Goal: Information Seeking & Learning: Learn about a topic

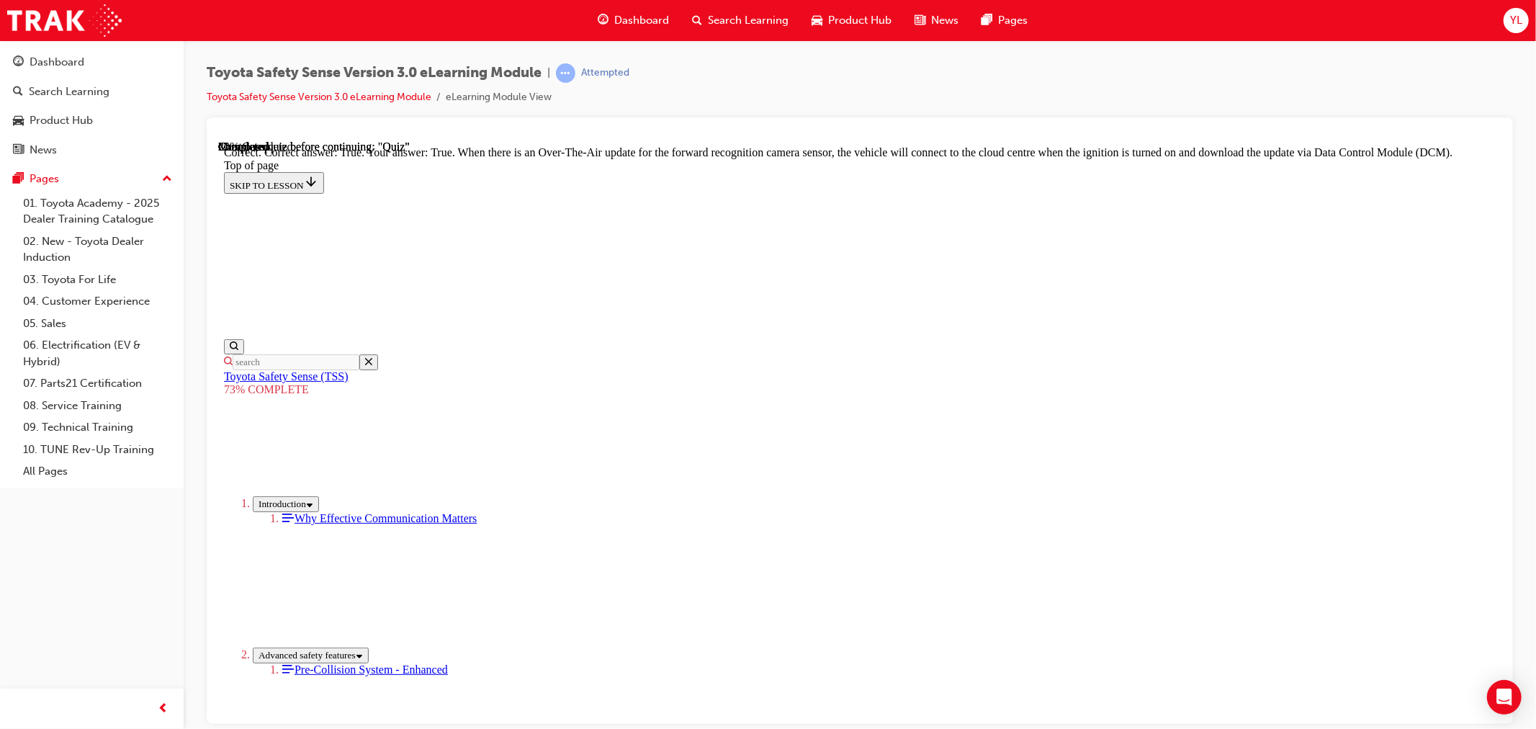
scroll to position [215, 0]
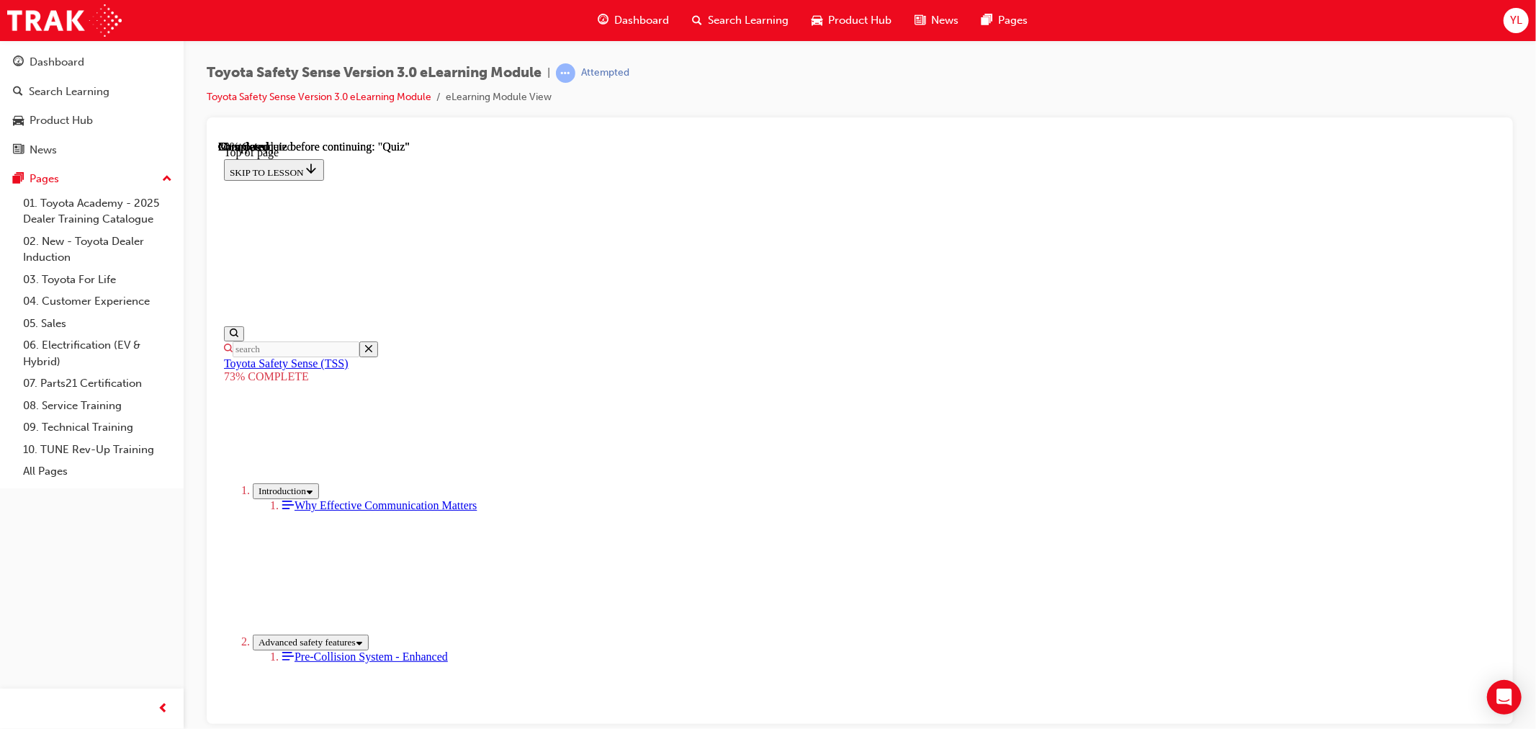
scroll to position [231, 0]
drag, startPoint x: 711, startPoint y: 166, endPoint x: 936, endPoint y: 299, distance: 261.5
copy div "Dynamic Radar Cruise Control (DRCC) The system now has the ability to detect th…"
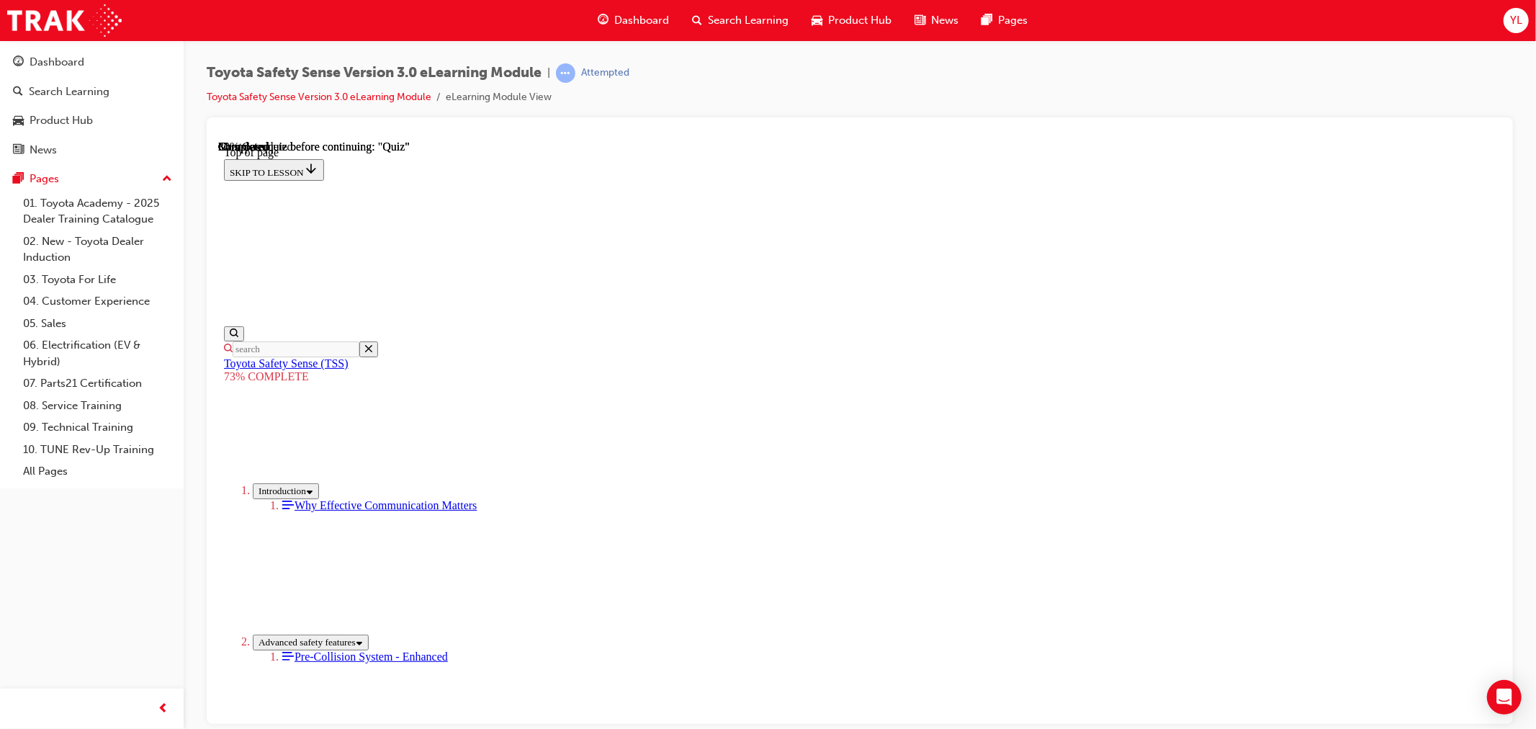
scroll to position [220, 0]
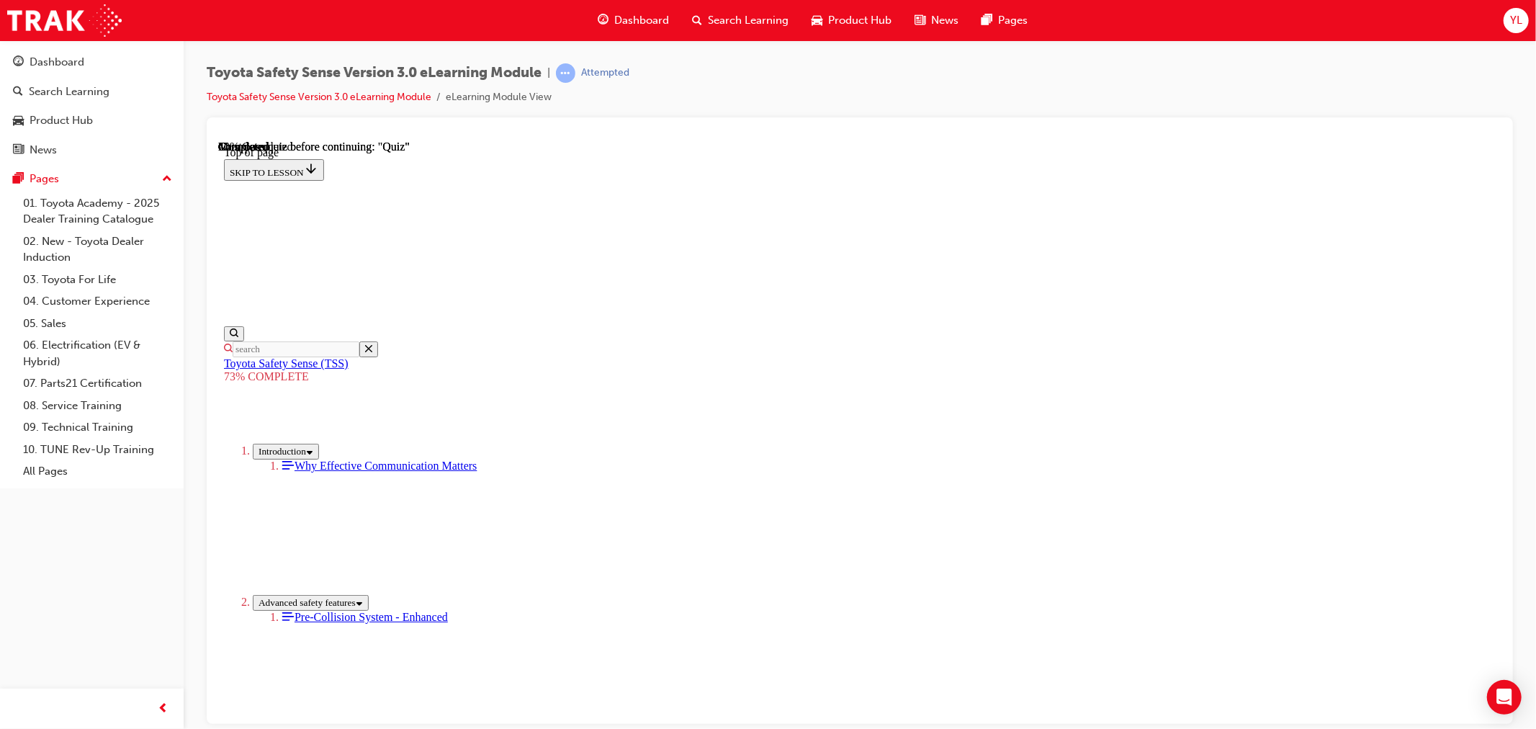
scroll to position [53, 0]
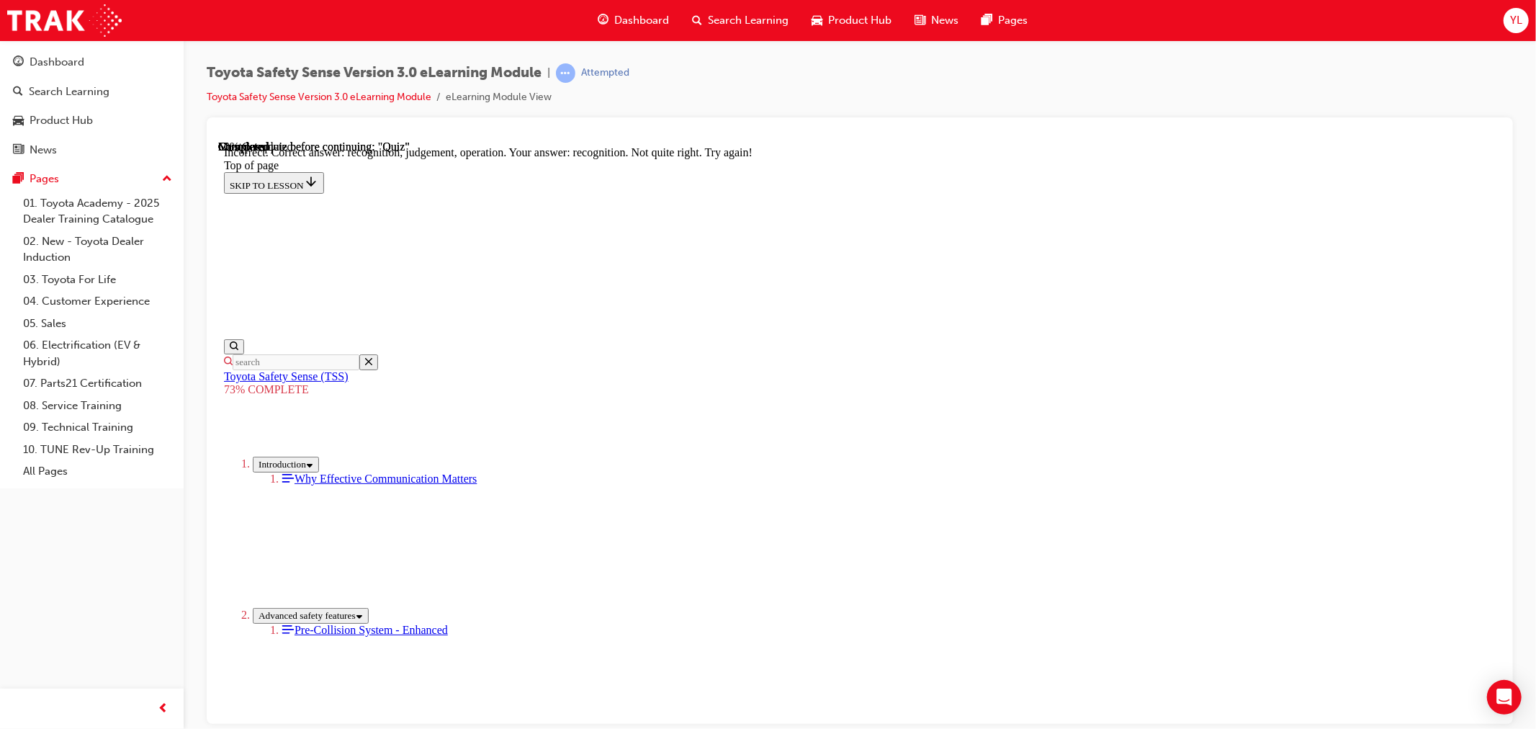
scroll to position [449, 0]
drag, startPoint x: 858, startPoint y: 475, endPoint x: 835, endPoint y: 479, distance: 23.3
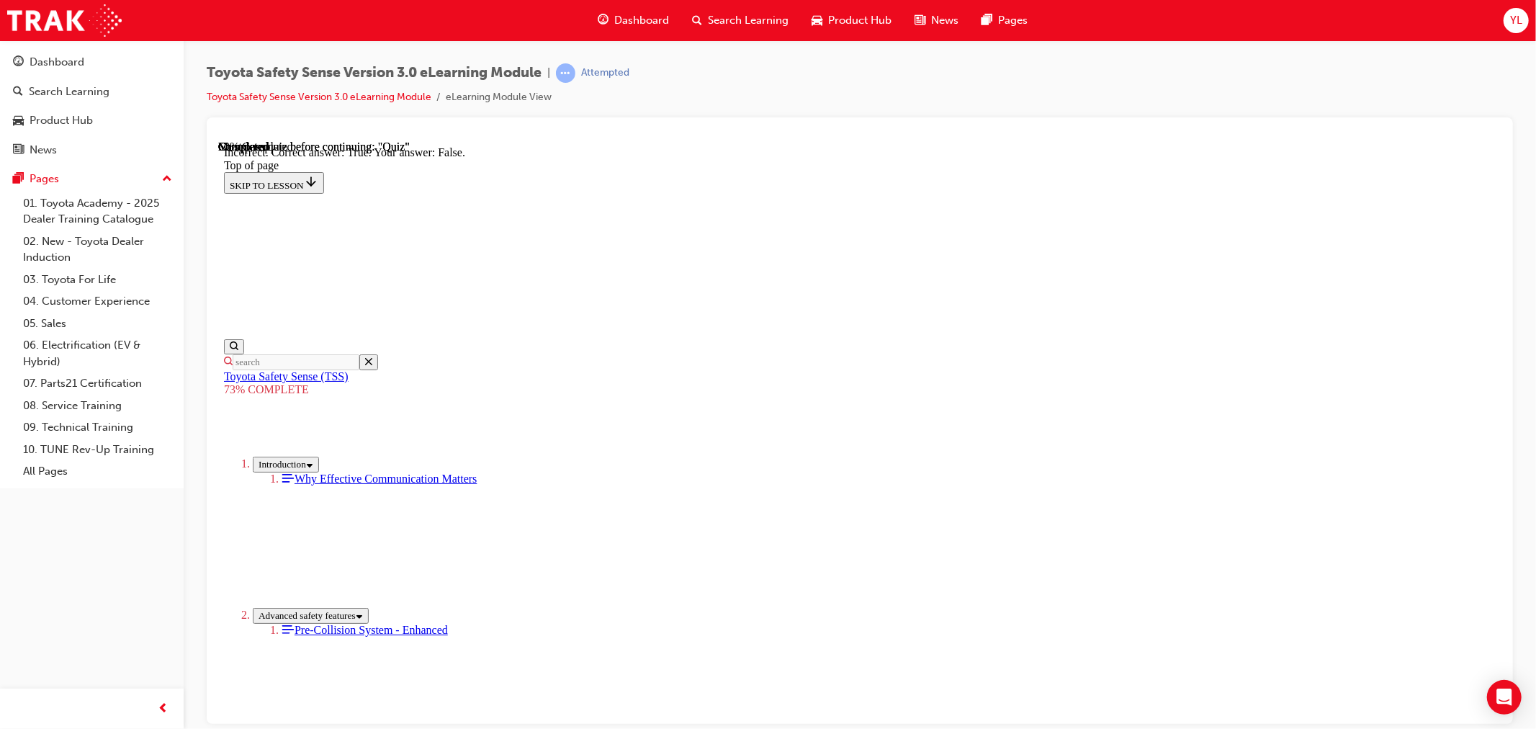
scroll to position [133, 0]
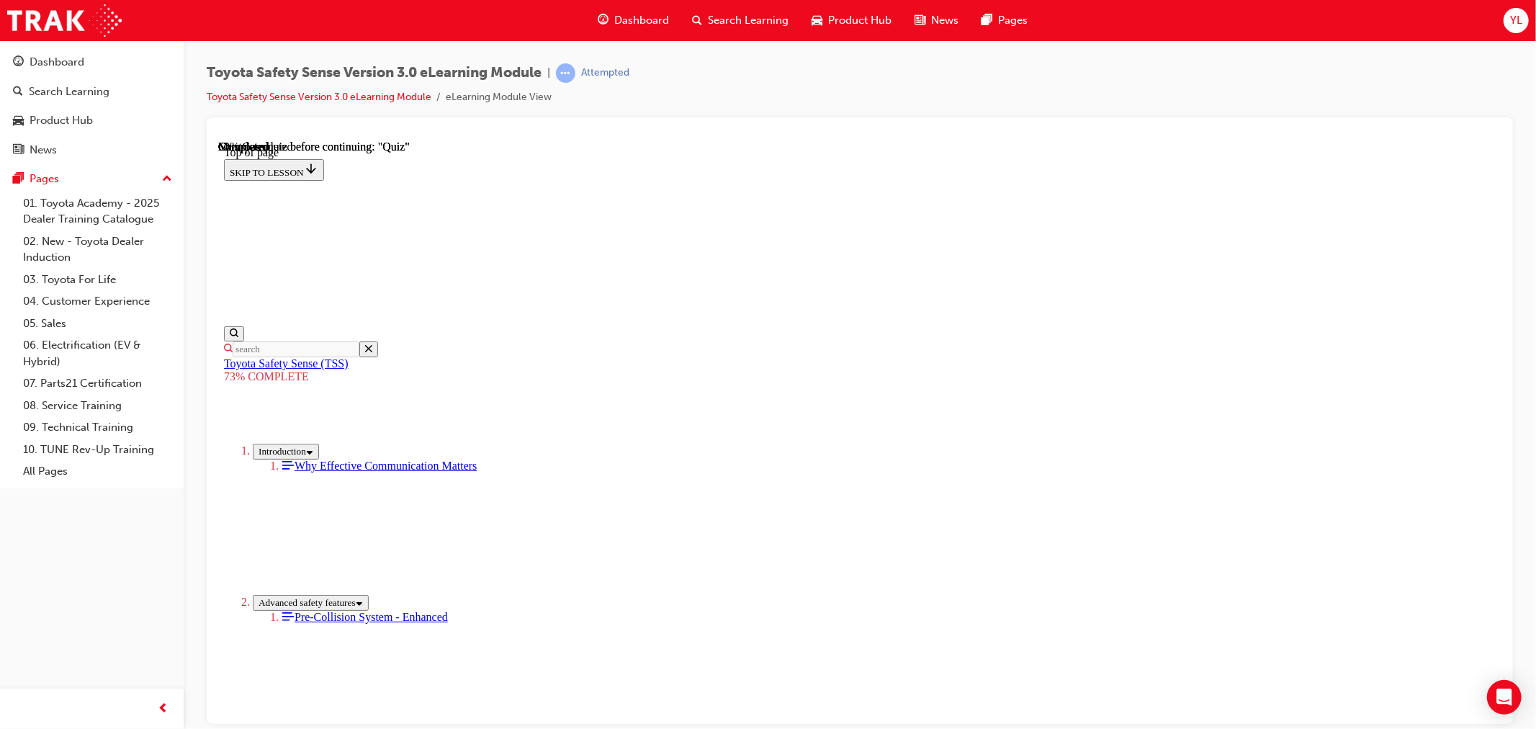
scroll to position [53, 0]
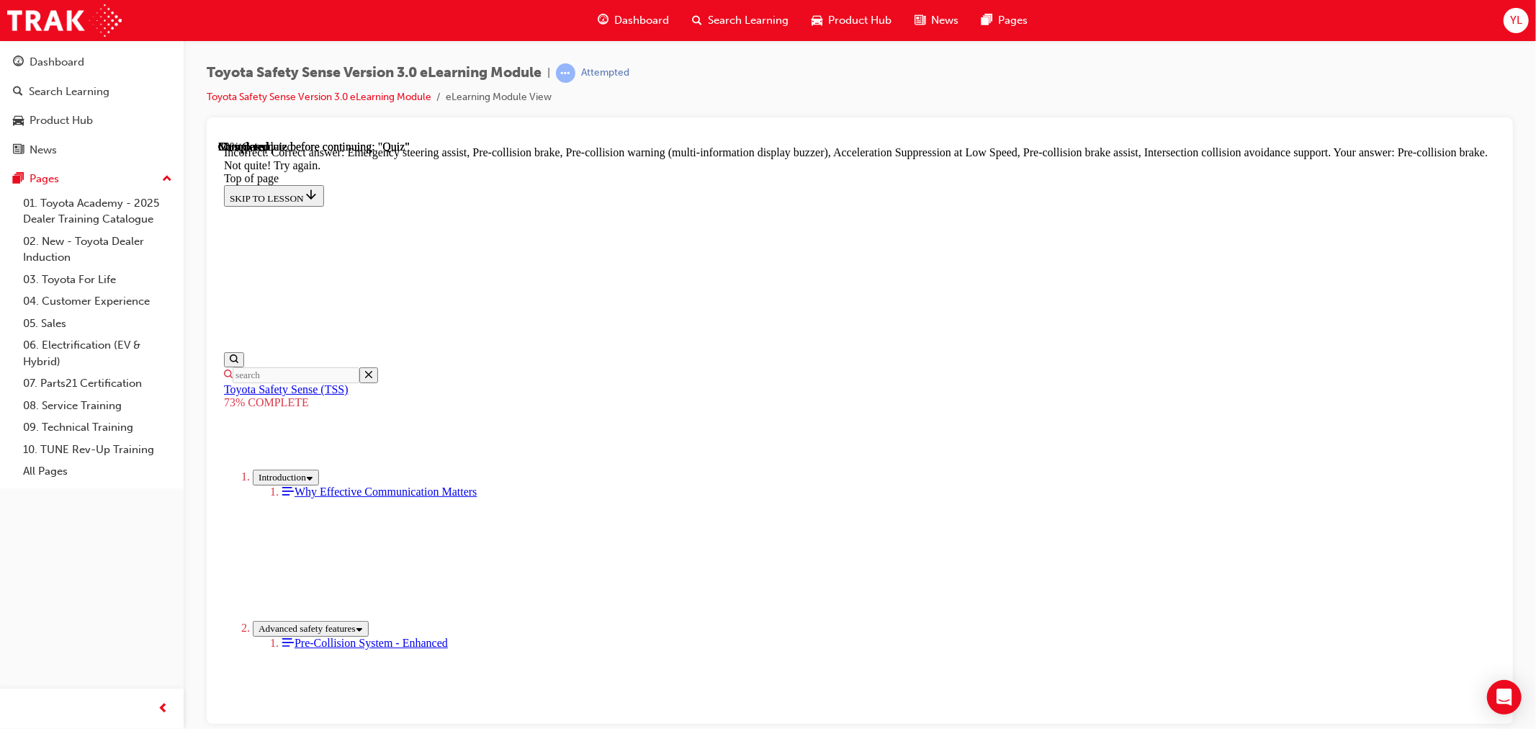
scroll to position [542, 0]
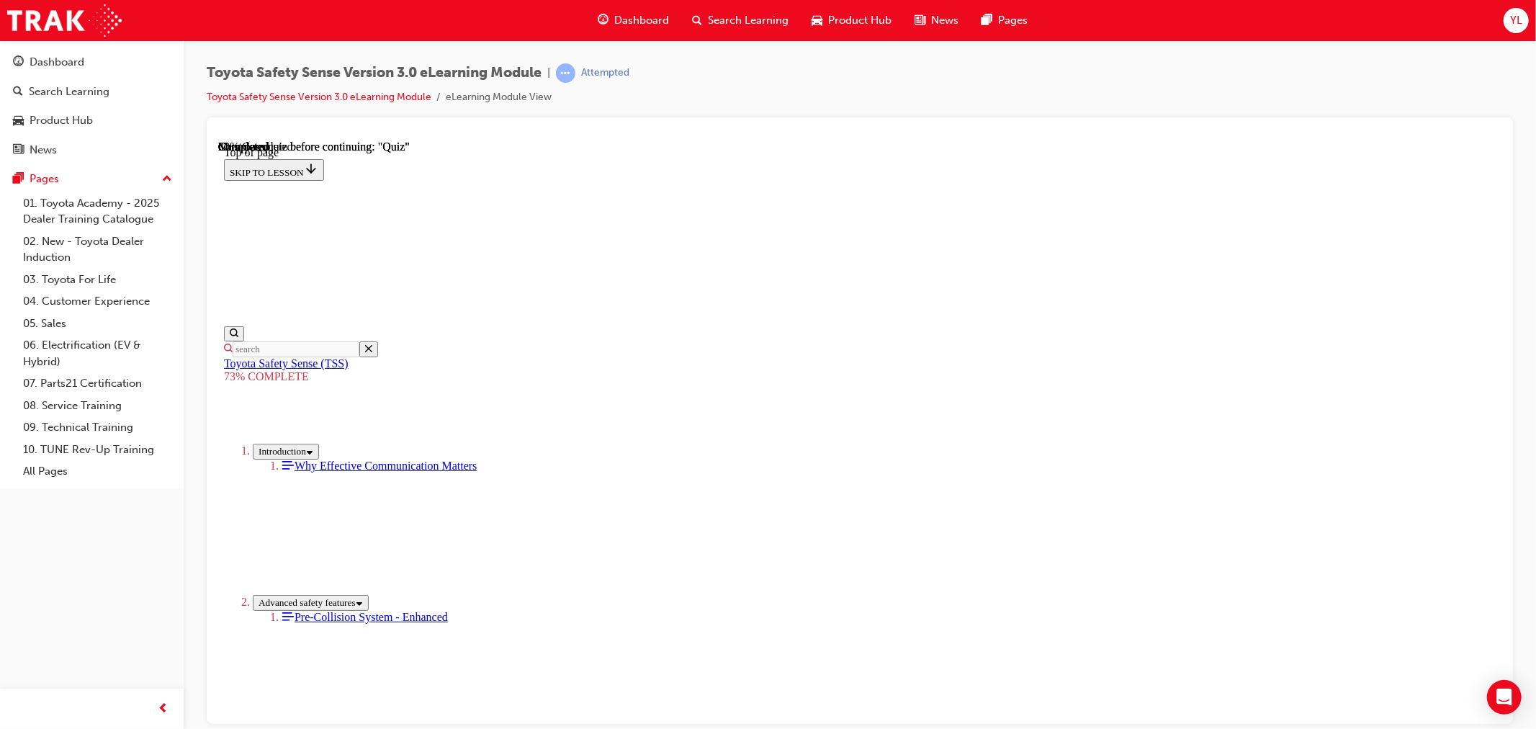
scroll to position [53, 0]
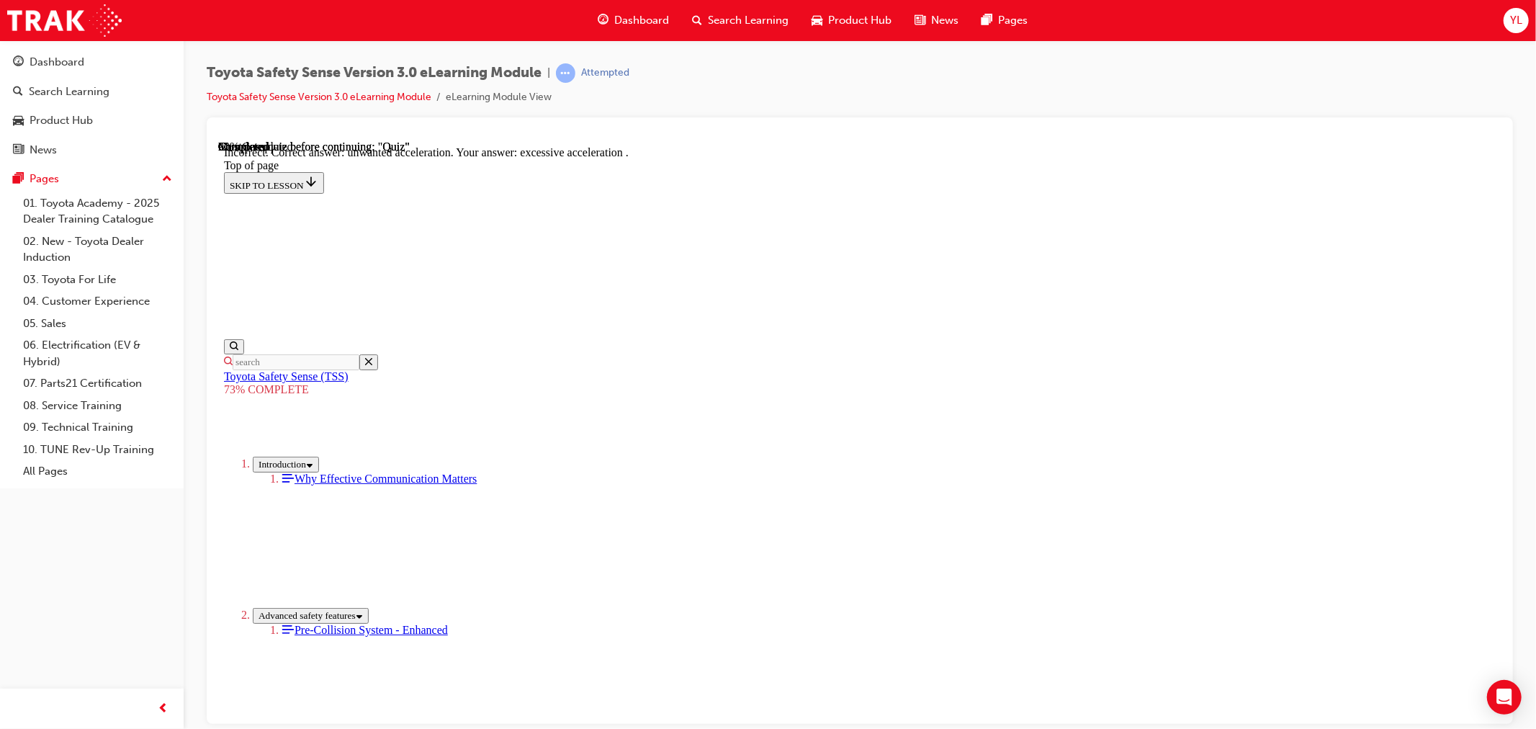
scroll to position [298, 0]
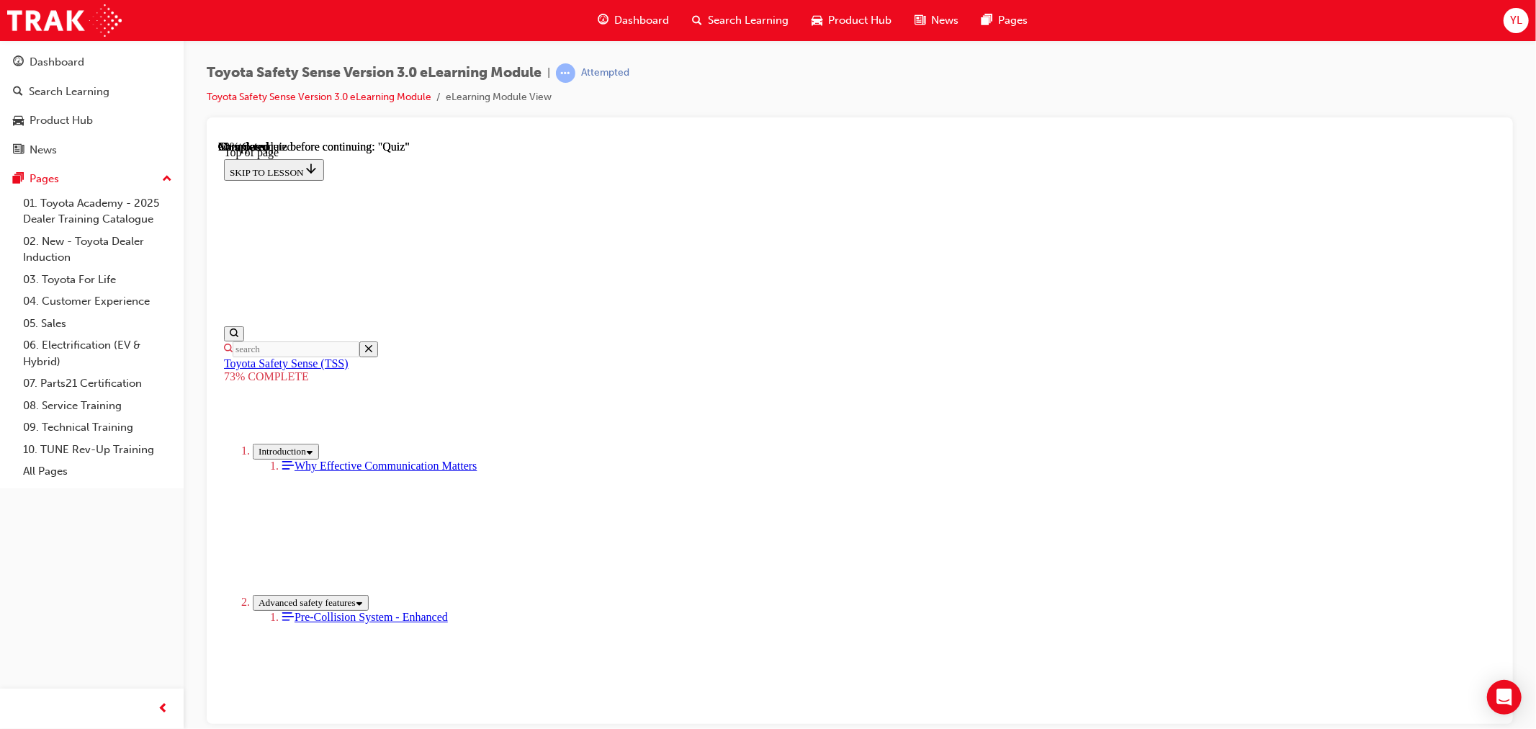
scroll to position [53, 0]
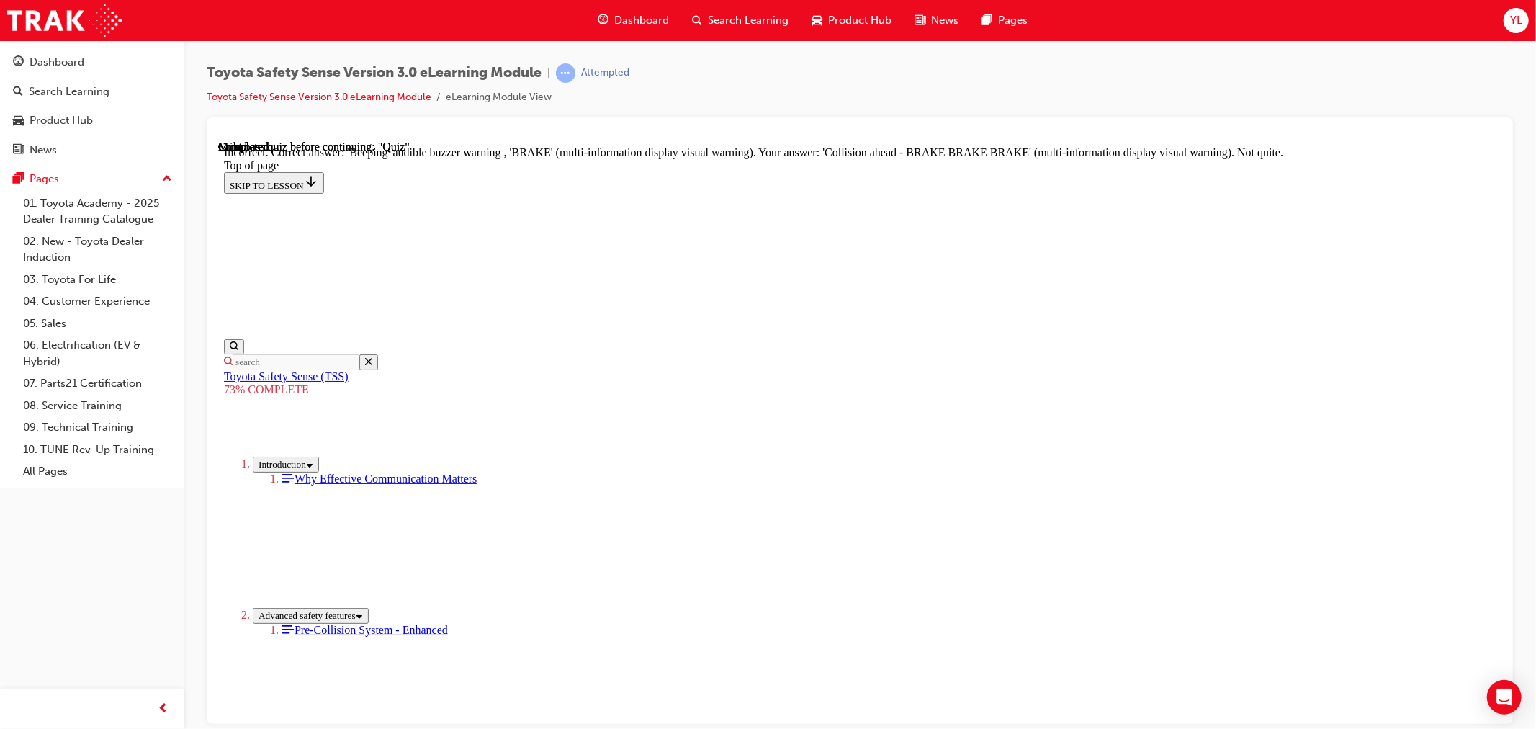
scroll to position [408, 0]
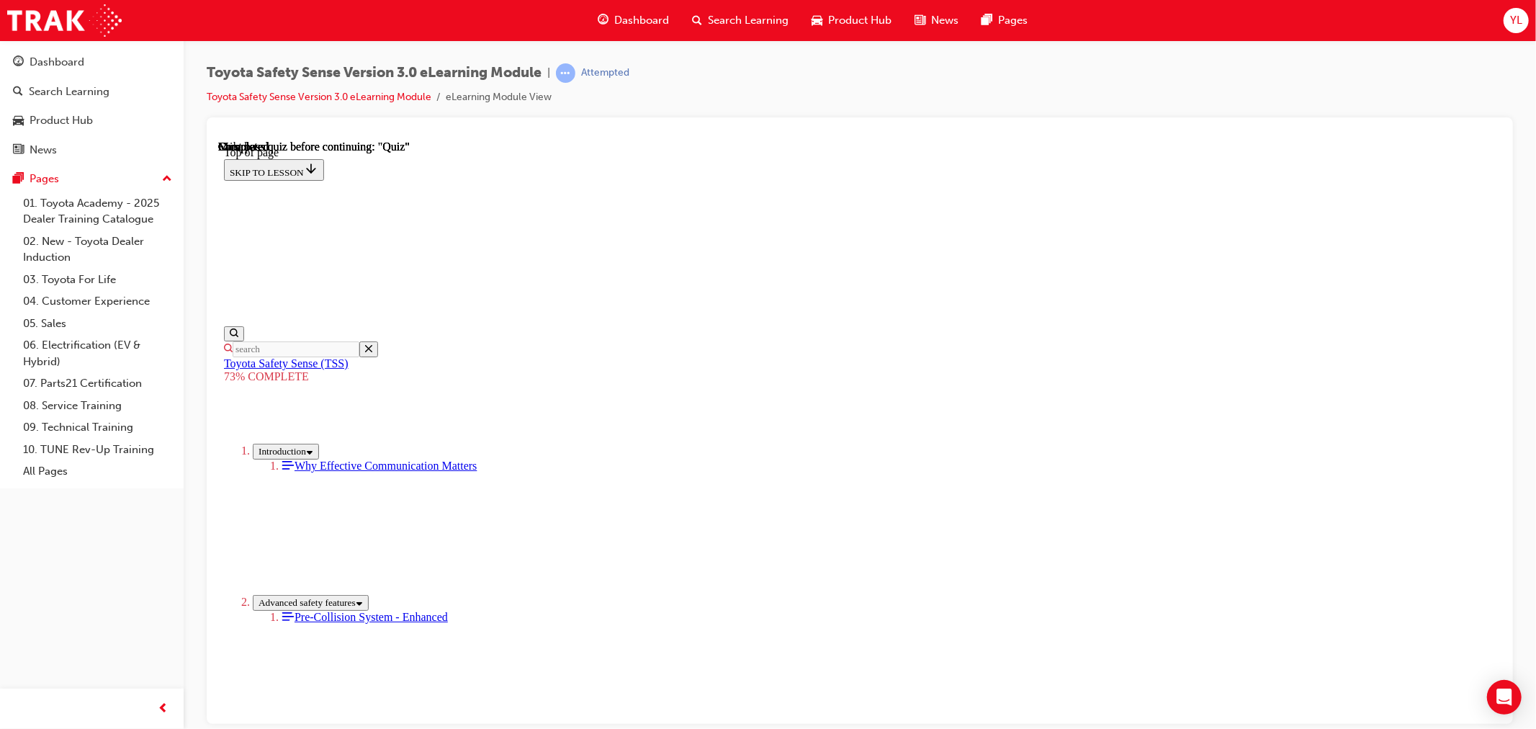
scroll to position [155, 0]
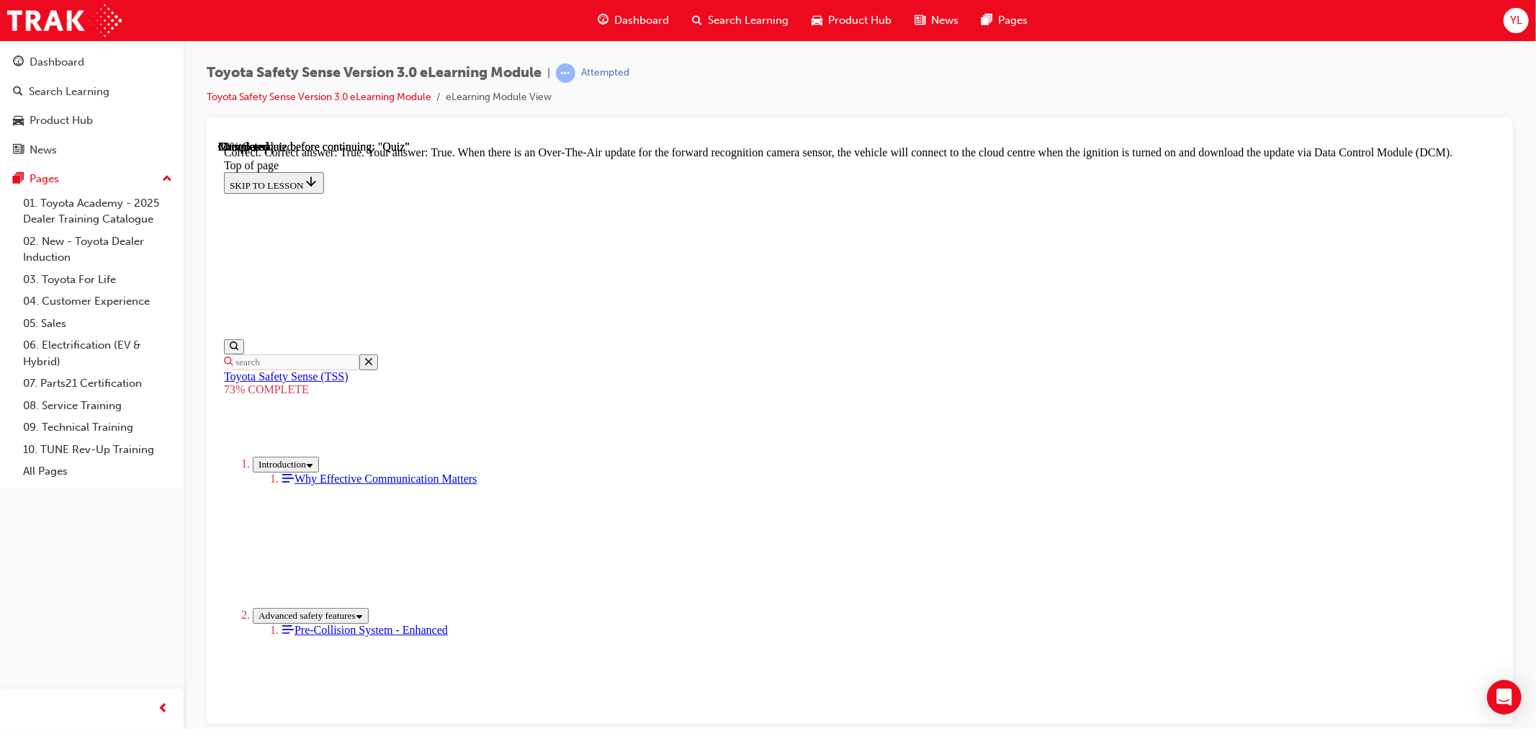
scroll to position [215, 0]
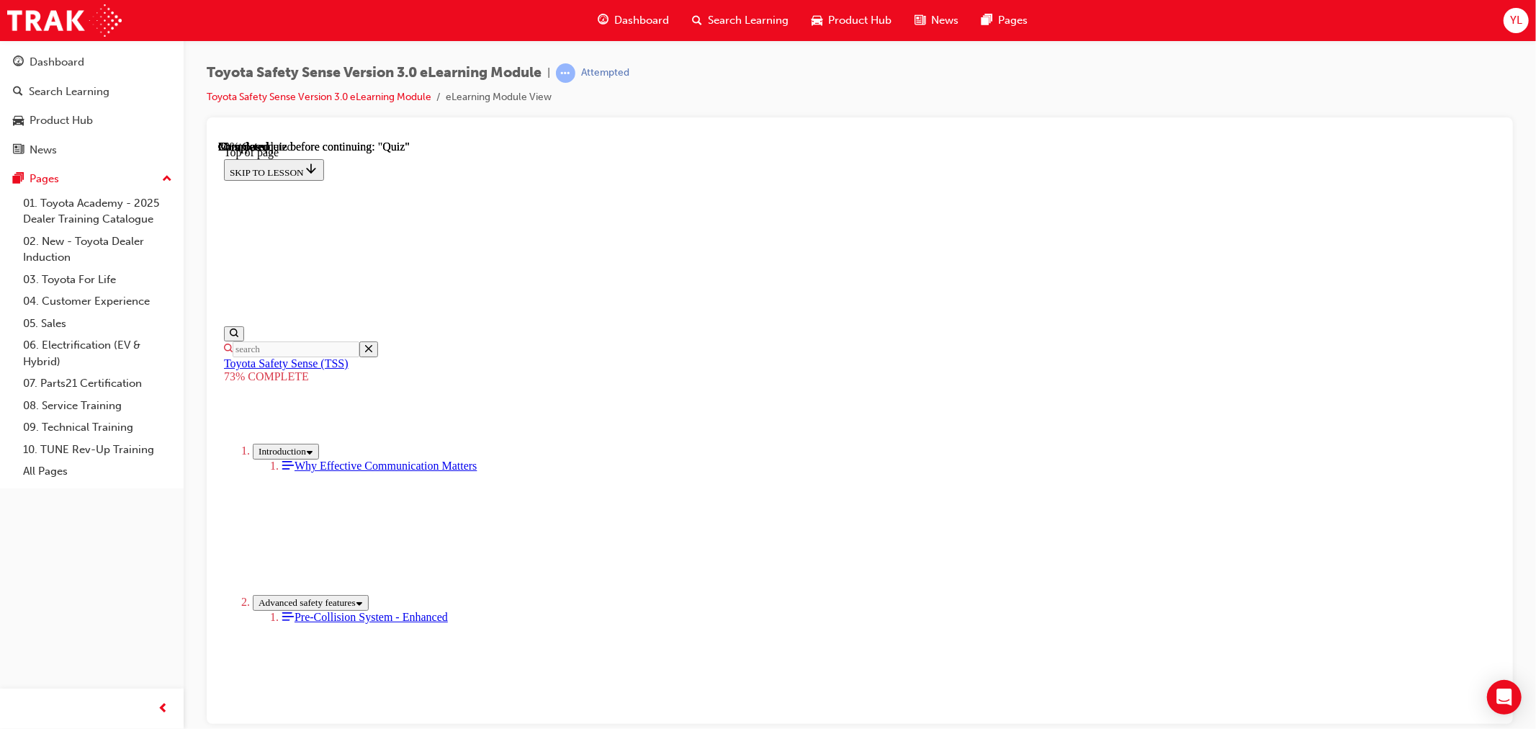
scroll to position [212, 0]
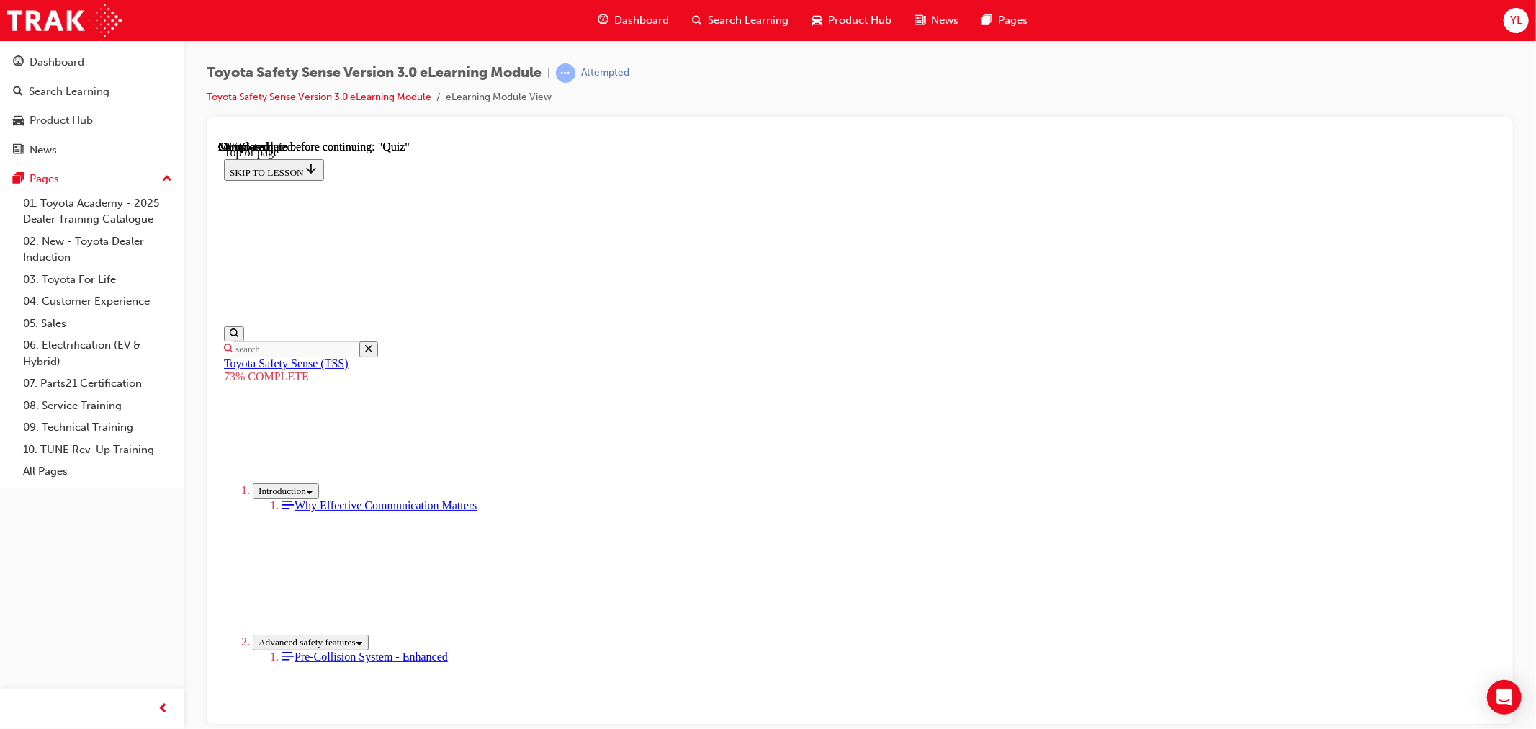
scroll to position [160, 0]
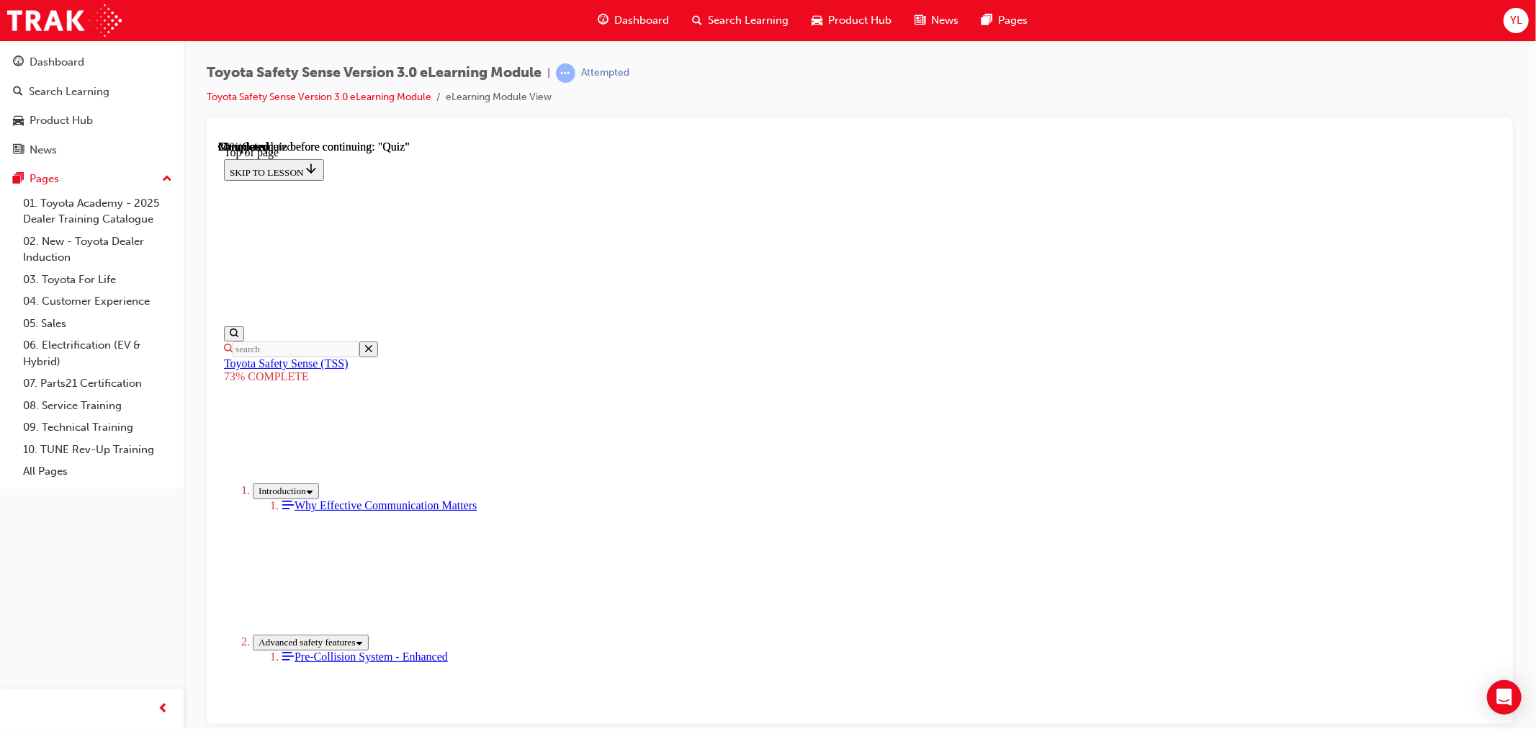
scroll to position [0, 0]
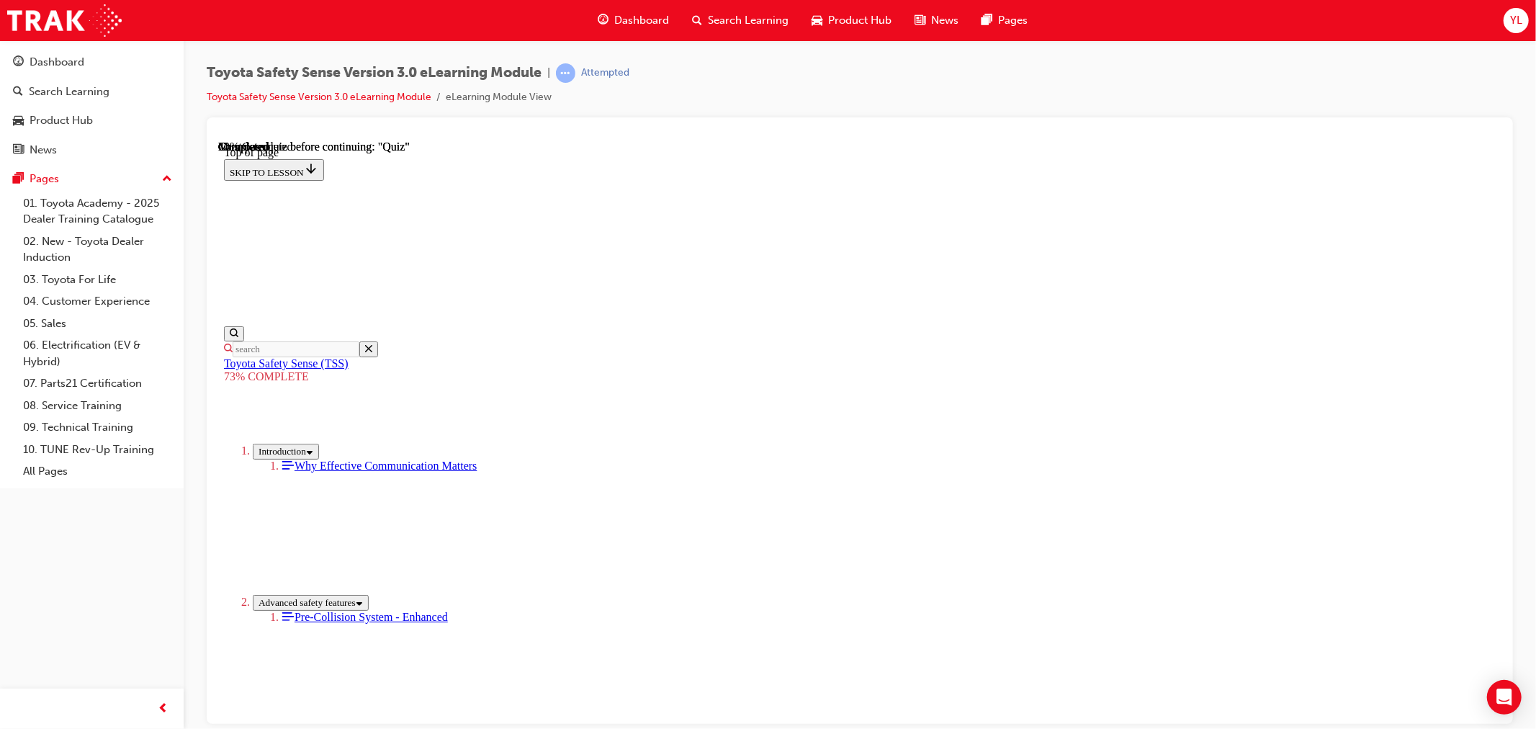
scroll to position [140, 0]
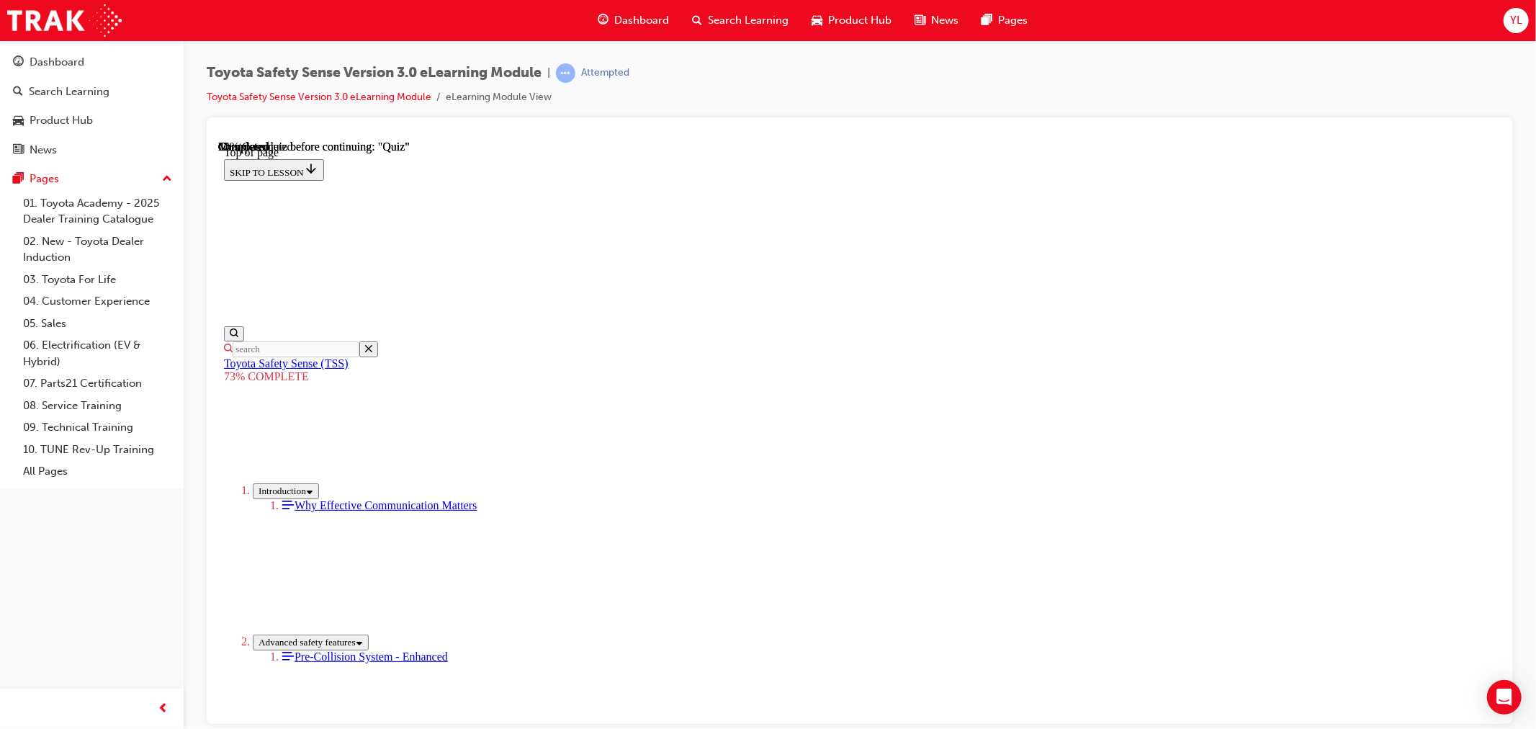
scroll to position [1473, 0]
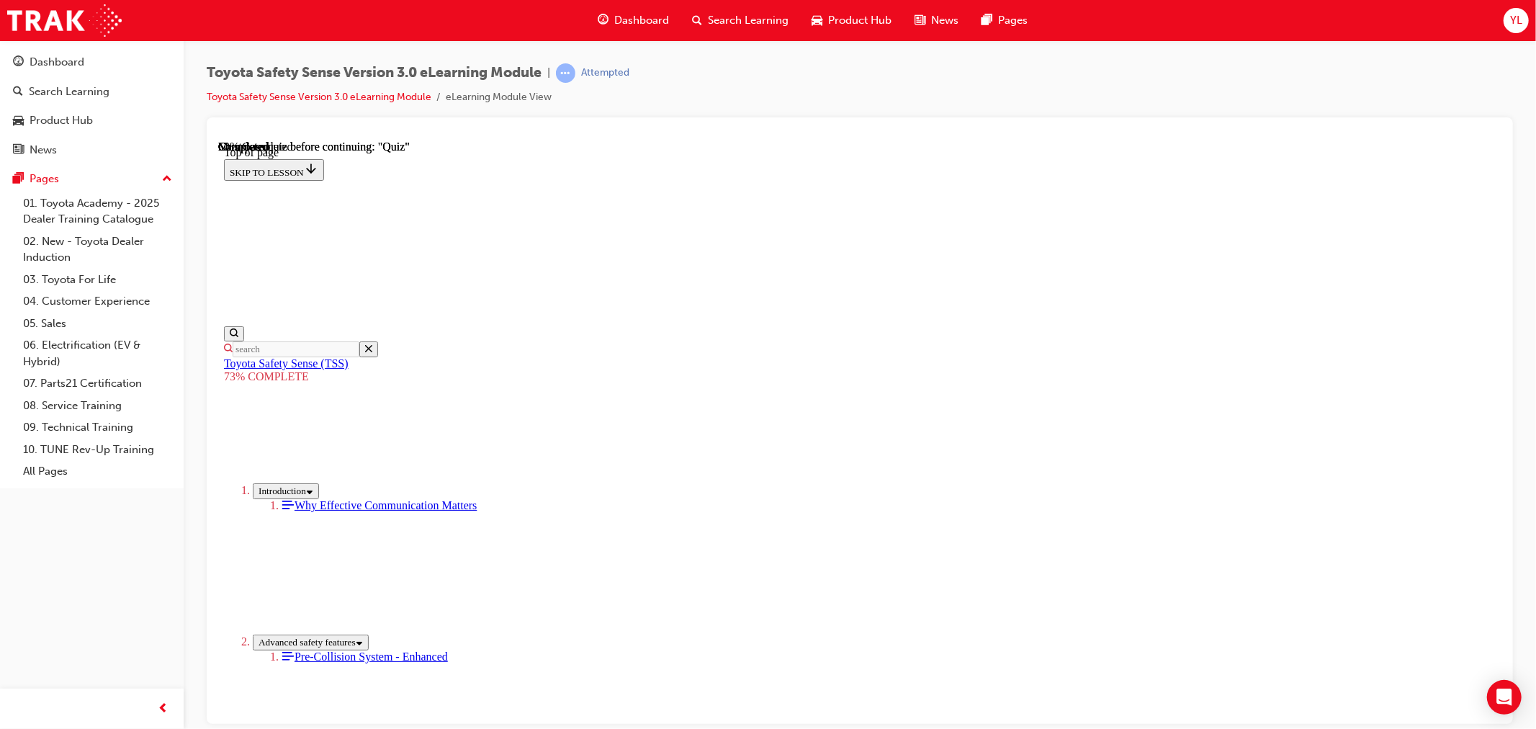
scroll to position [133, 0]
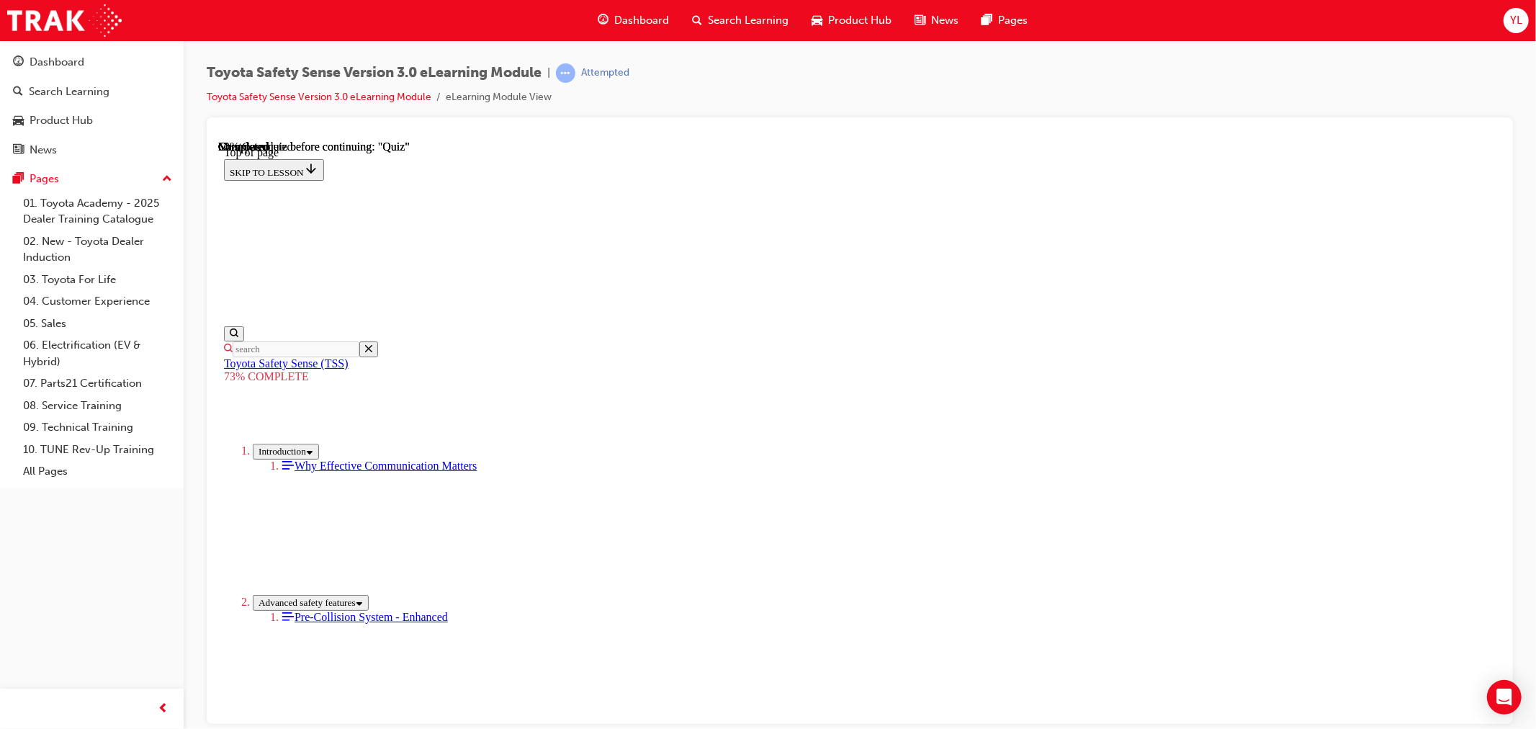
scroll to position [220, 0]
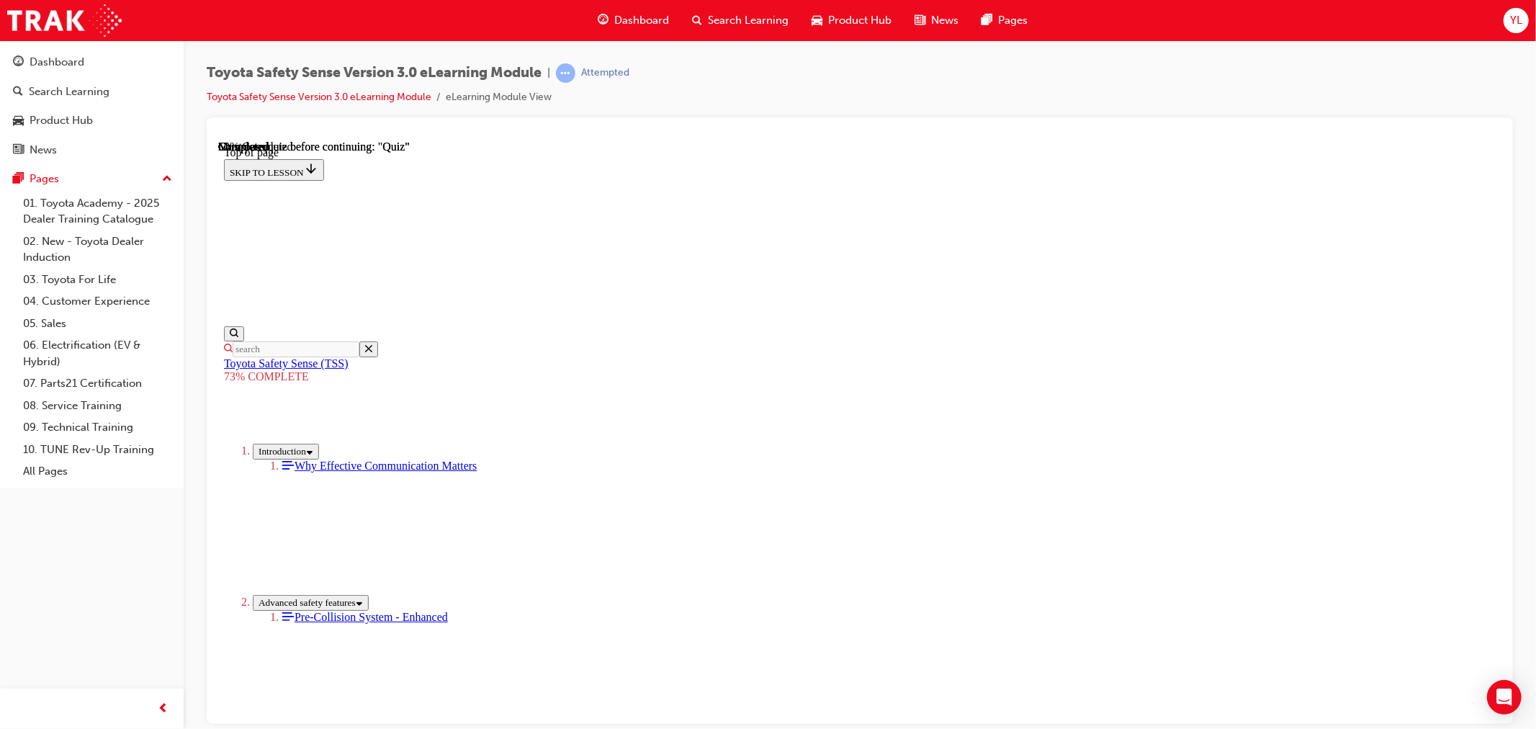
scroll to position [220, 0]
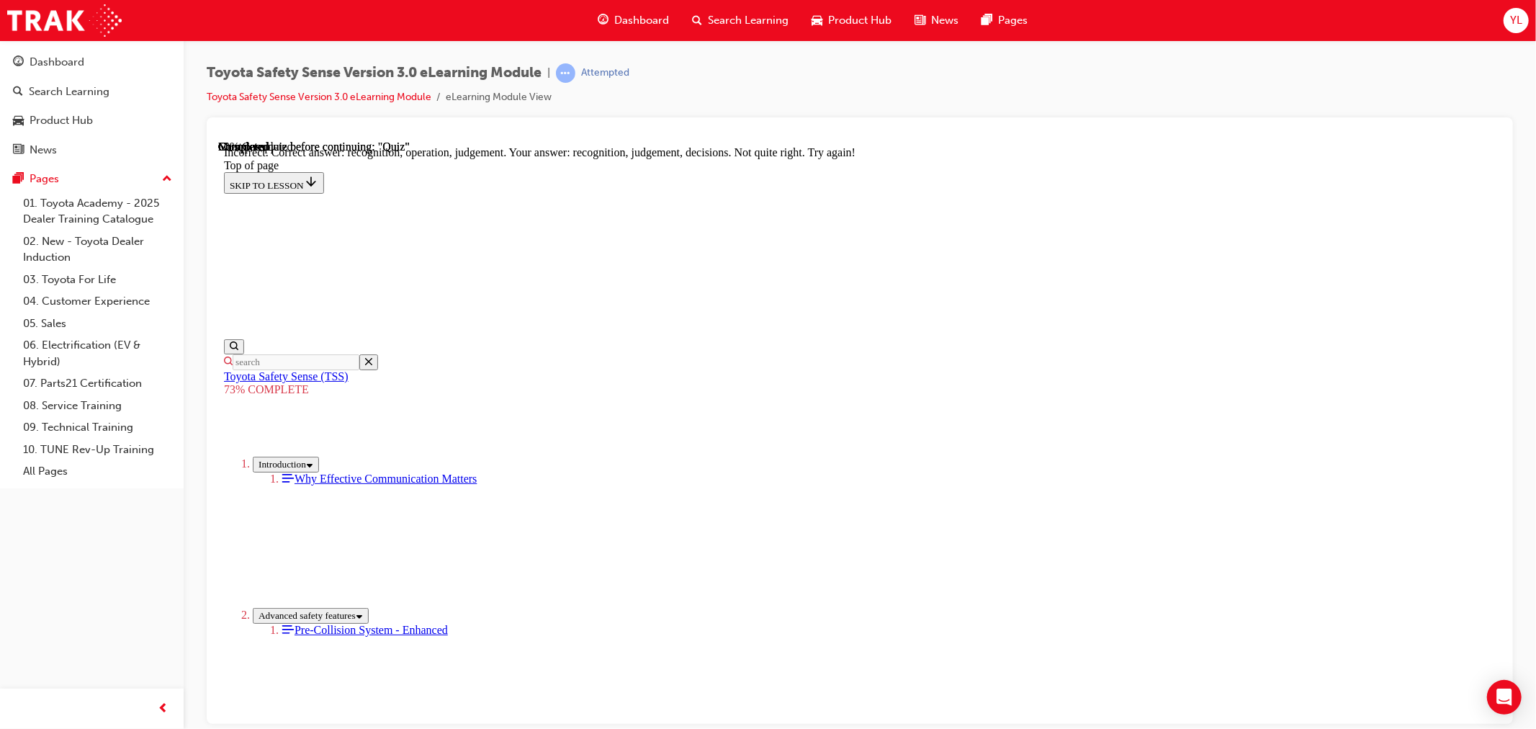
scroll to position [373, 0]
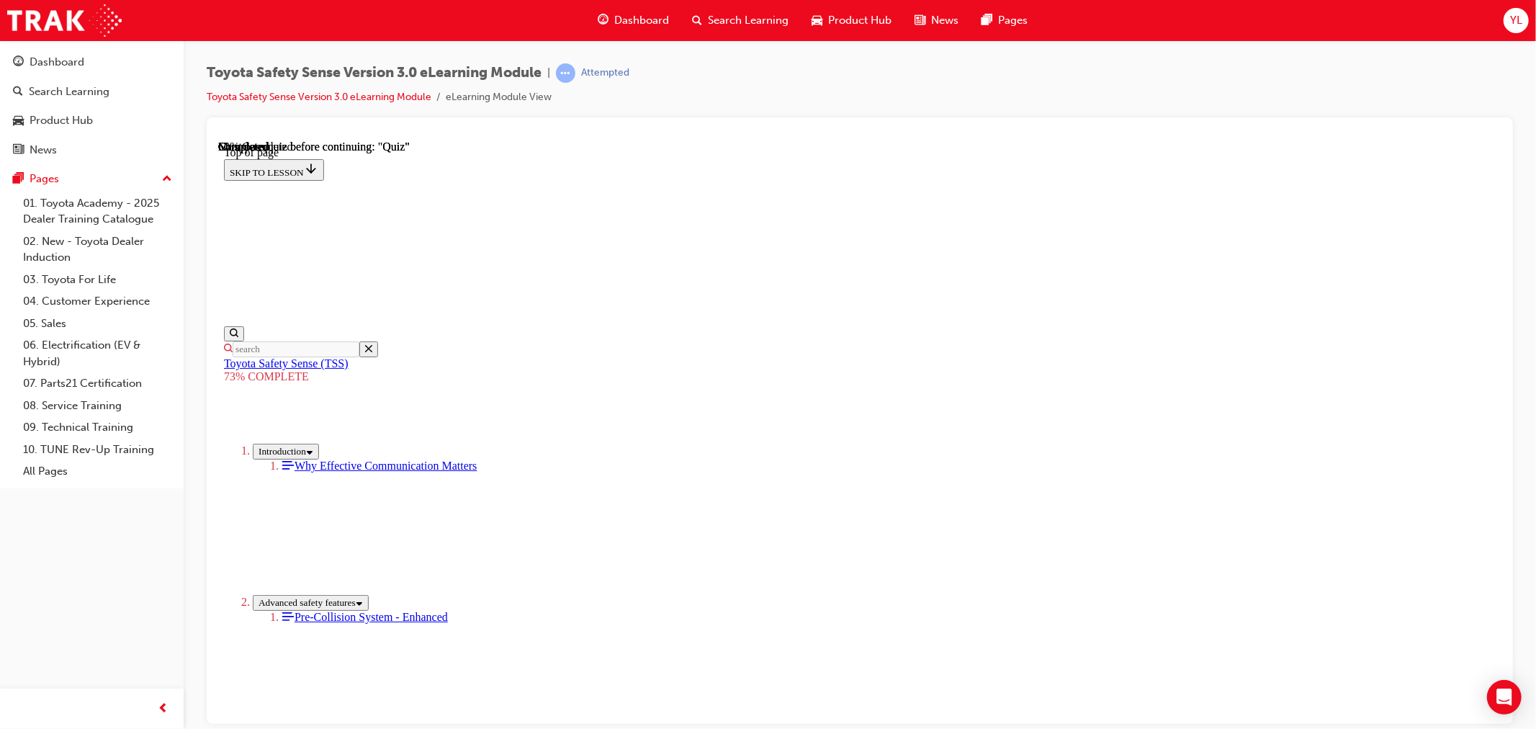
scroll to position [292, 0]
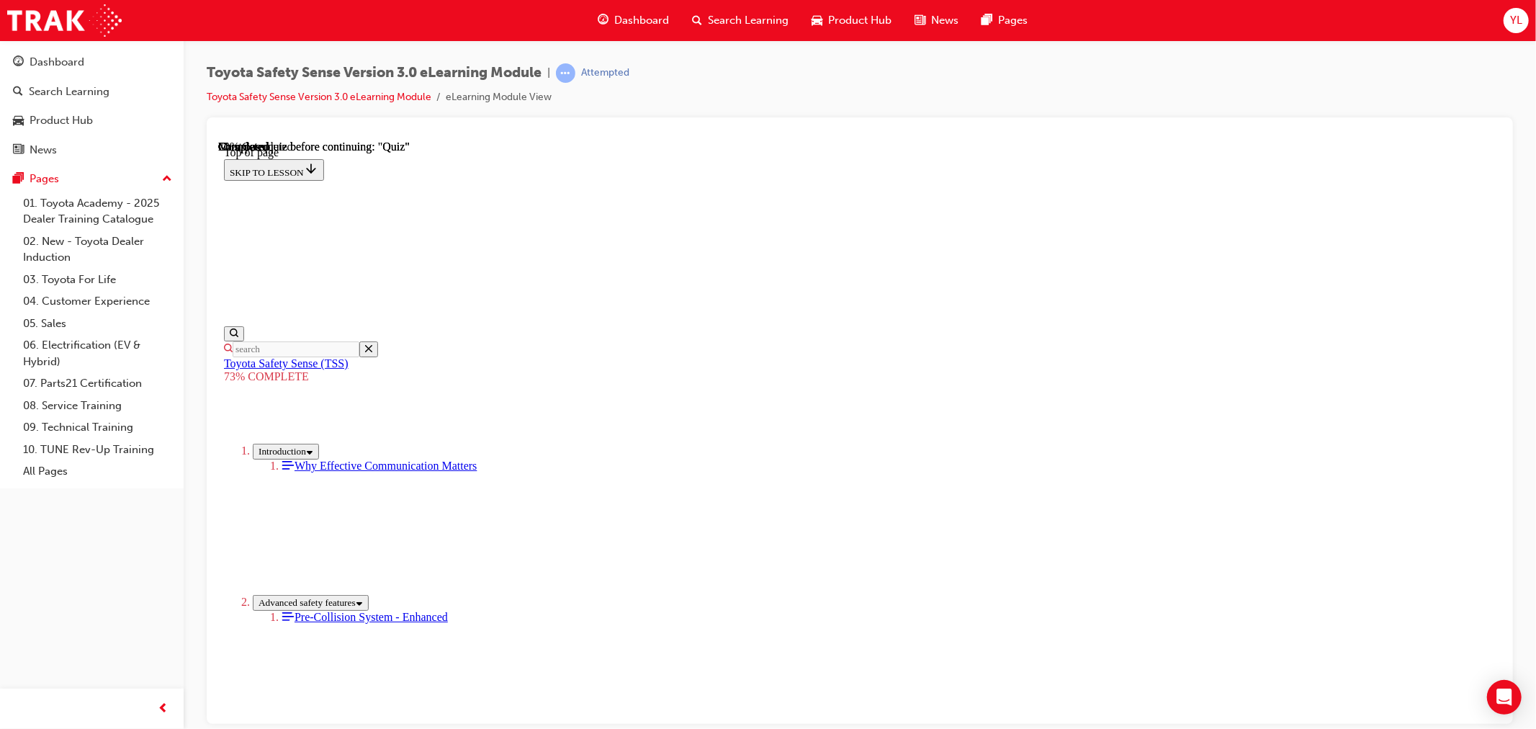
scroll to position [372, 0]
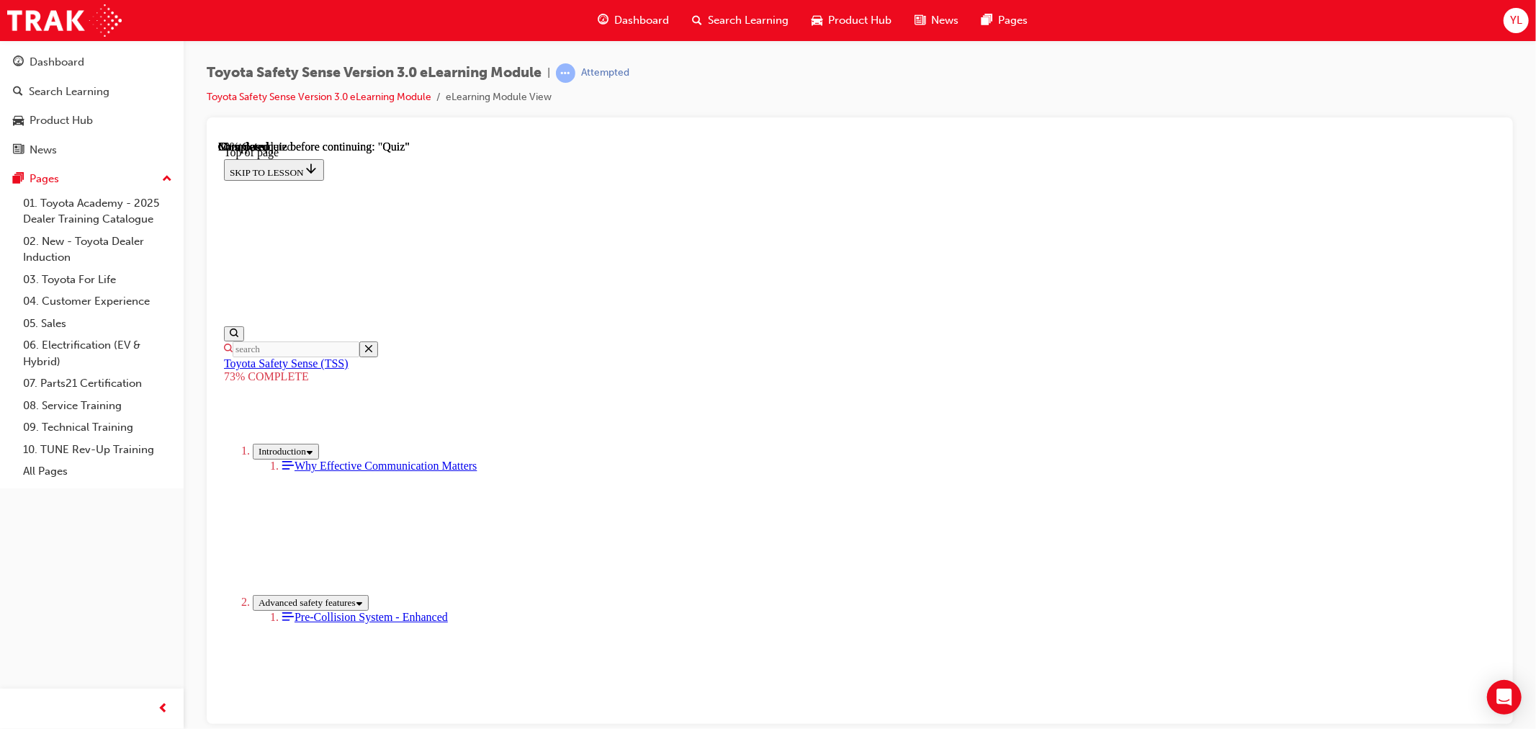
scroll to position [212, 0]
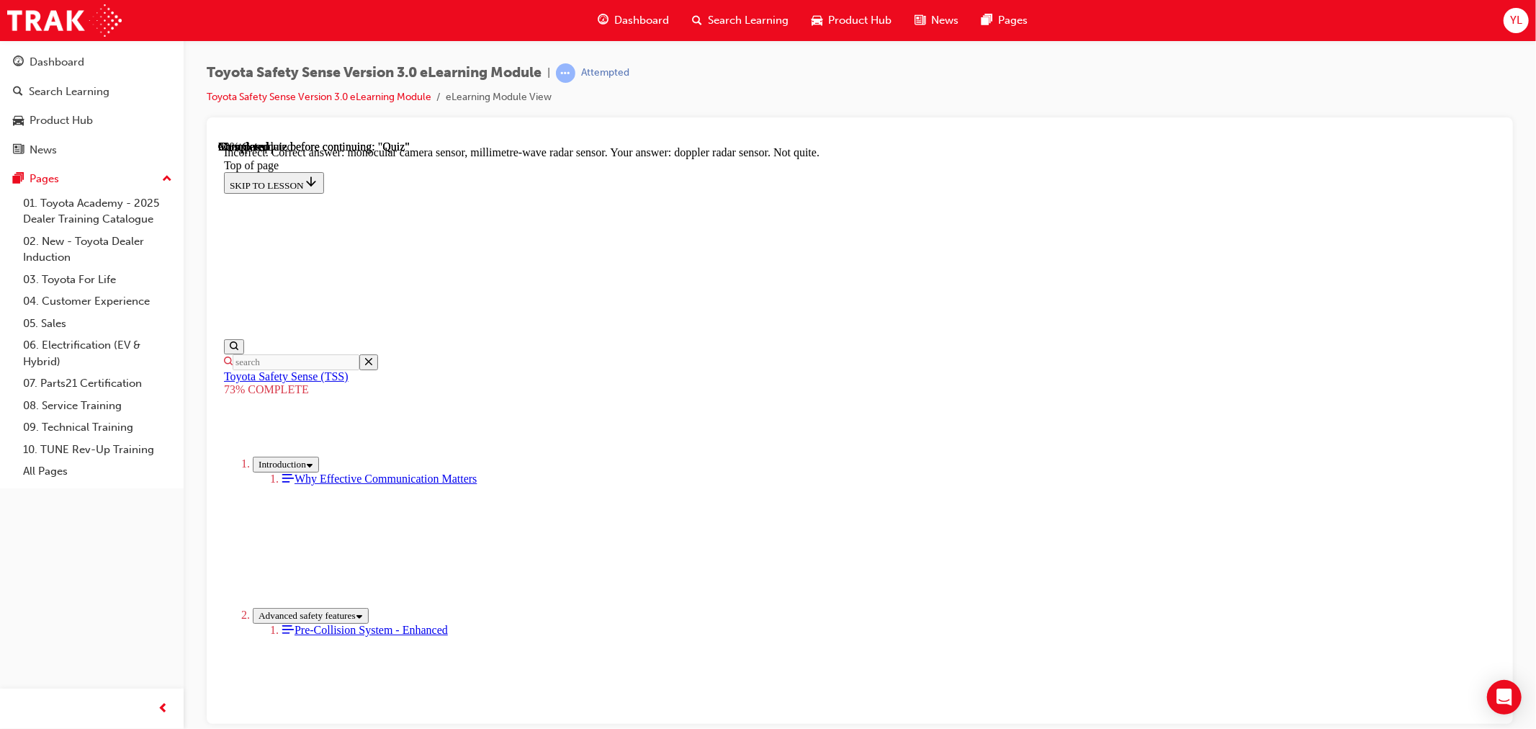
scroll to position [427, 0]
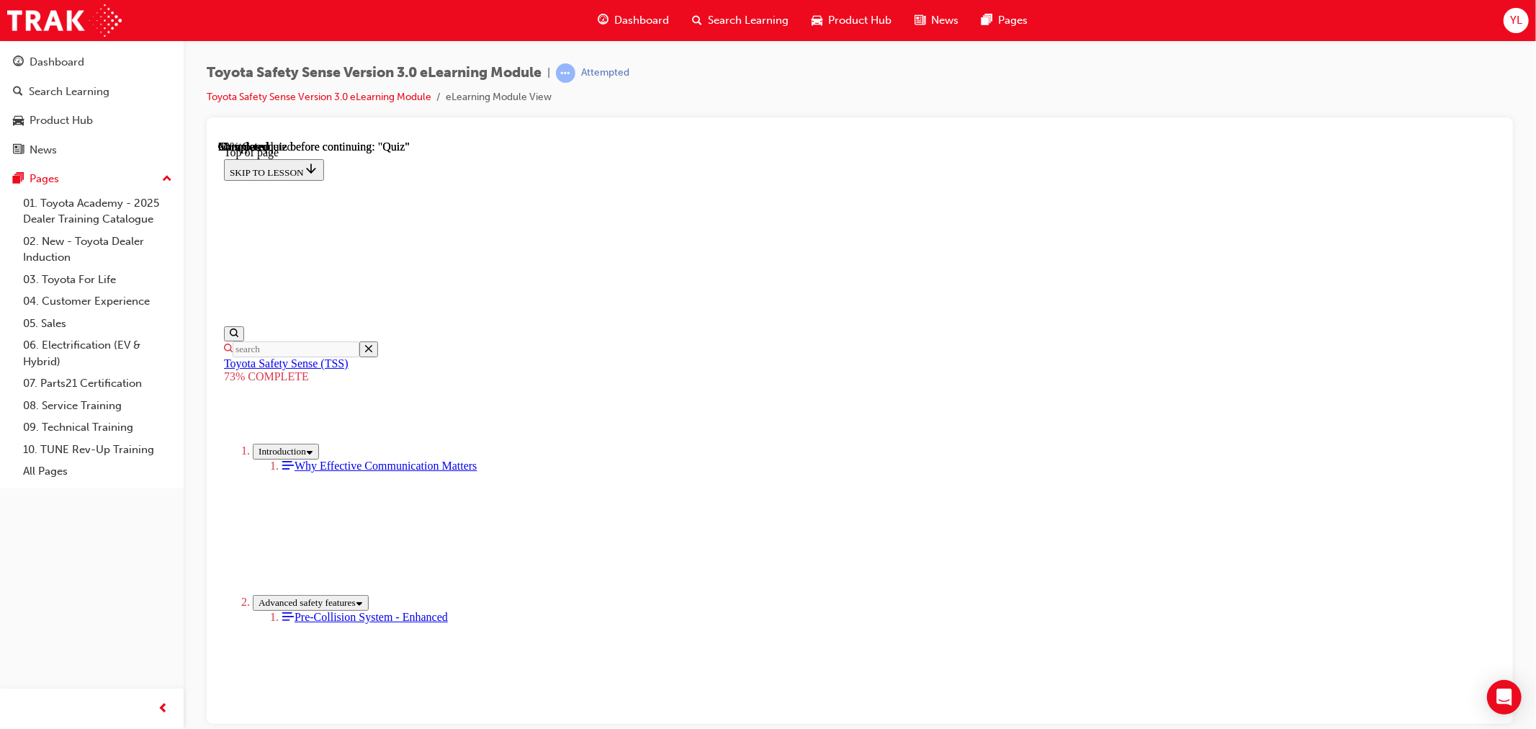
scroll to position [228, 0]
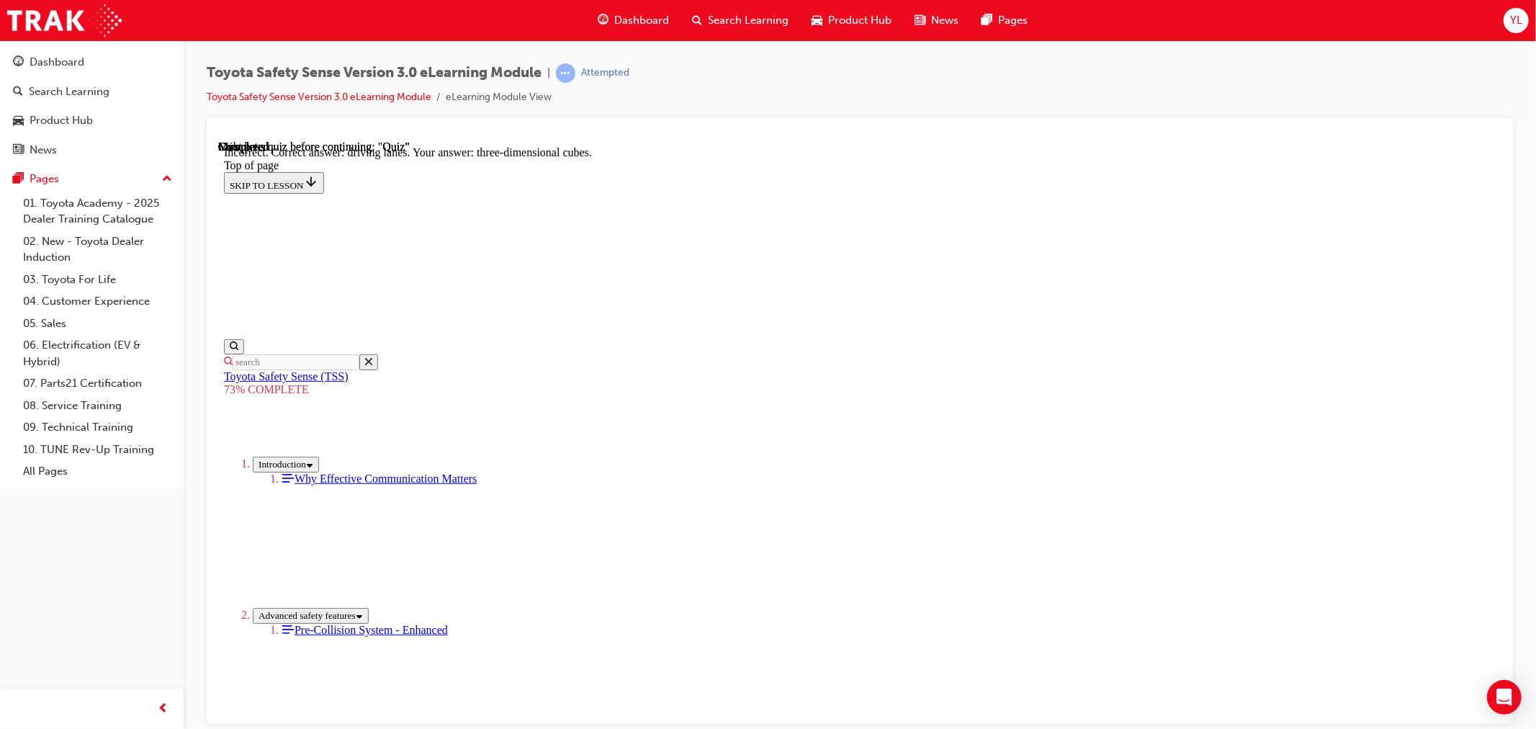
scroll to position [274, 0]
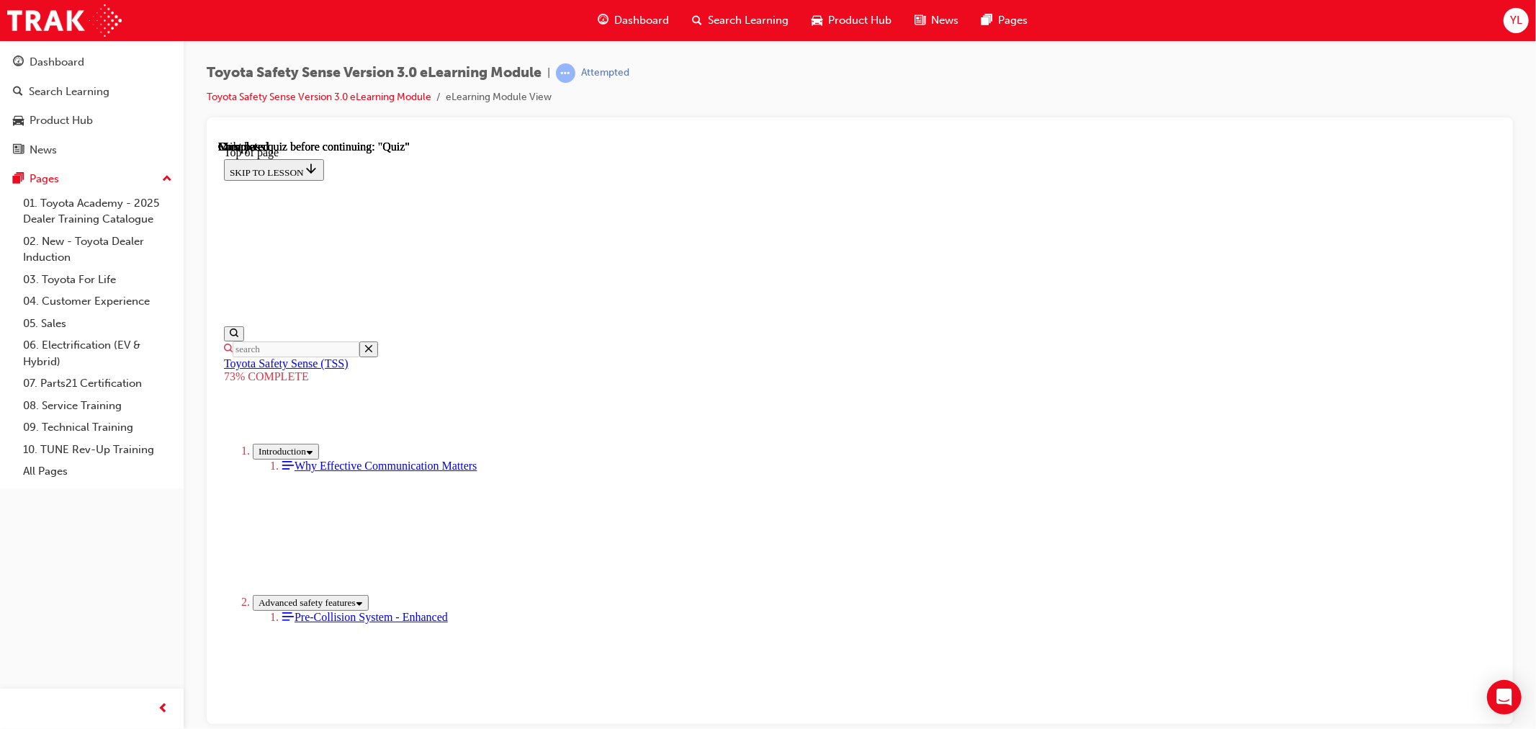
scroll to position [155, 0]
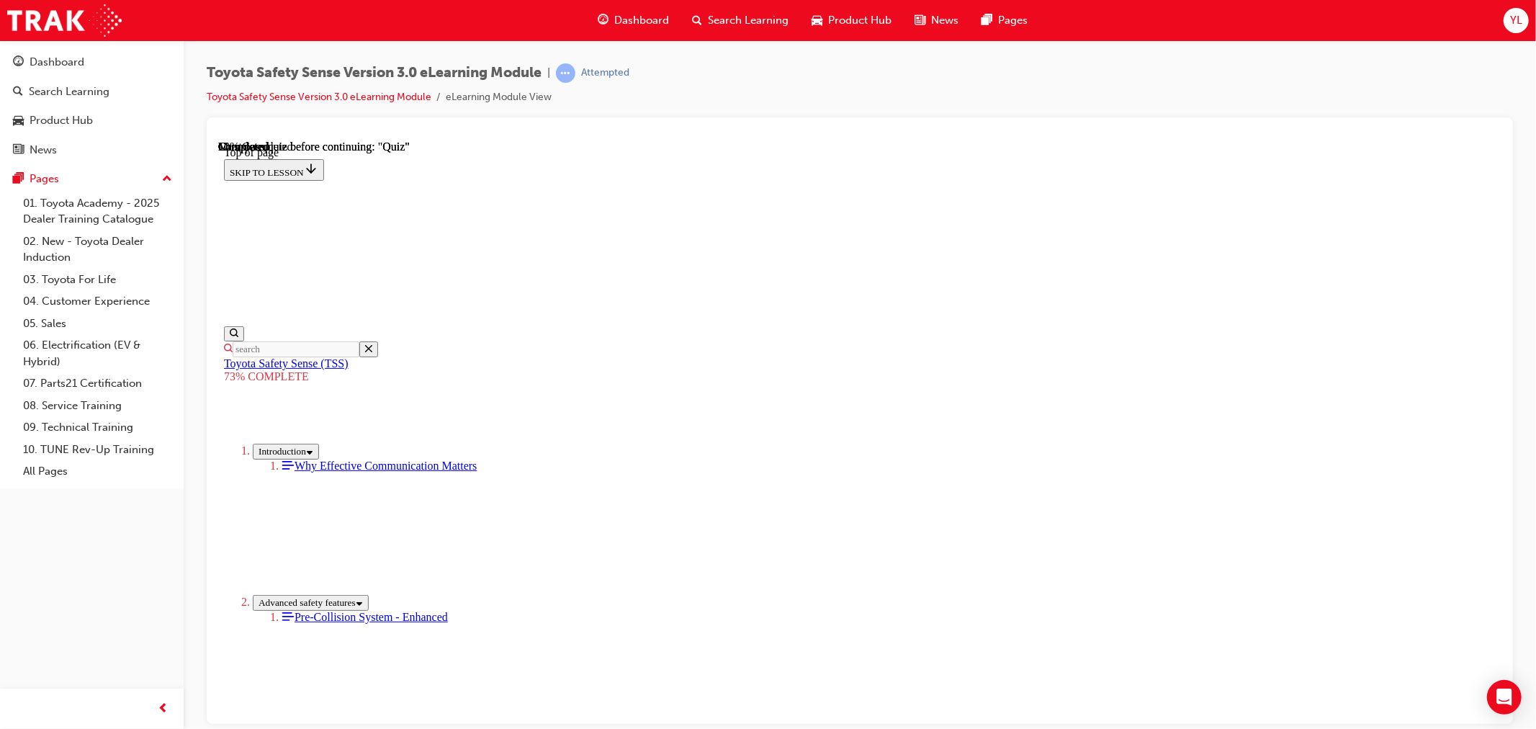
scroll to position [333, 0]
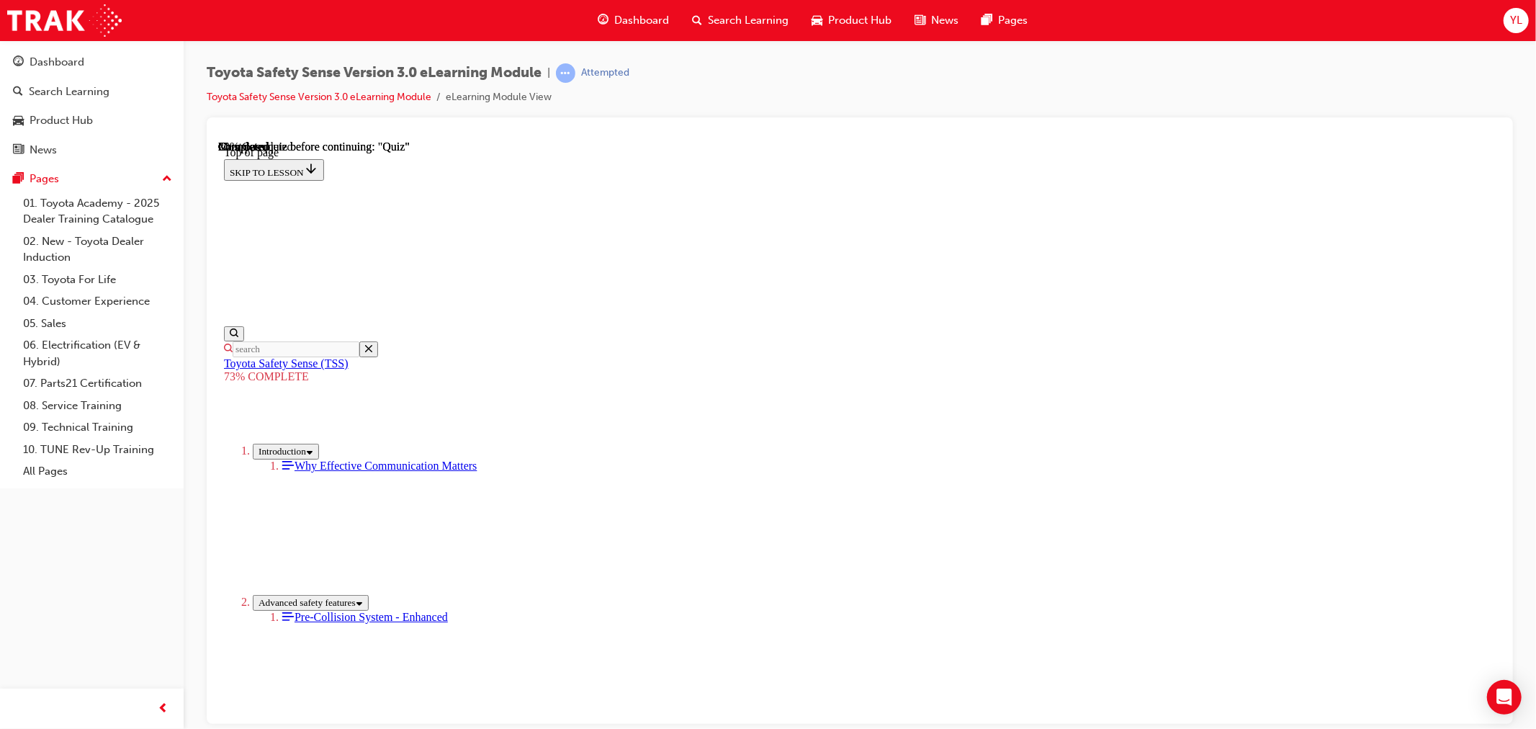
scroll to position [364, 0]
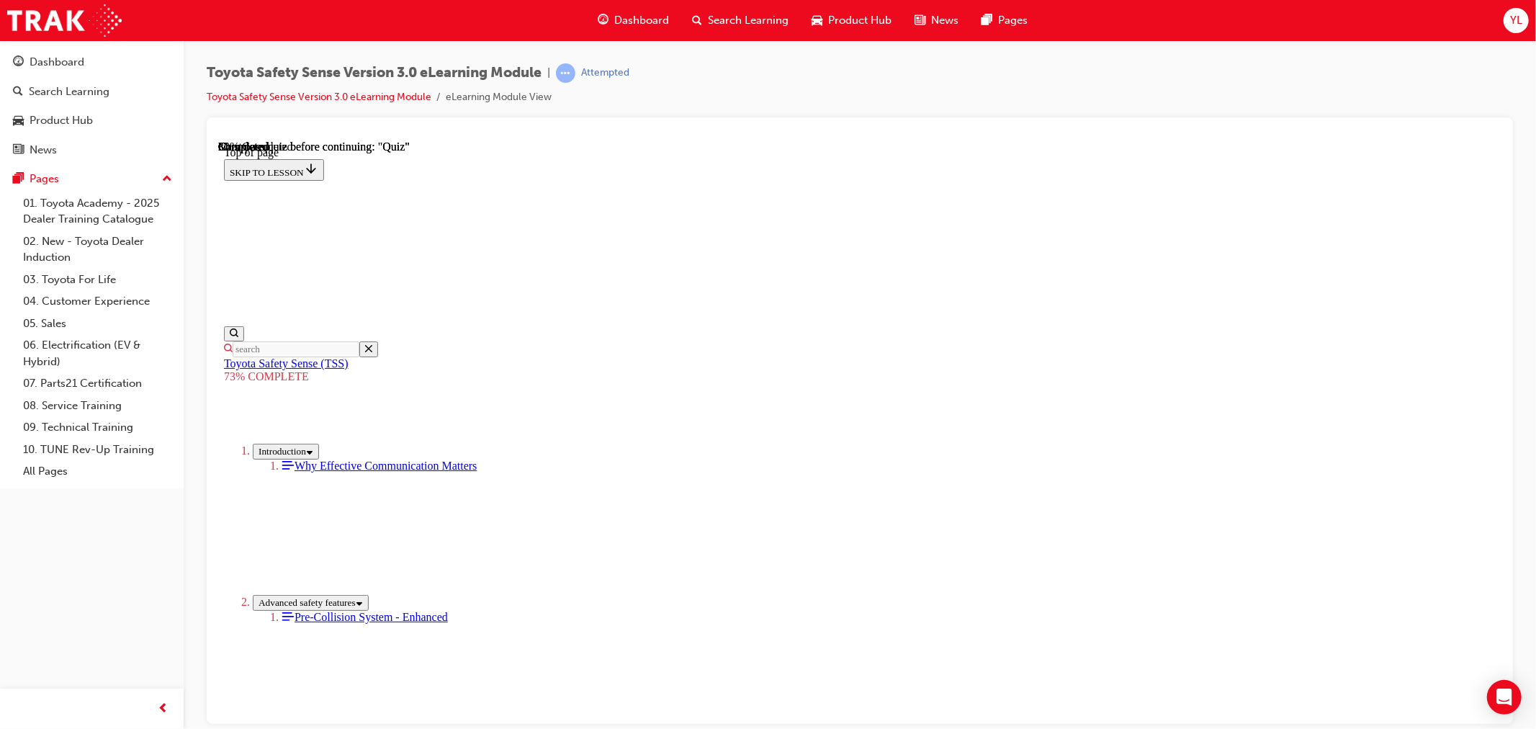
scroll to position [133, 0]
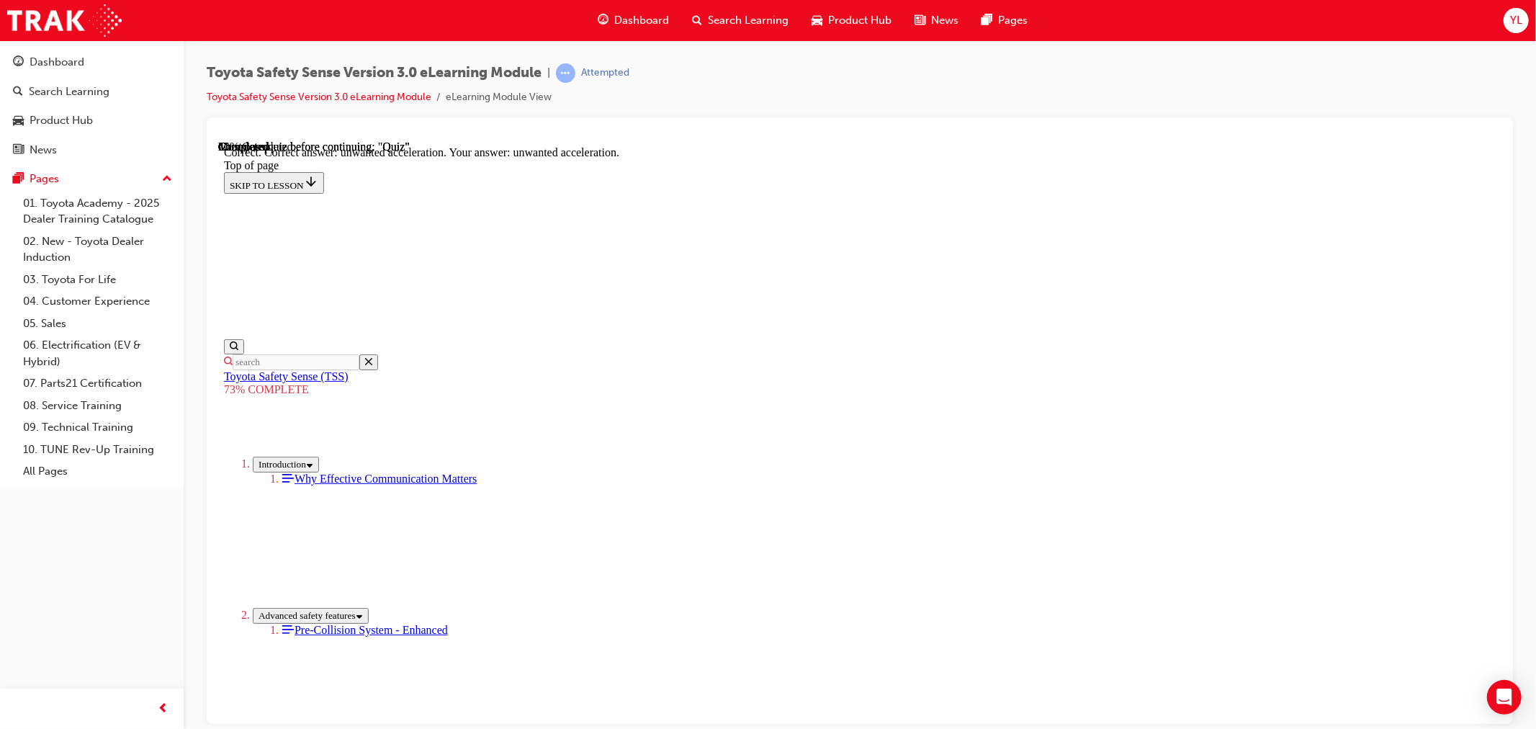
scroll to position [298, 0]
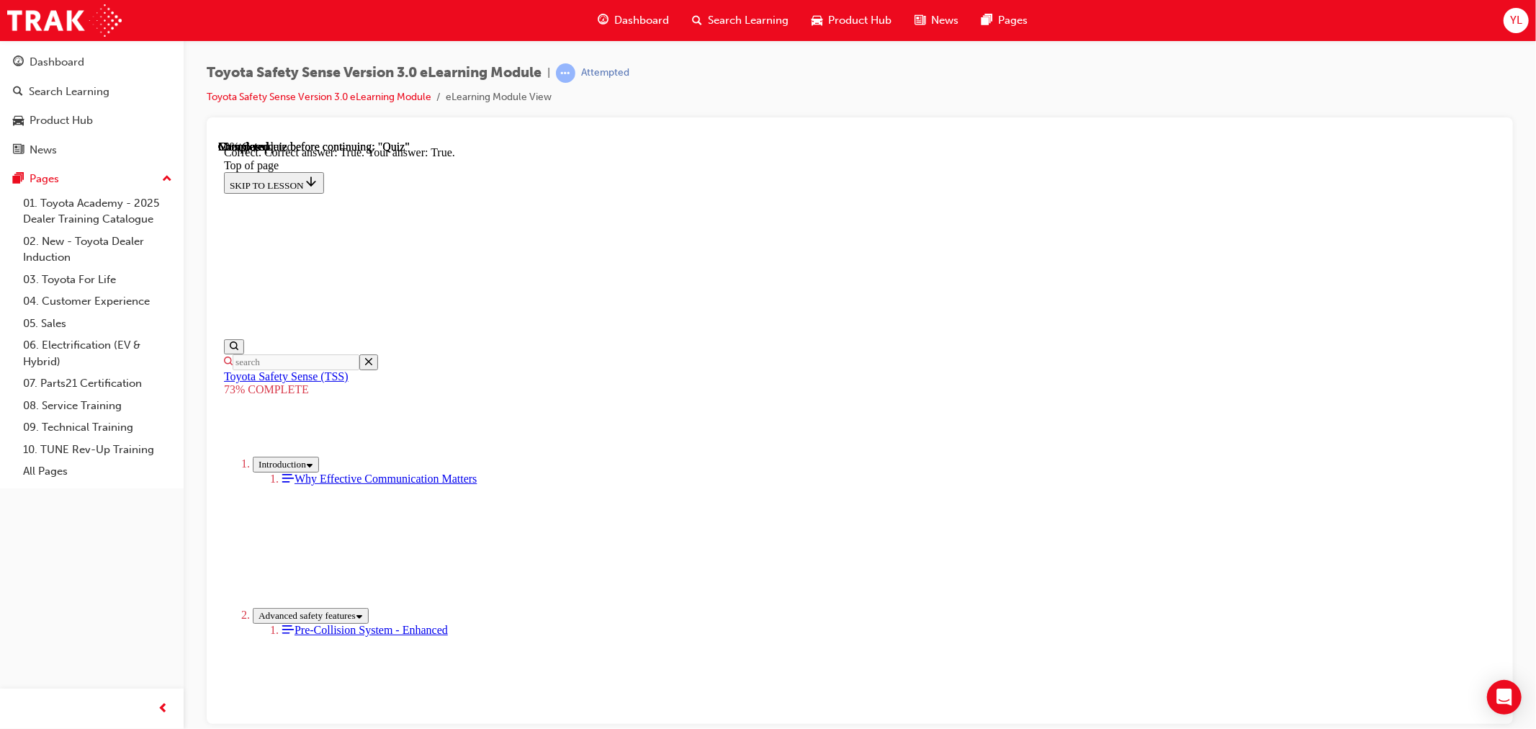
scroll to position [133, 0]
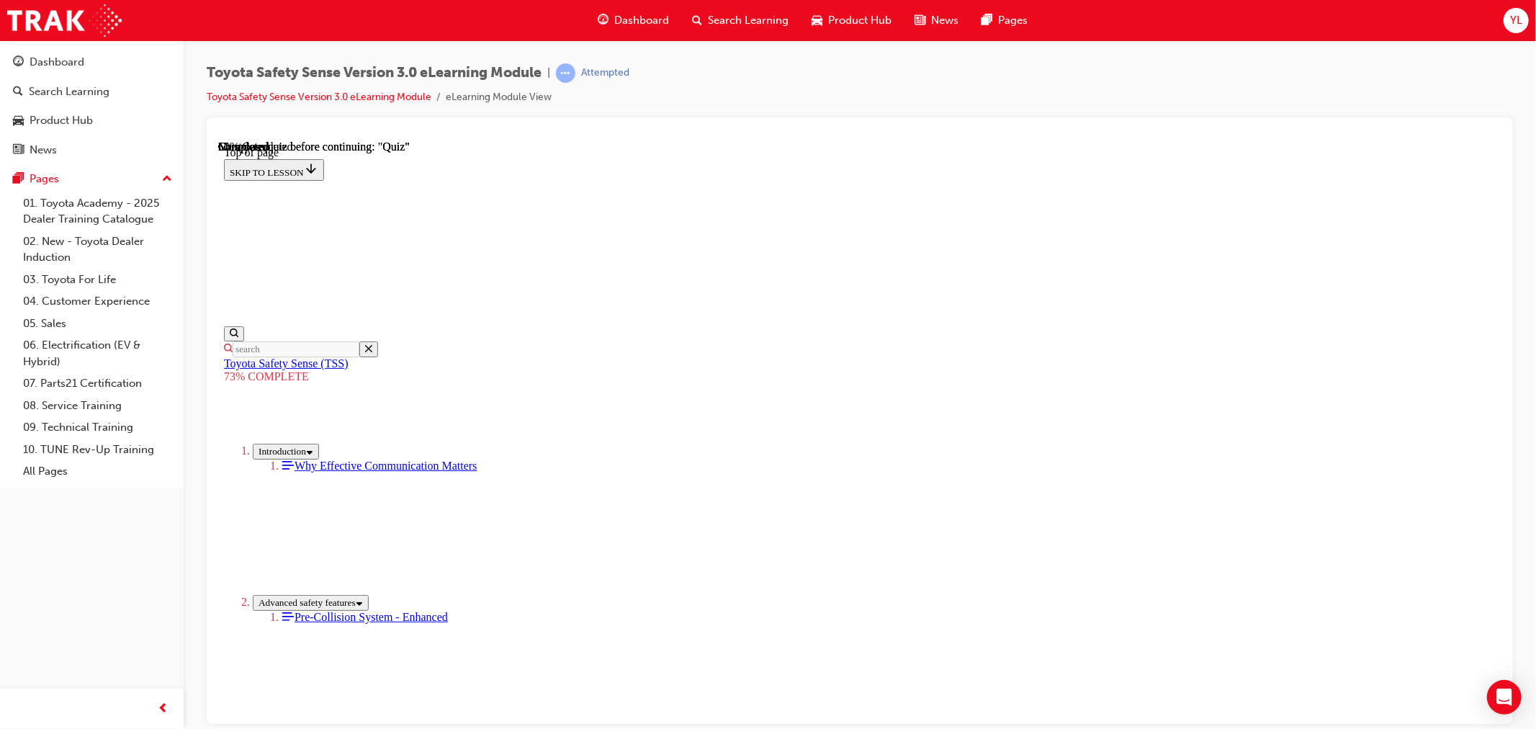
scroll to position [53, 0]
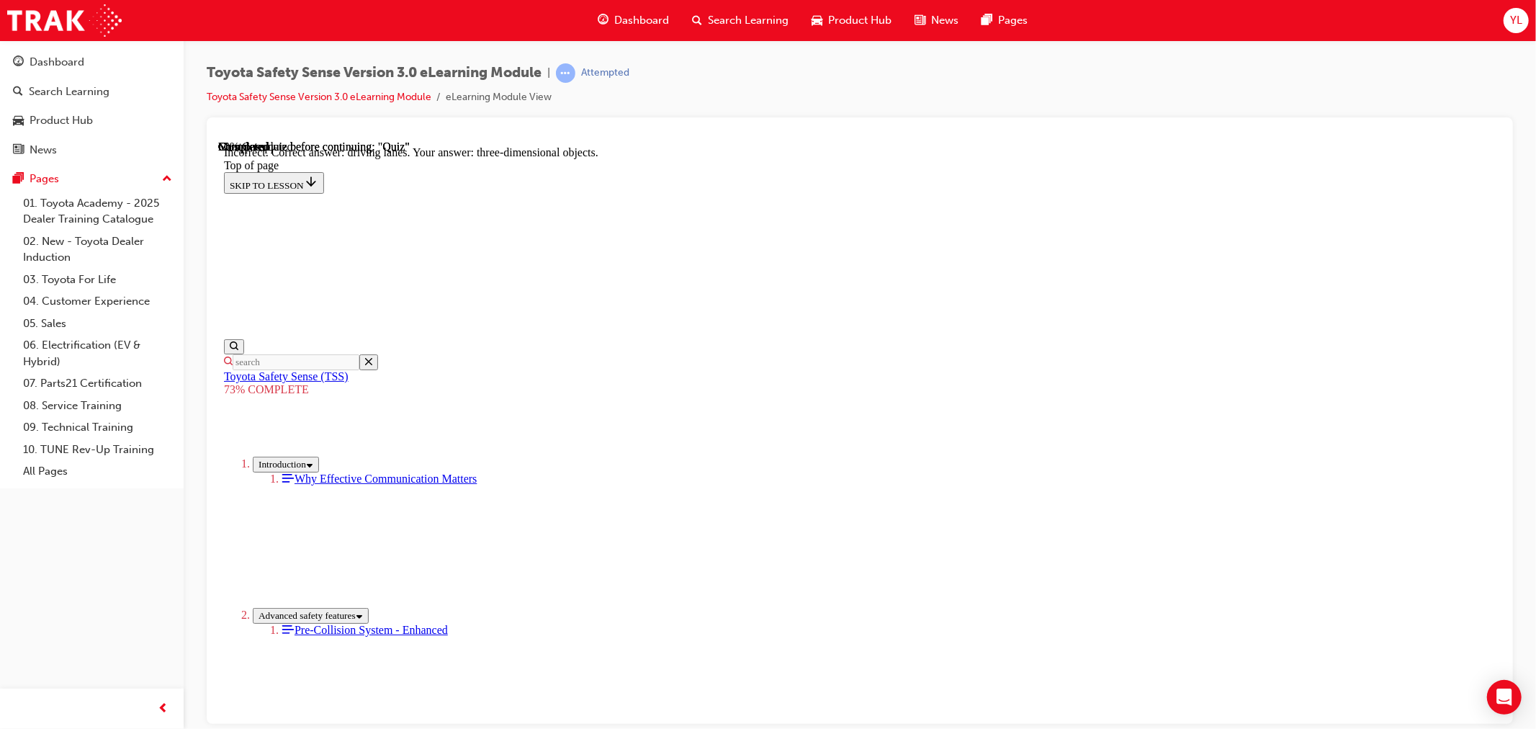
scroll to position [274, 0]
drag, startPoint x: 975, startPoint y: 670, endPoint x: 976, endPoint y: 661, distance: 8.8
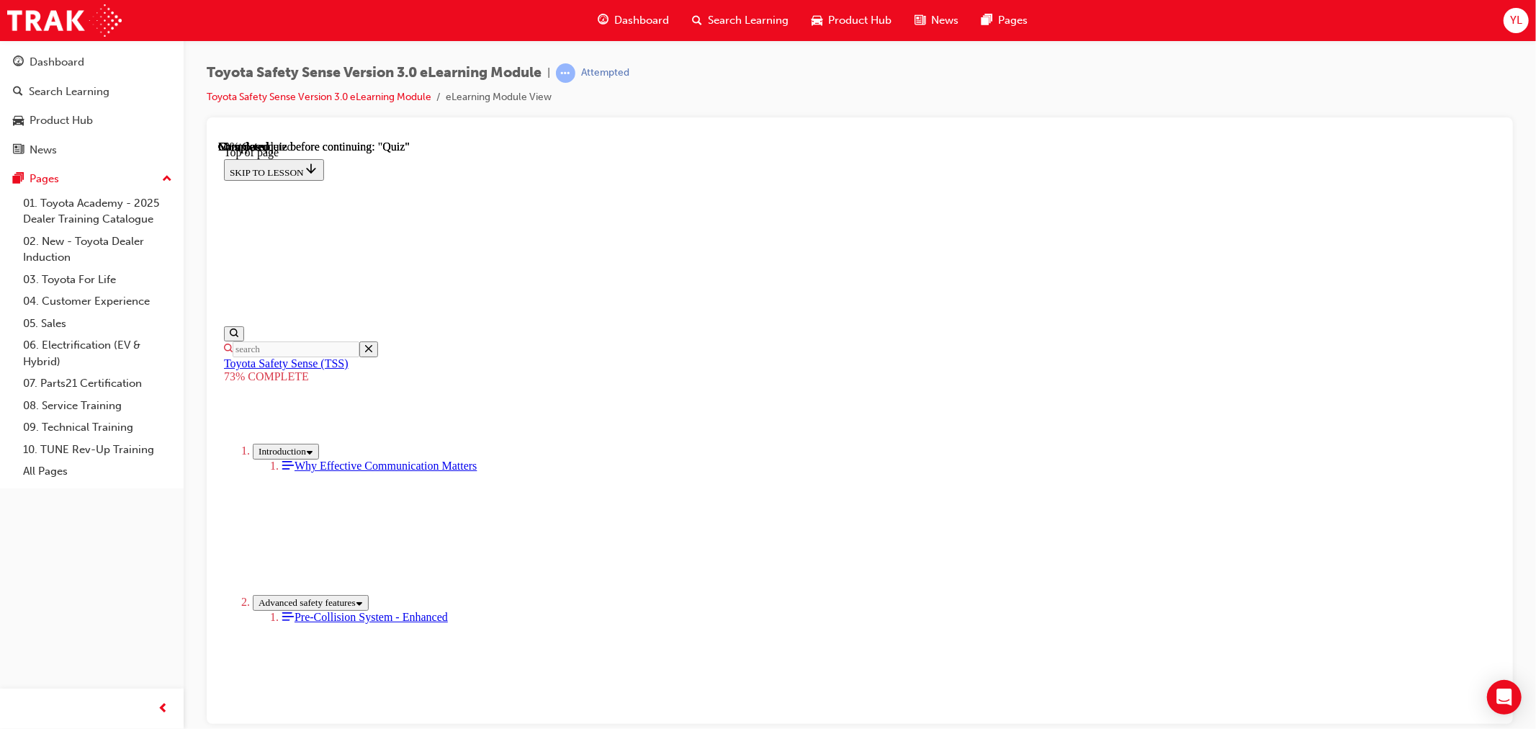
scroll to position [133, 0]
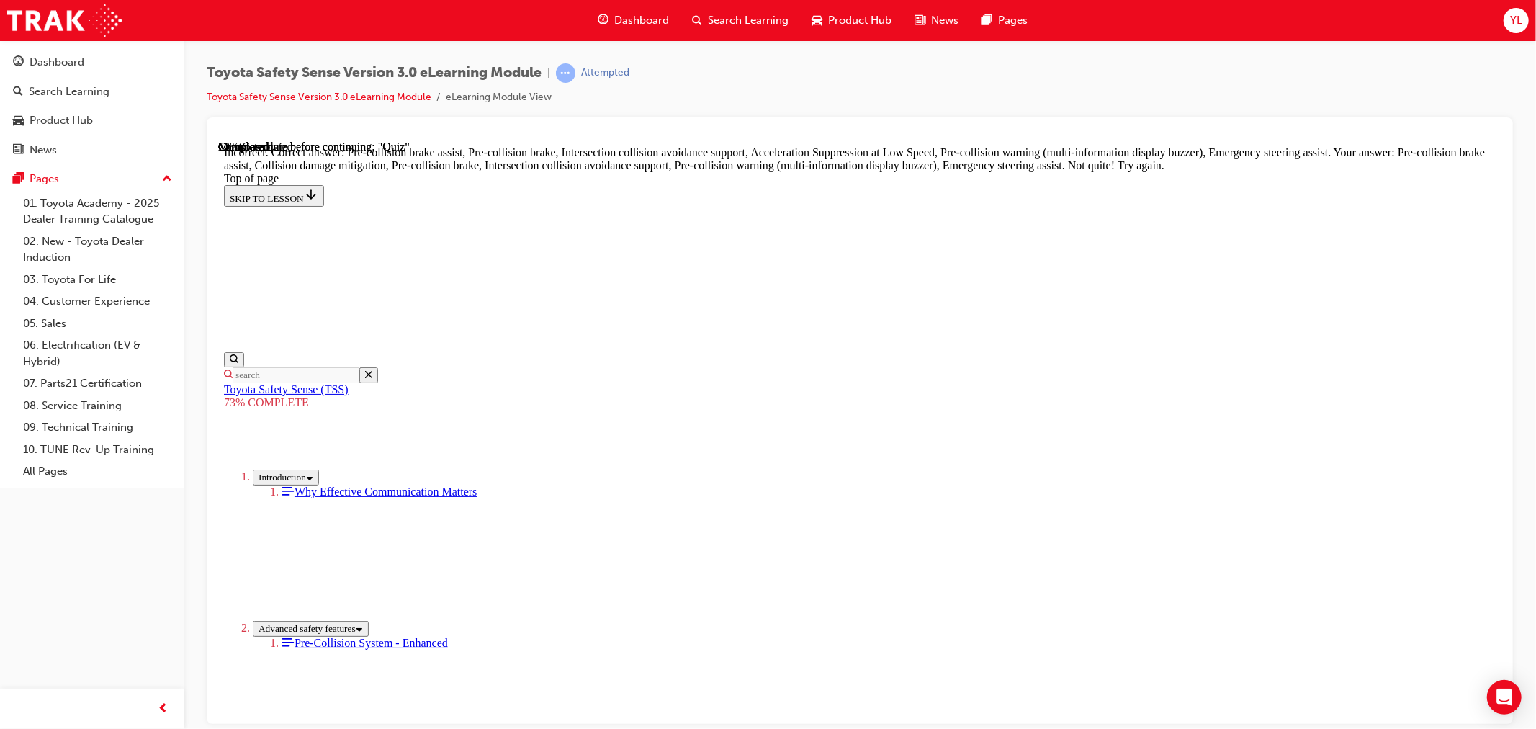
scroll to position [382, 0]
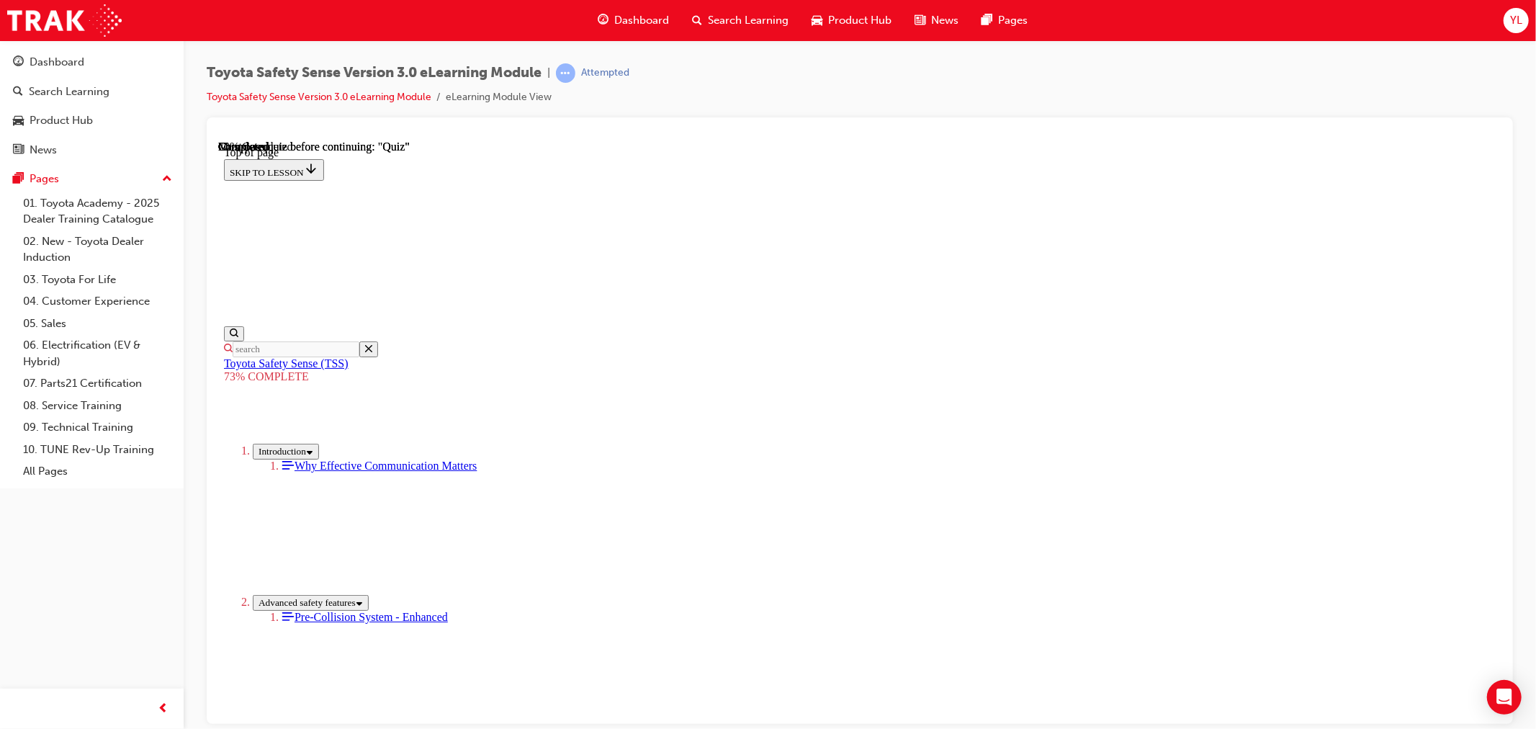
scroll to position [63, 0]
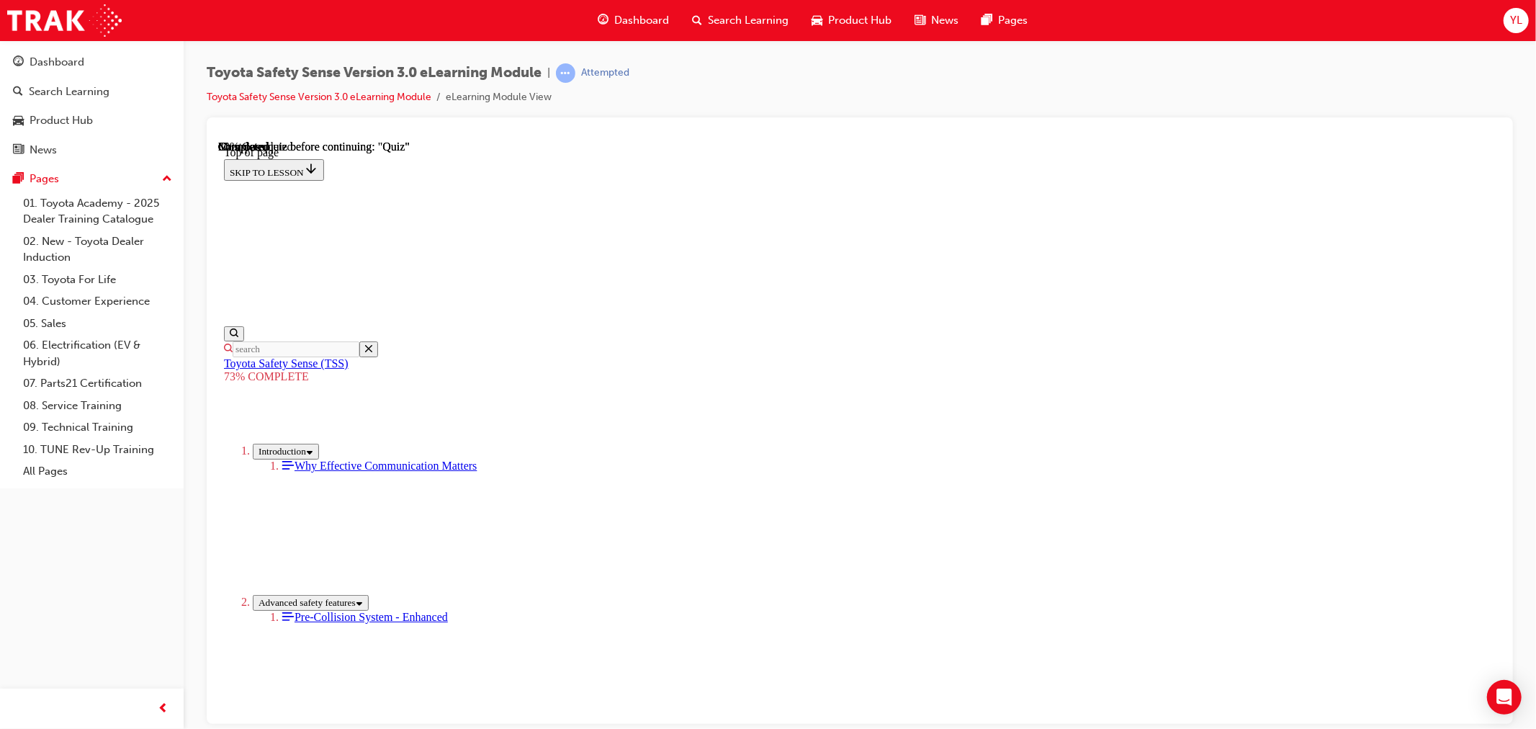
scroll to position [212, 0]
drag, startPoint x: 894, startPoint y: 463, endPoint x: 884, endPoint y: 512, distance: 50.0
drag, startPoint x: 883, startPoint y: 513, endPoint x: 879, endPoint y: 525, distance: 12.1
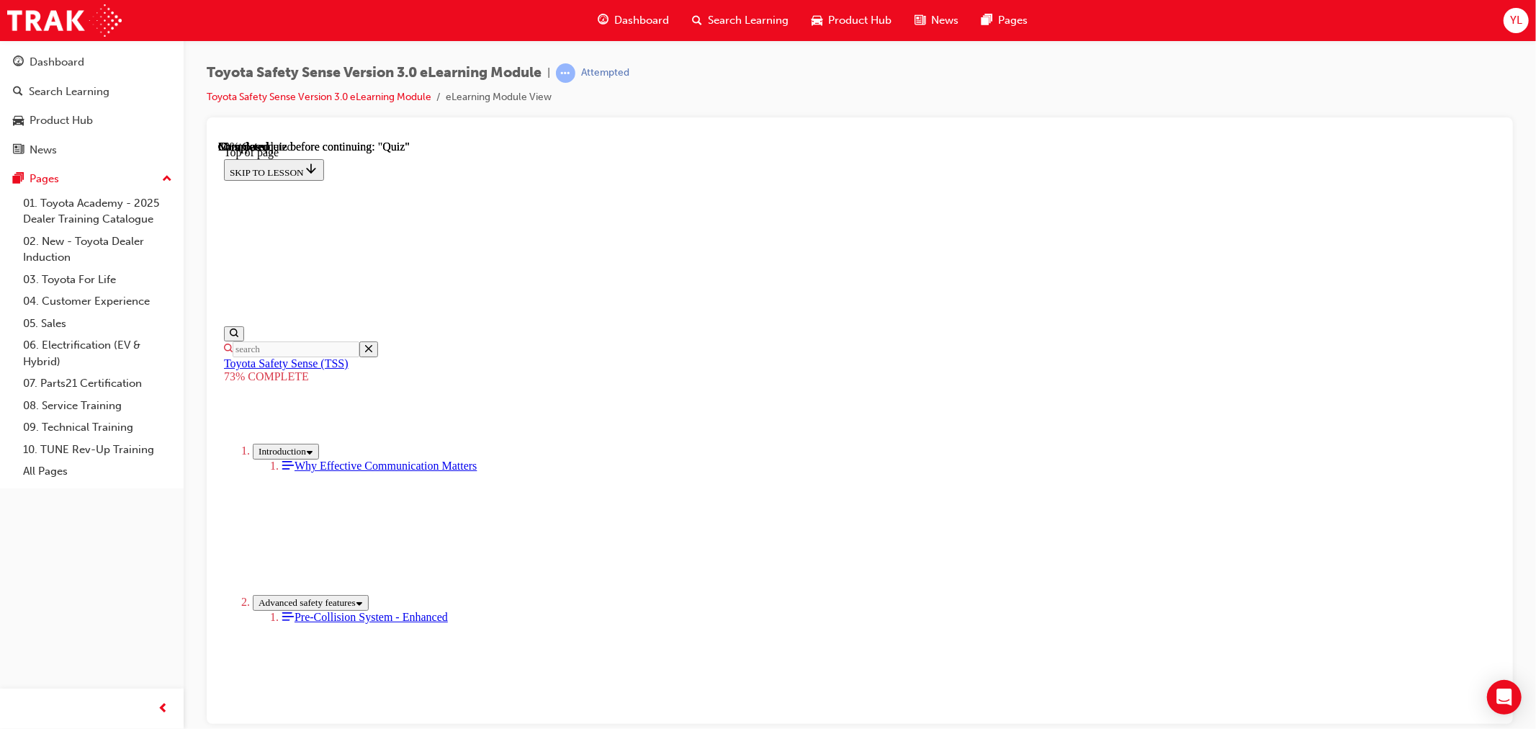
drag, startPoint x: 863, startPoint y: 552, endPoint x: 857, endPoint y: 604, distance: 53.0
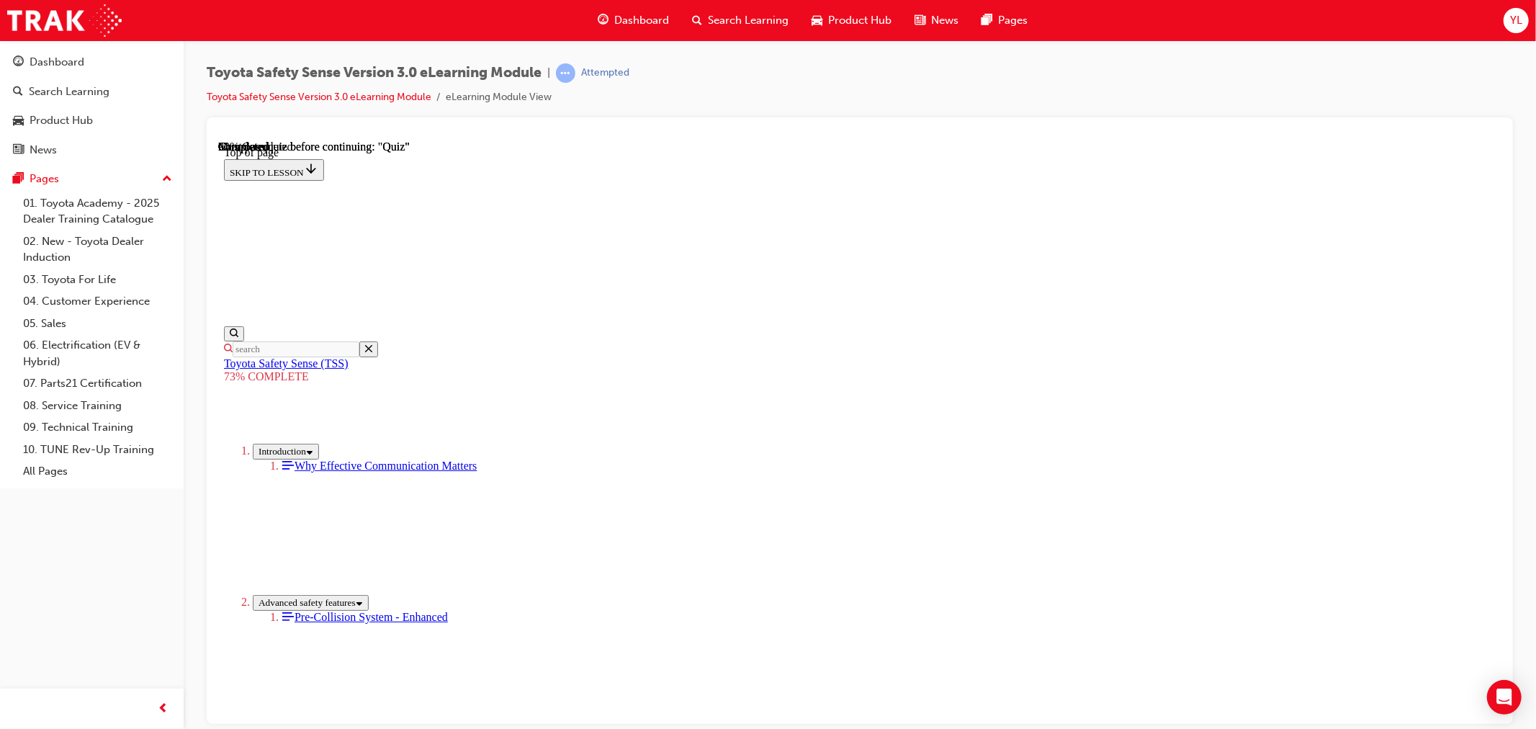
scroll to position [292, 0]
drag, startPoint x: 896, startPoint y: 282, endPoint x: 861, endPoint y: 460, distance: 182.0
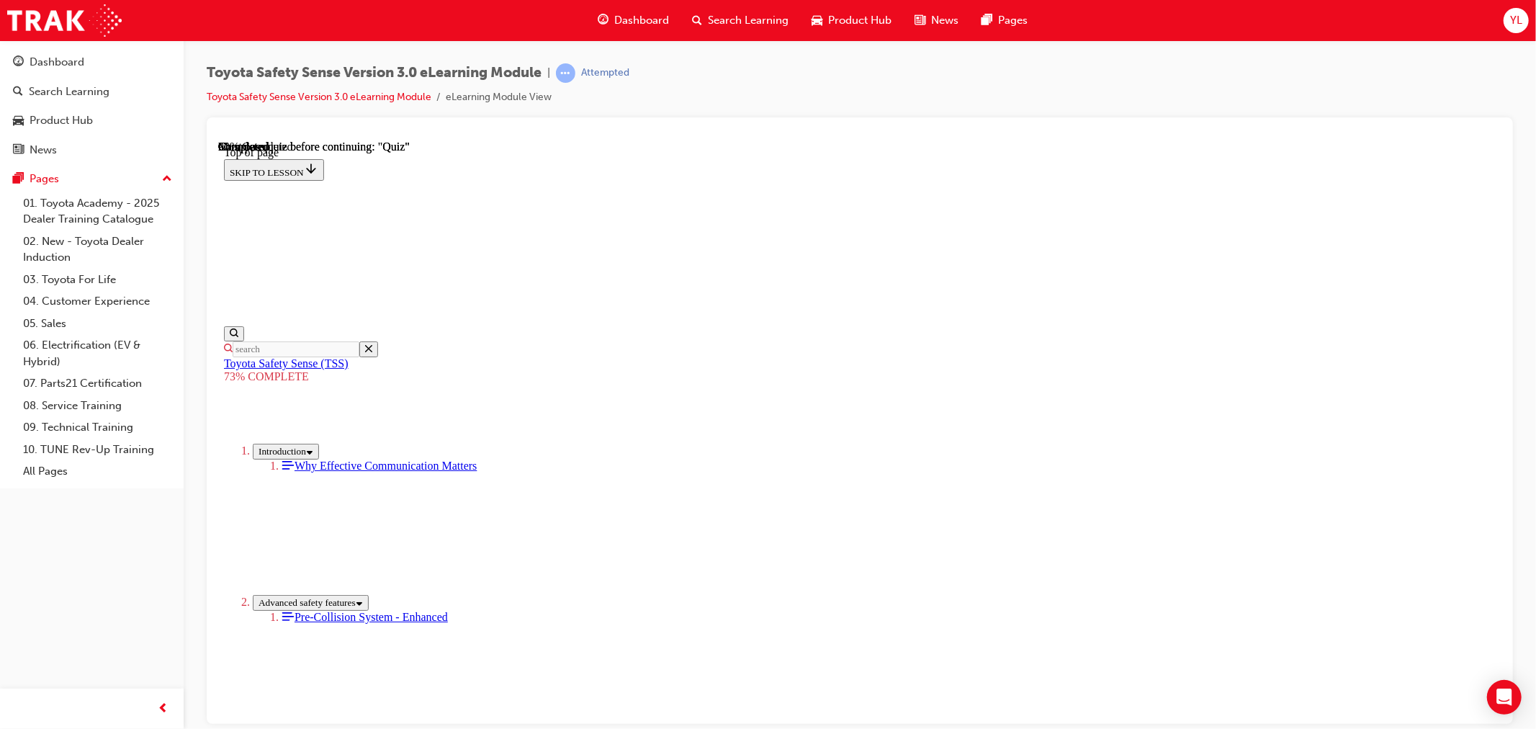
drag, startPoint x: 856, startPoint y: 468, endPoint x: 843, endPoint y: 509, distance: 43.3
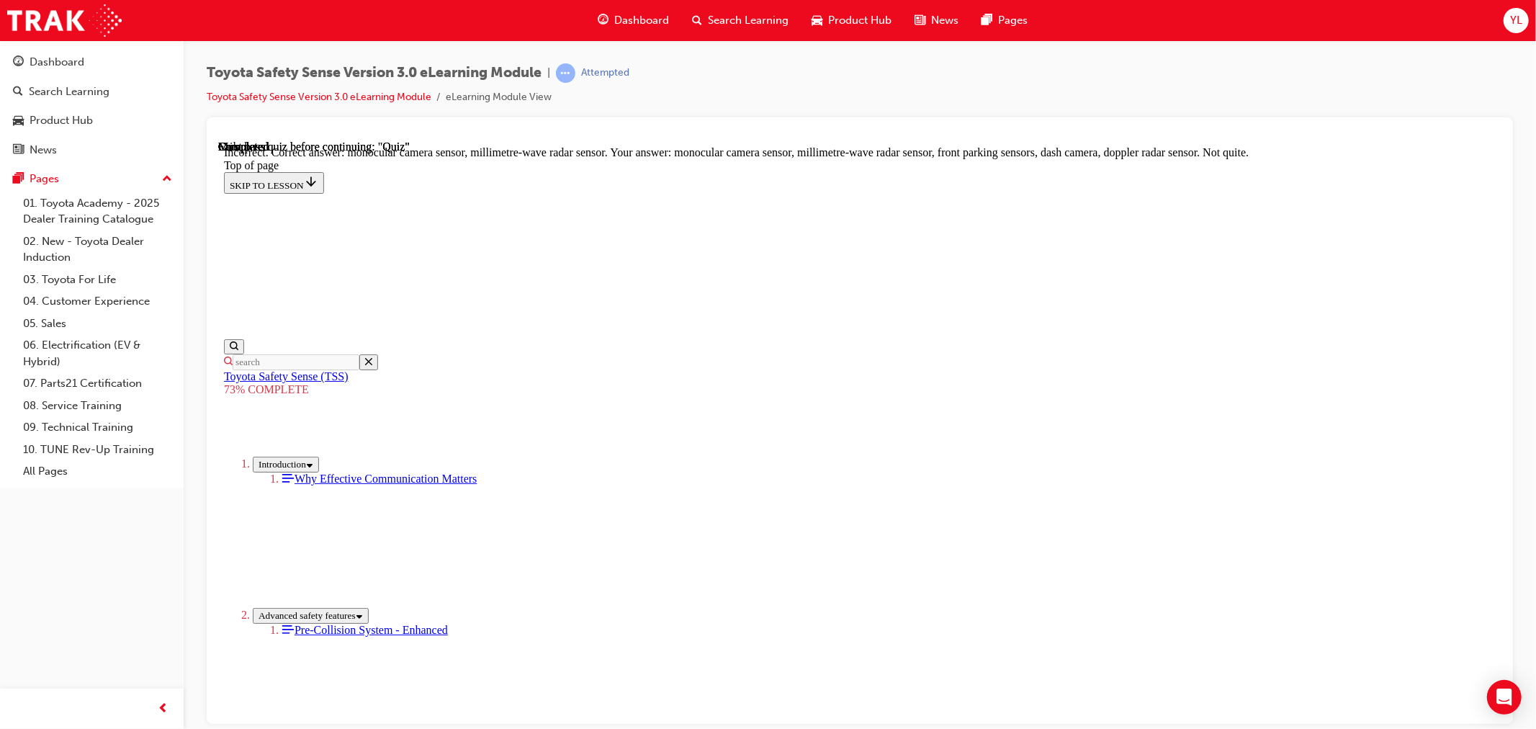
scroll to position [427, 0]
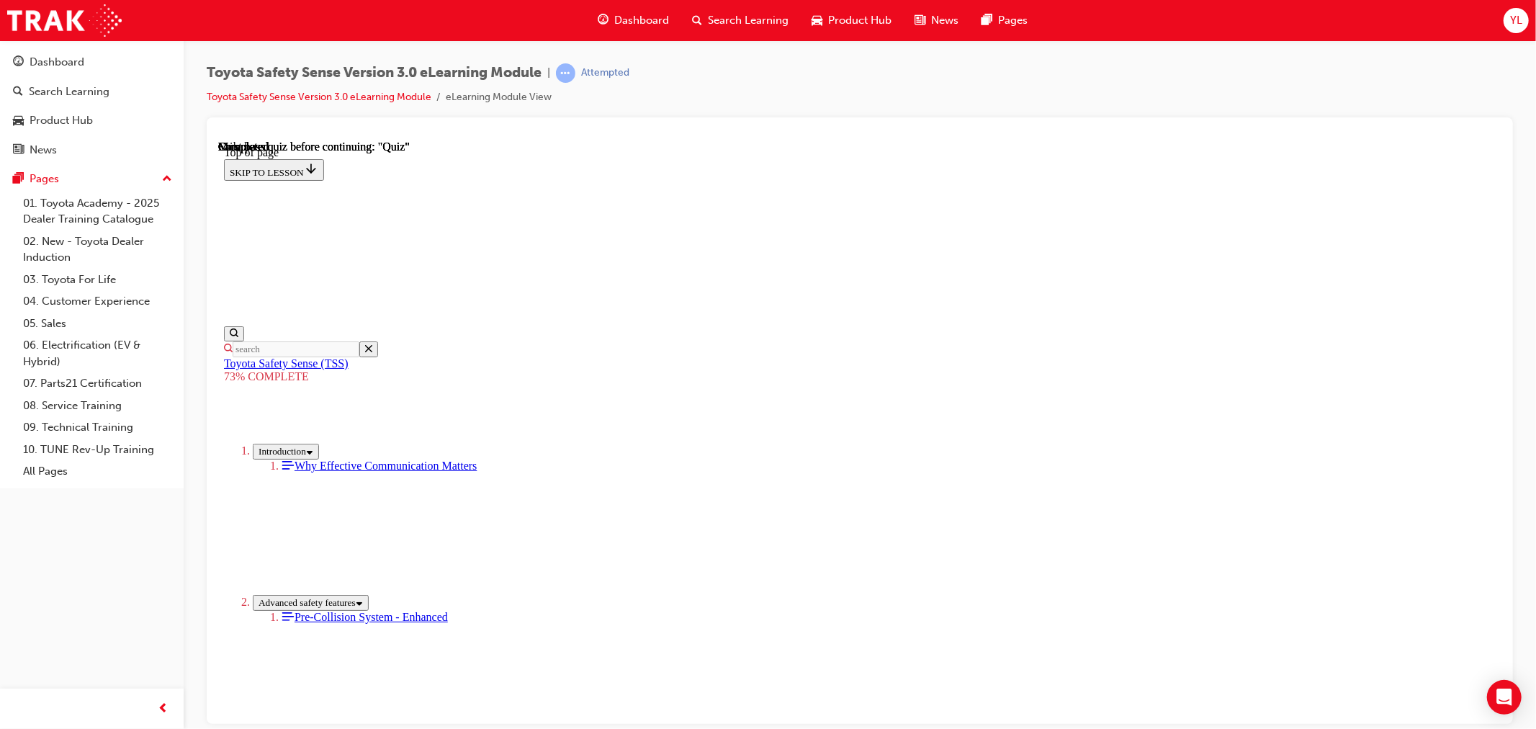
scroll to position [155, 0]
drag, startPoint x: 982, startPoint y: 699, endPoint x: 986, endPoint y: 692, distance: 7.8
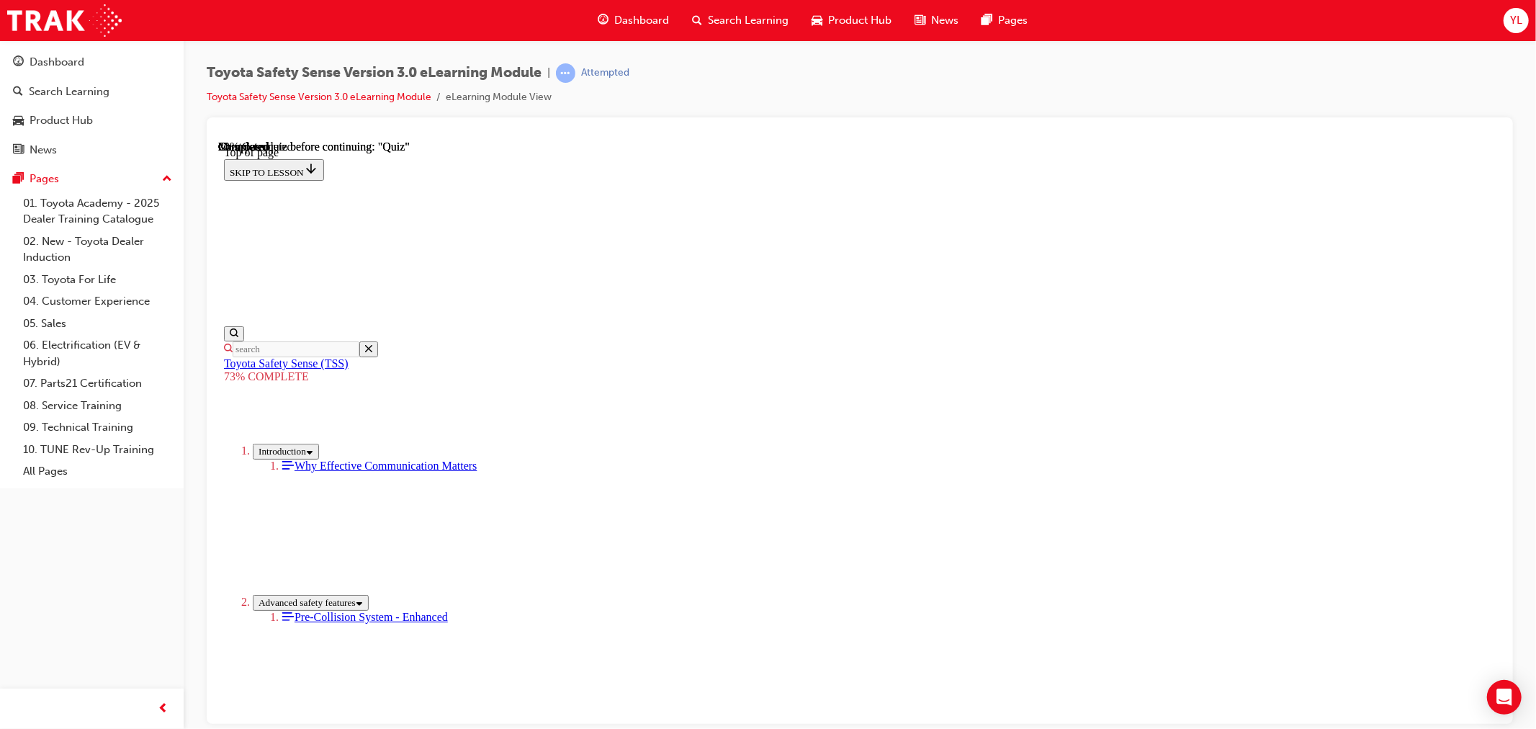
scroll to position [386, 0]
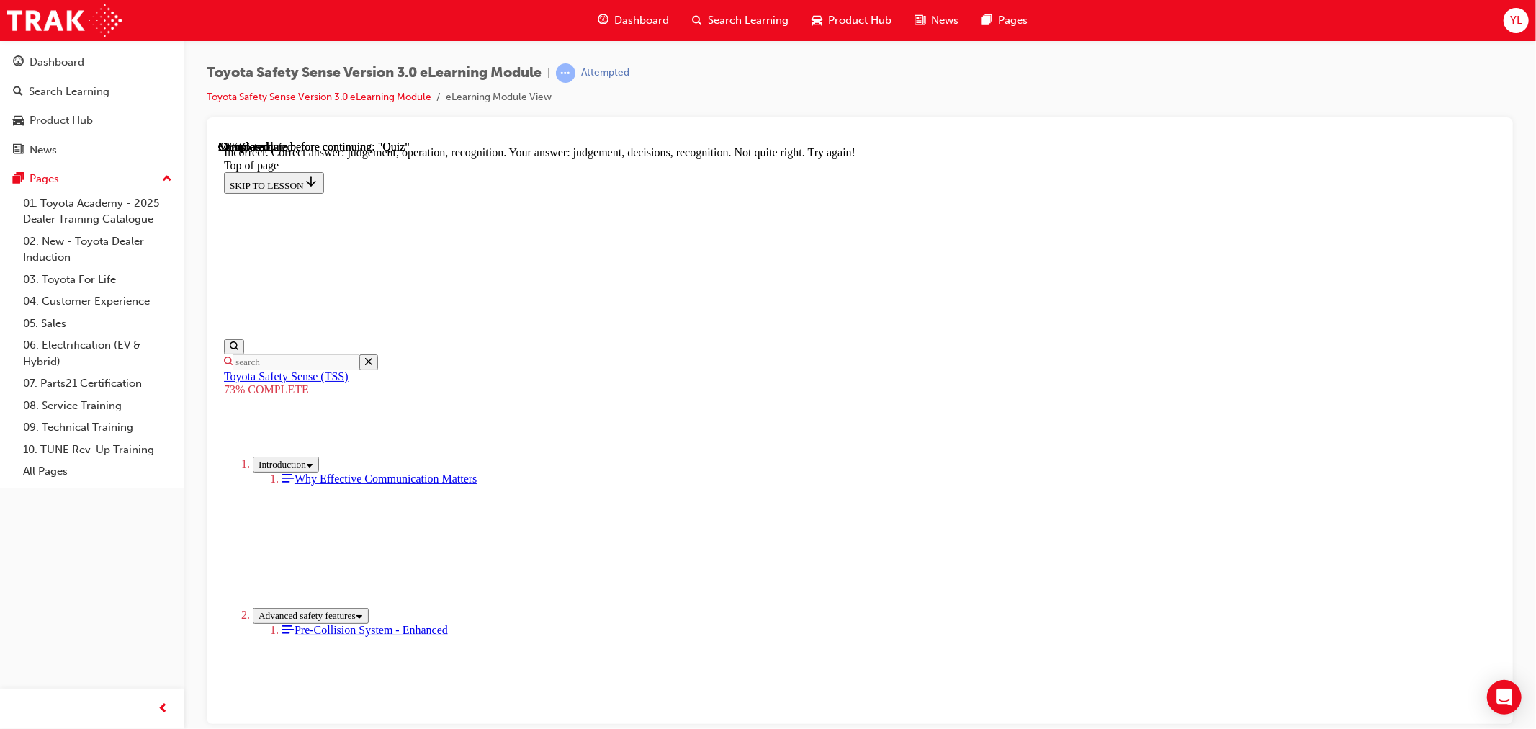
scroll to position [534, 0]
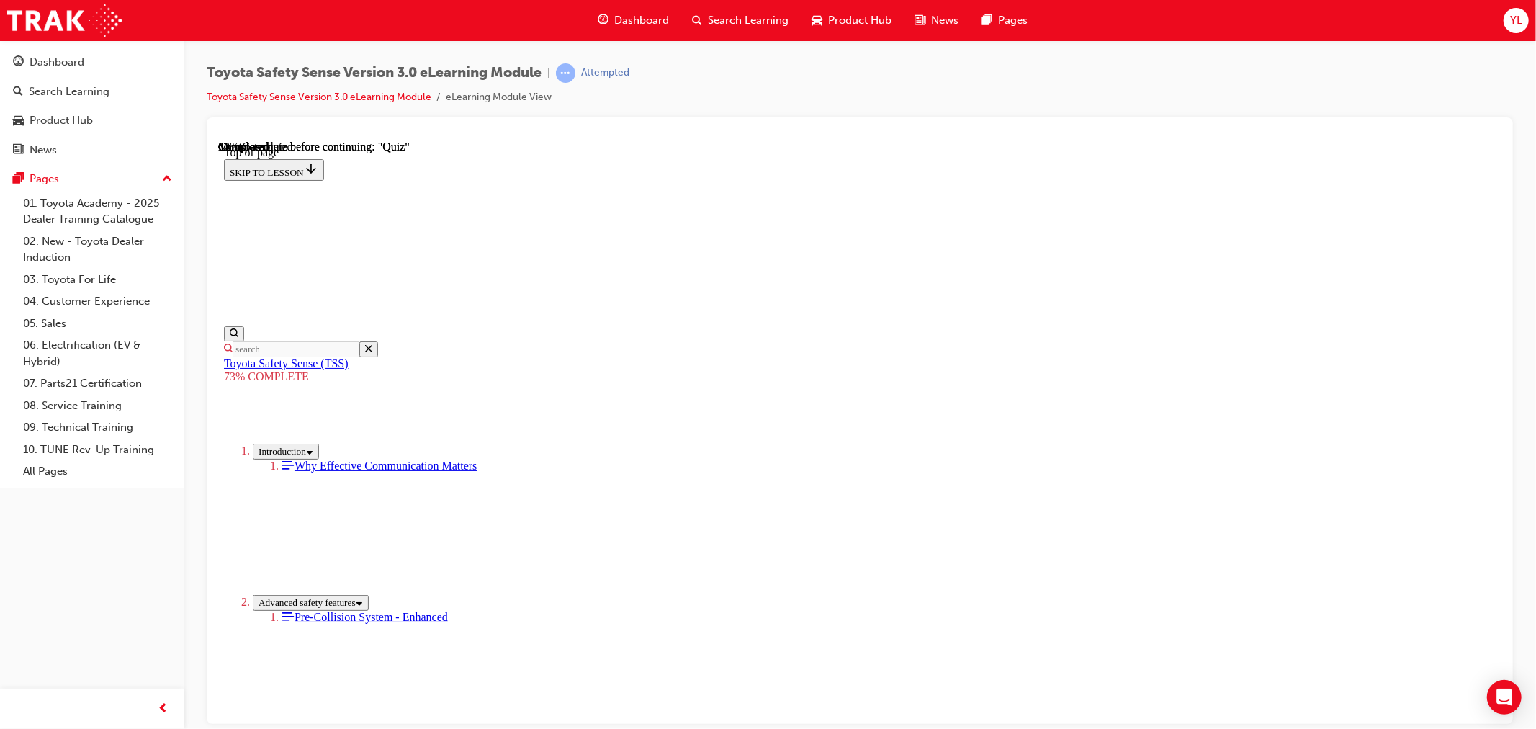
scroll to position [292, 0]
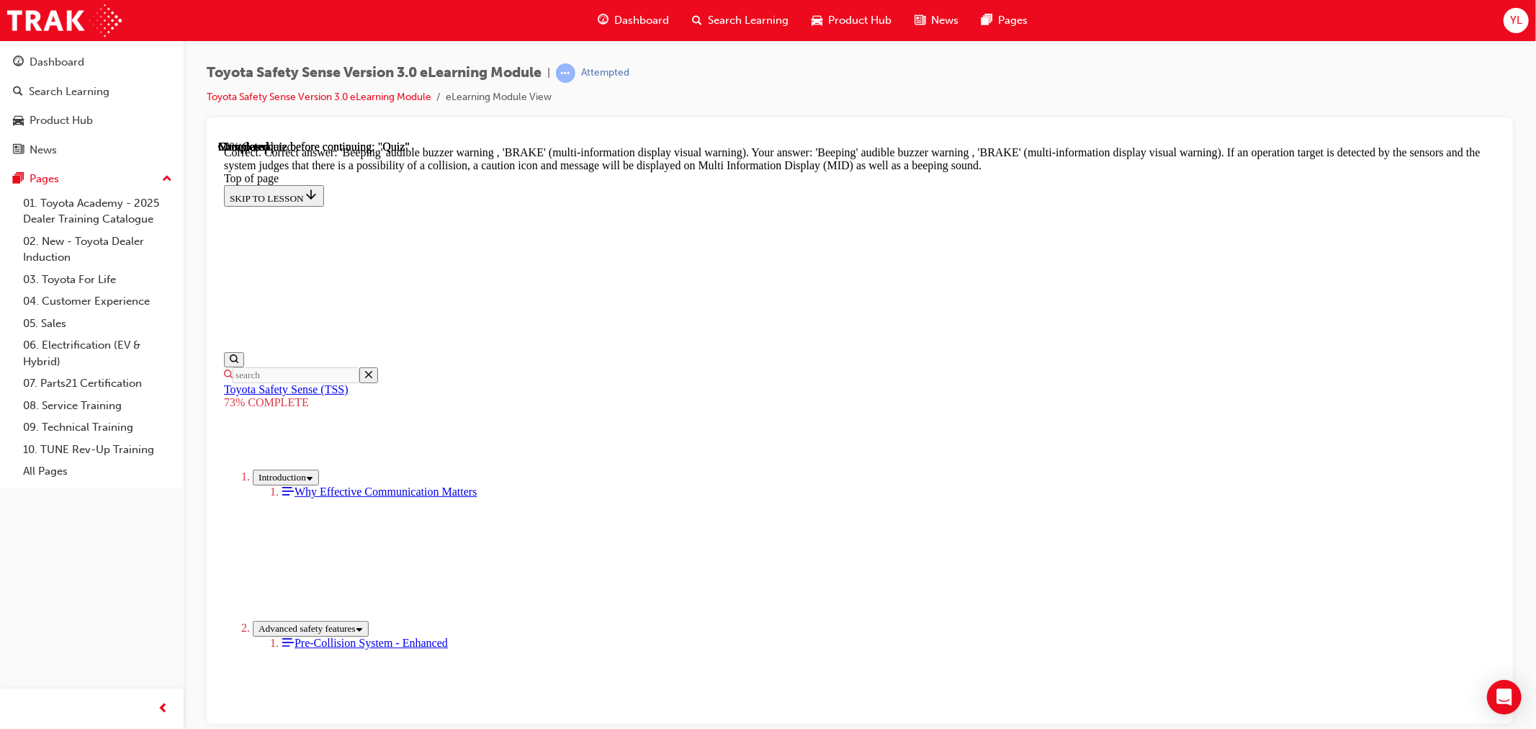
scroll to position [442, 0]
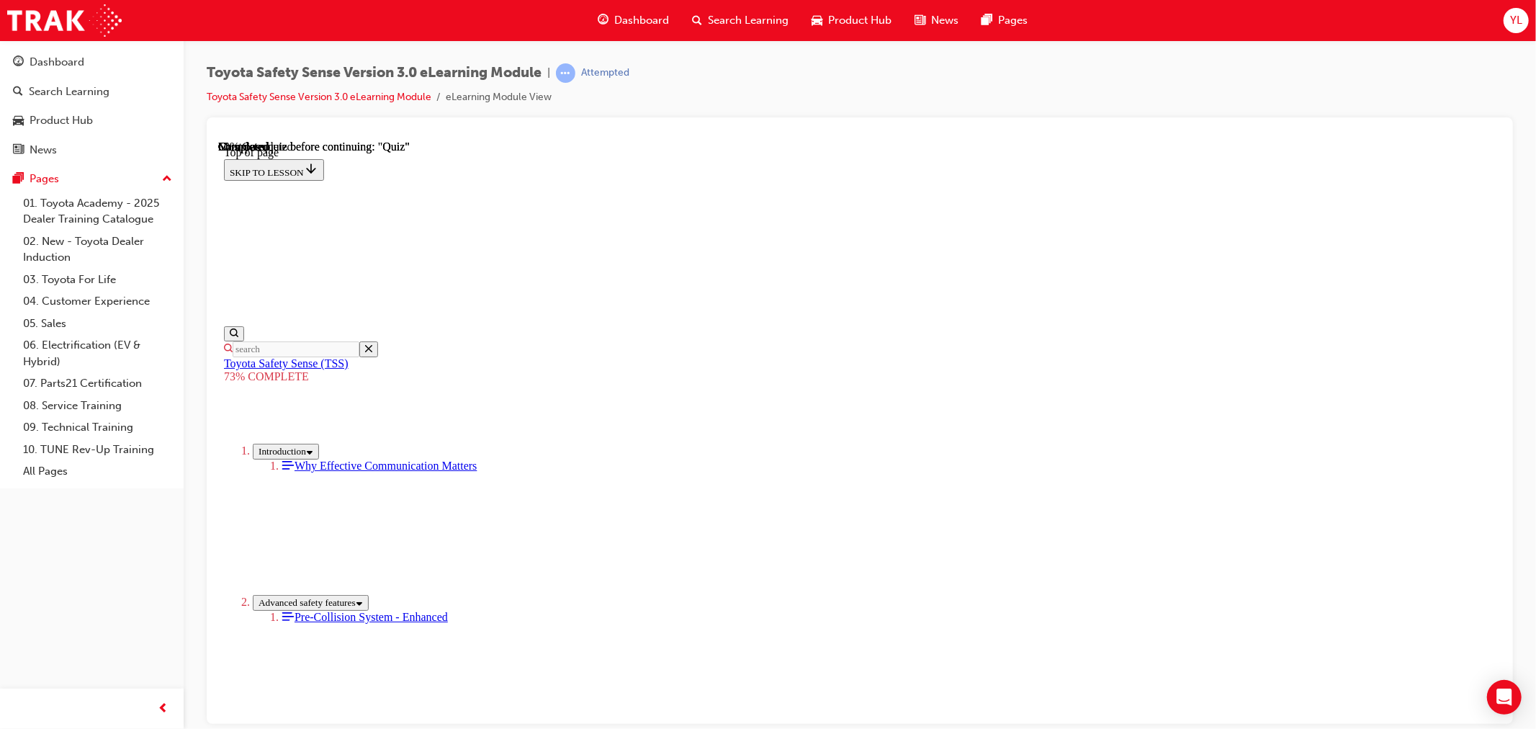
scroll to position [212, 0]
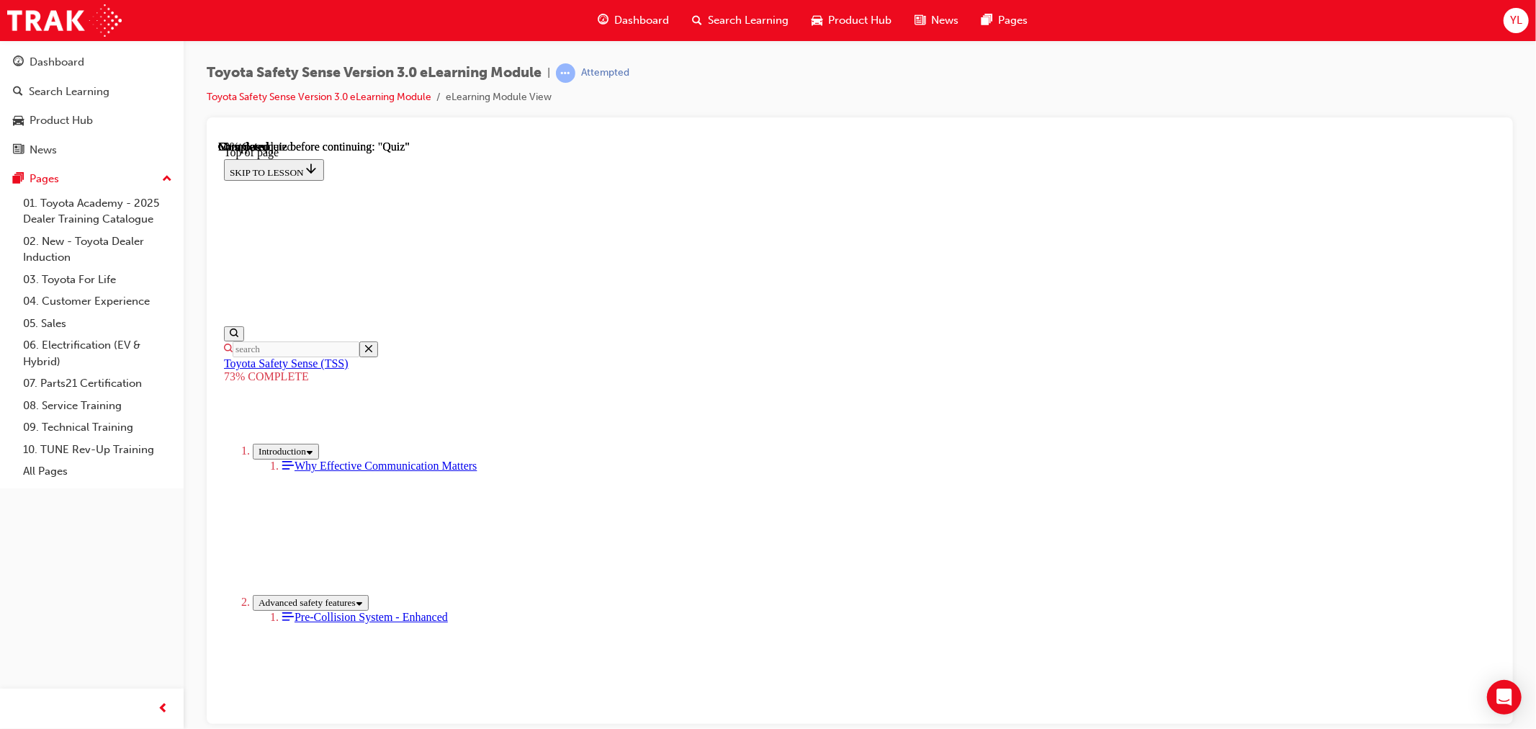
scroll to position [52, 0]
drag, startPoint x: 905, startPoint y: 606, endPoint x: 912, endPoint y: 652, distance: 45.9
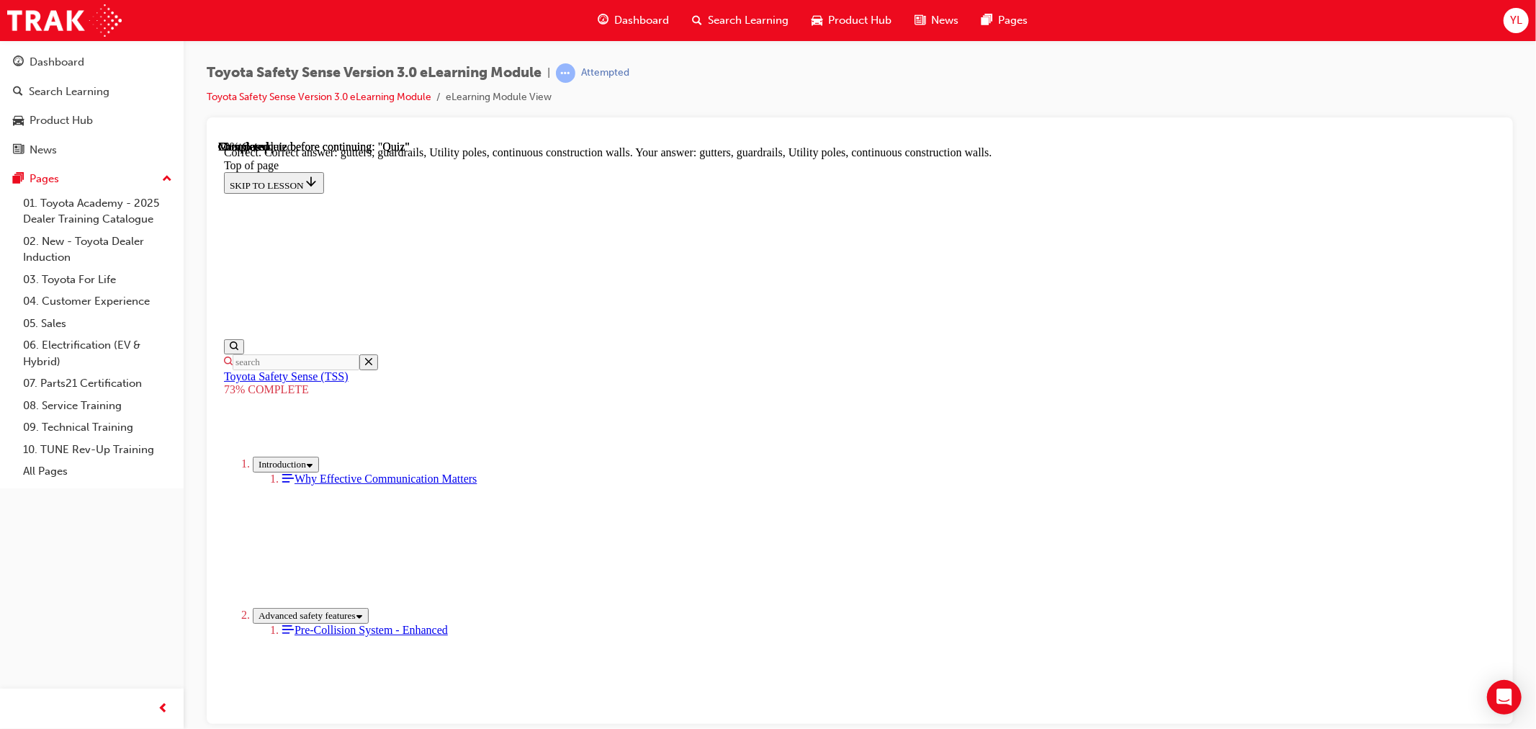
scroll to position [331, 0]
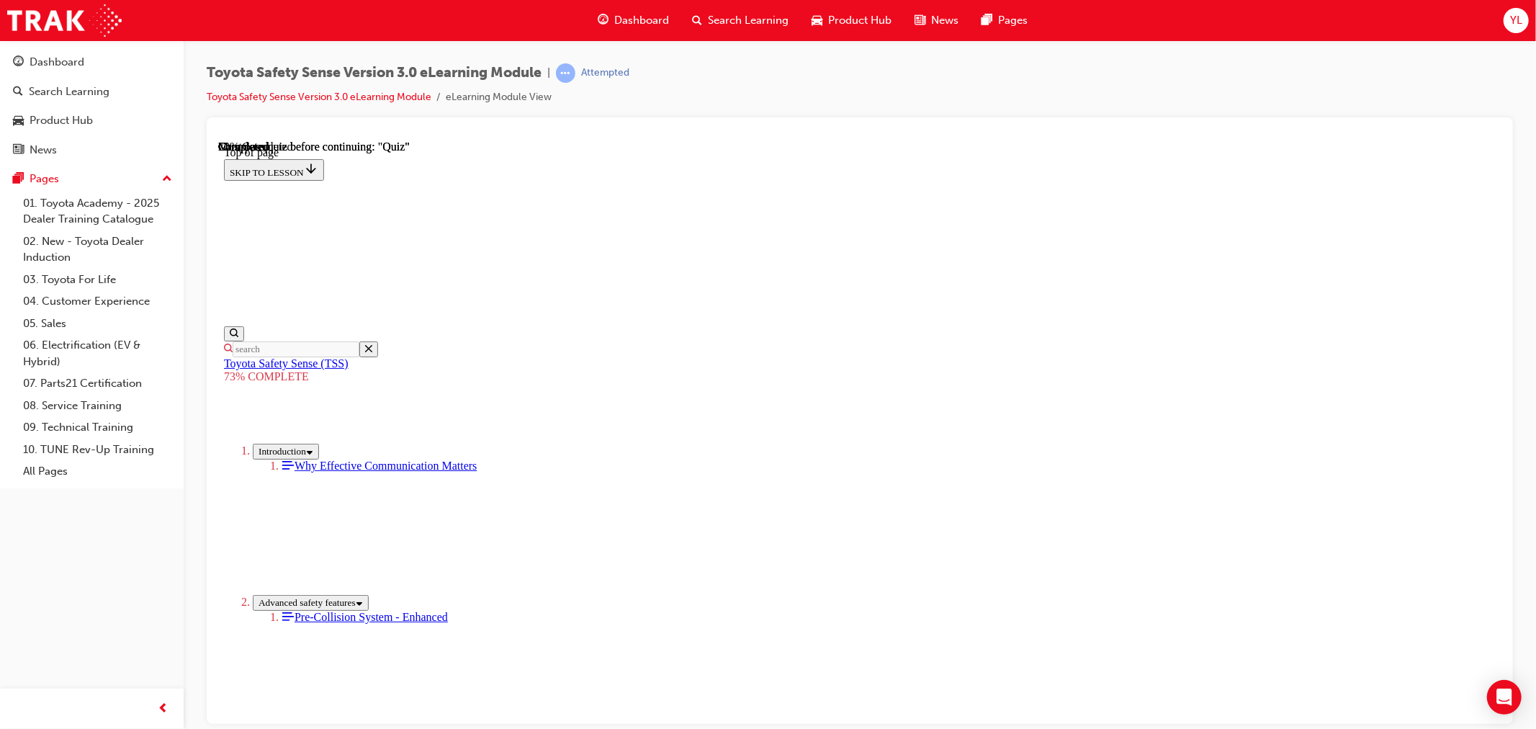
scroll to position [292, 0]
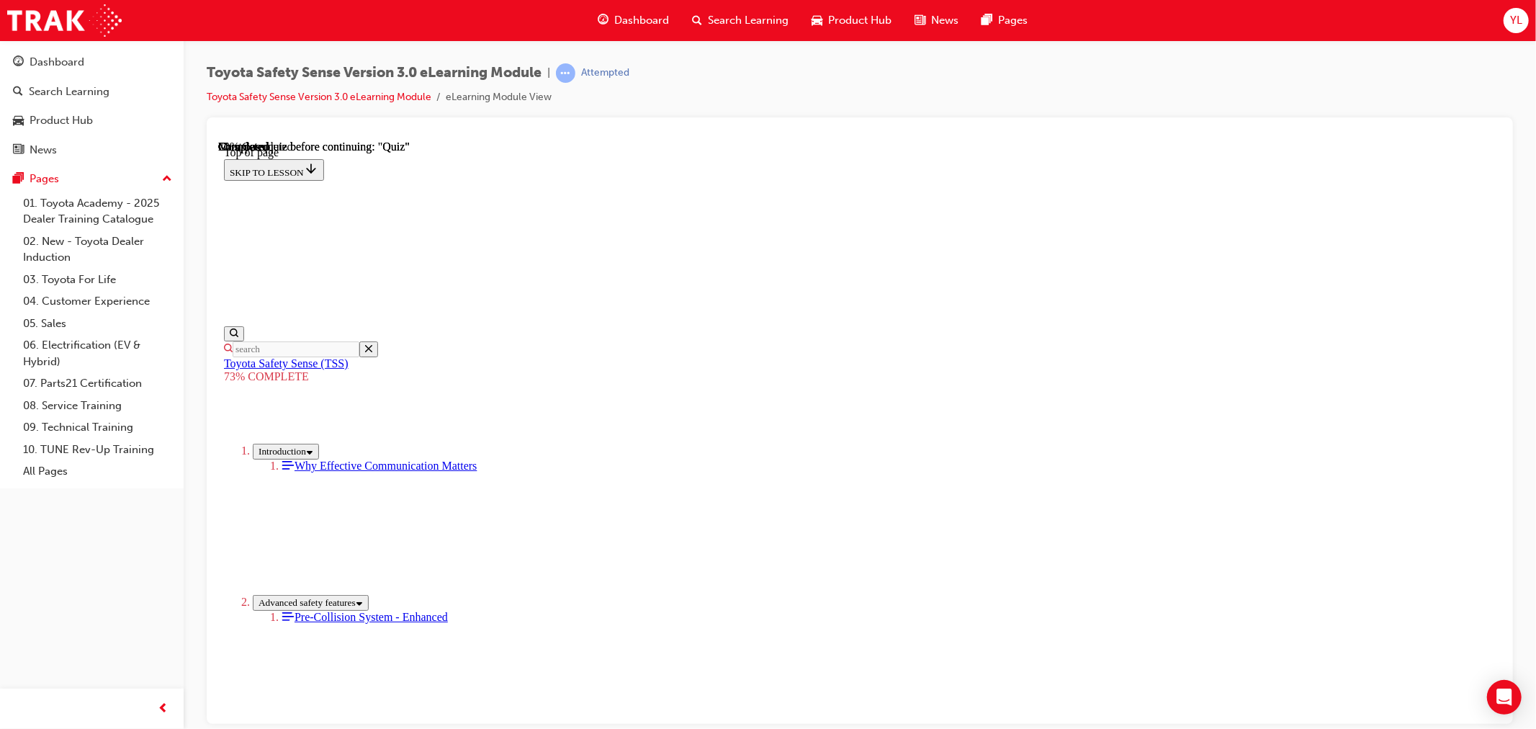
drag, startPoint x: 922, startPoint y: 568, endPoint x: 932, endPoint y: 614, distance: 47.0
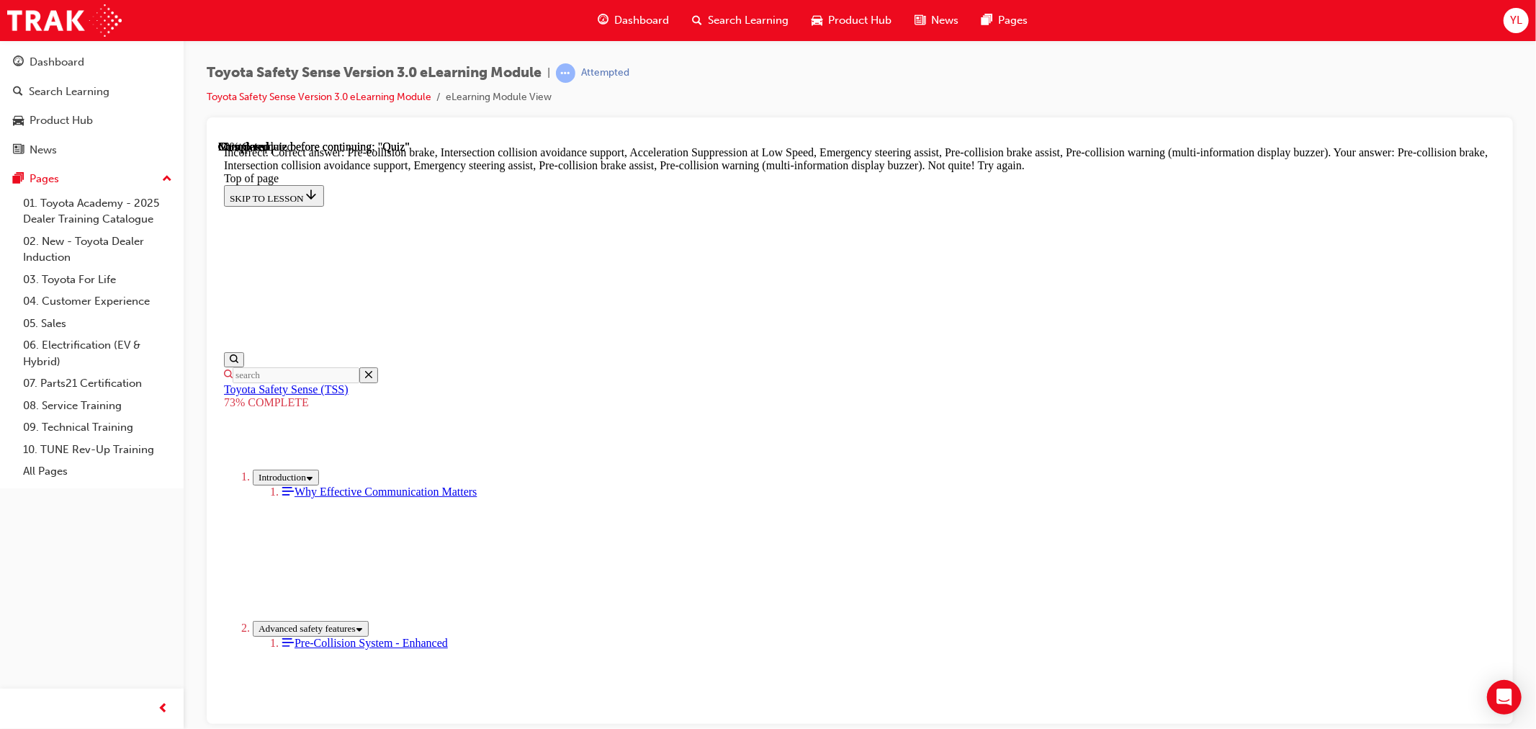
scroll to position [264, 0]
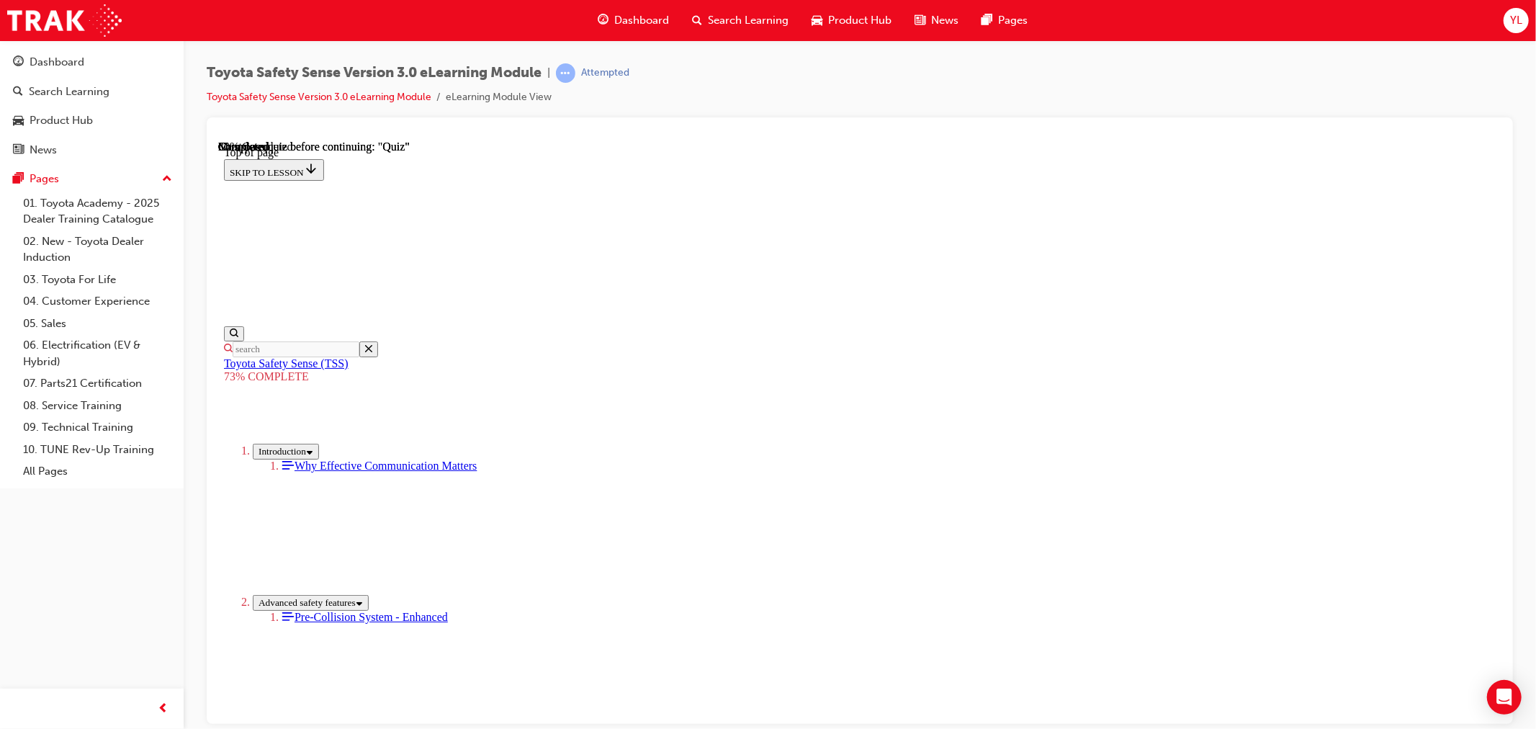
scroll to position [63, 0]
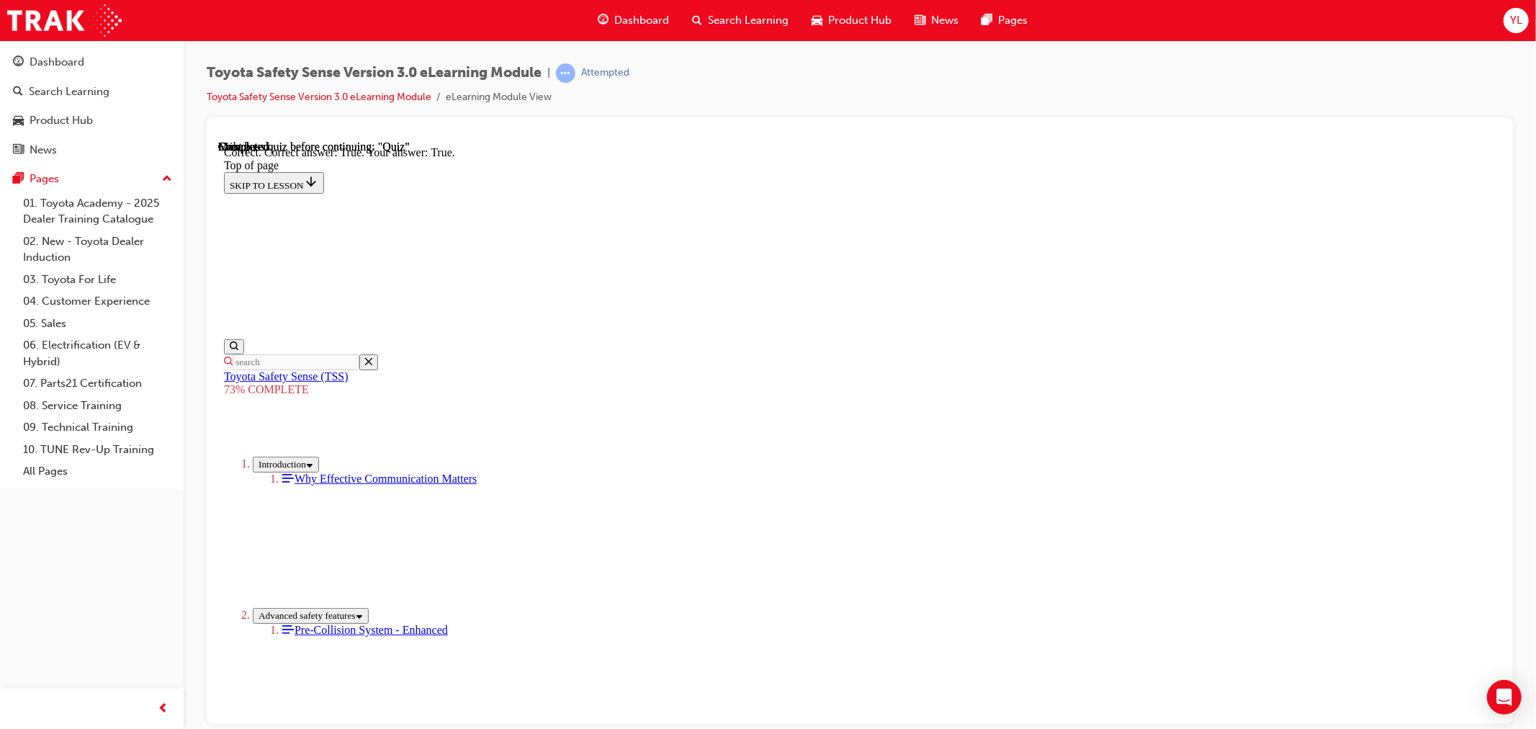
scroll to position [133, 0]
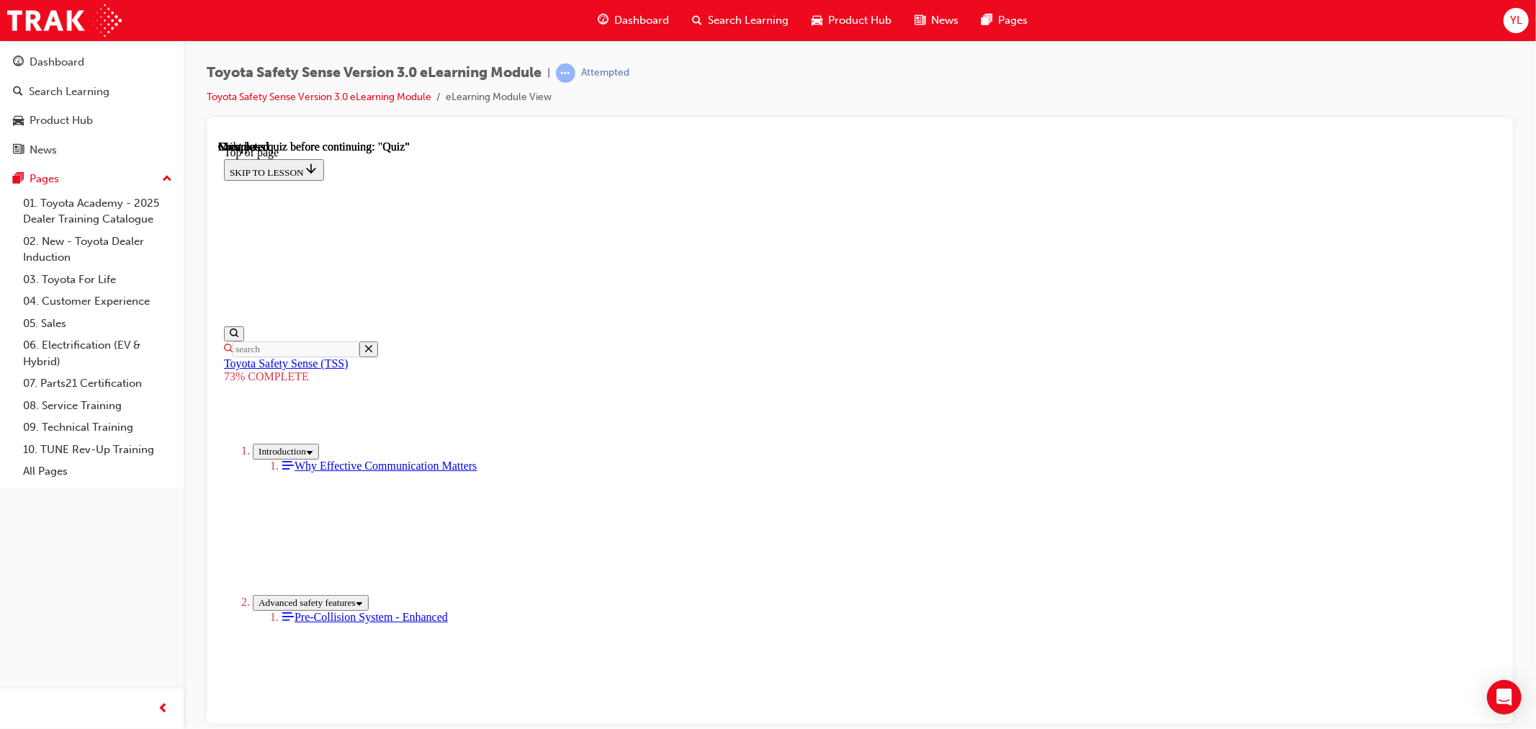
scroll to position [155, 0]
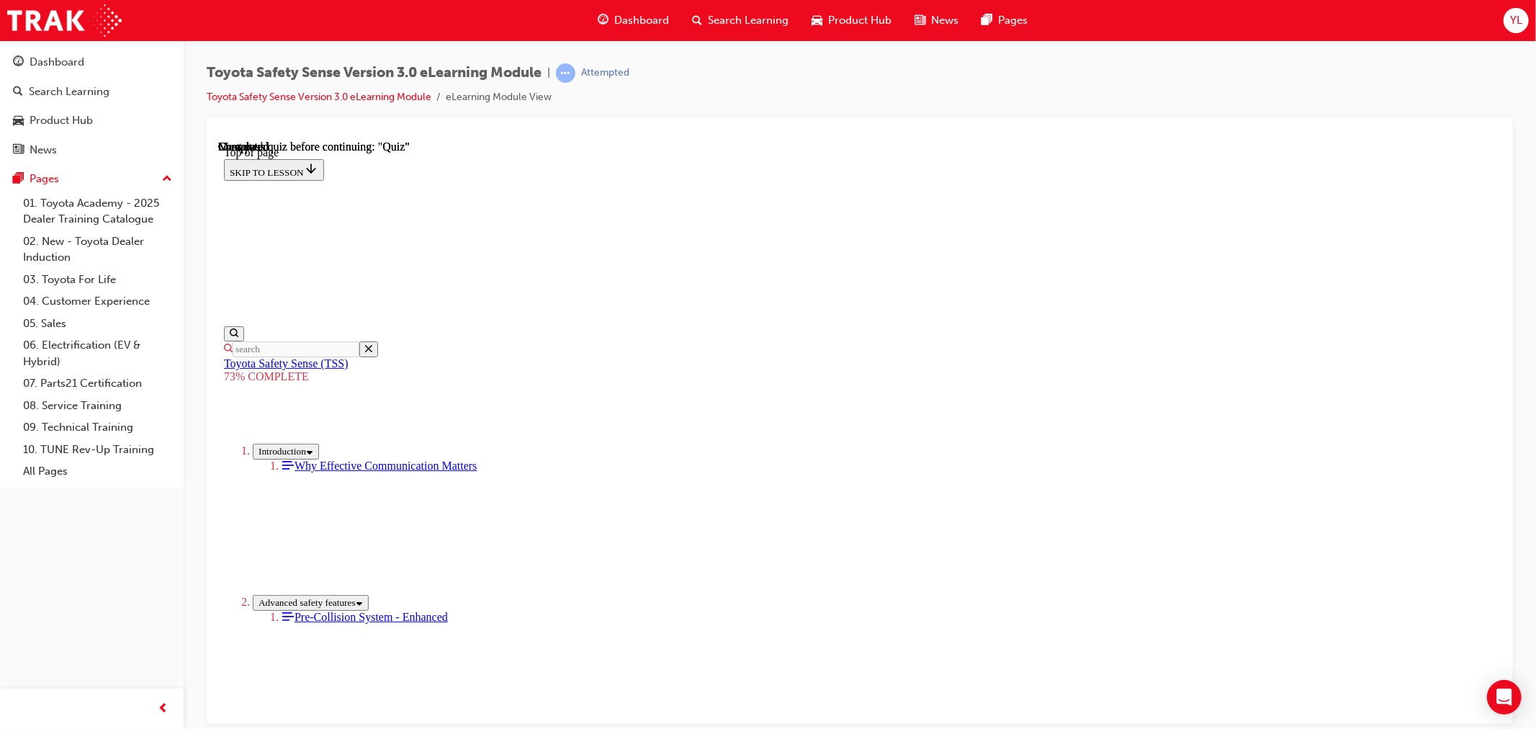
scroll to position [372, 0]
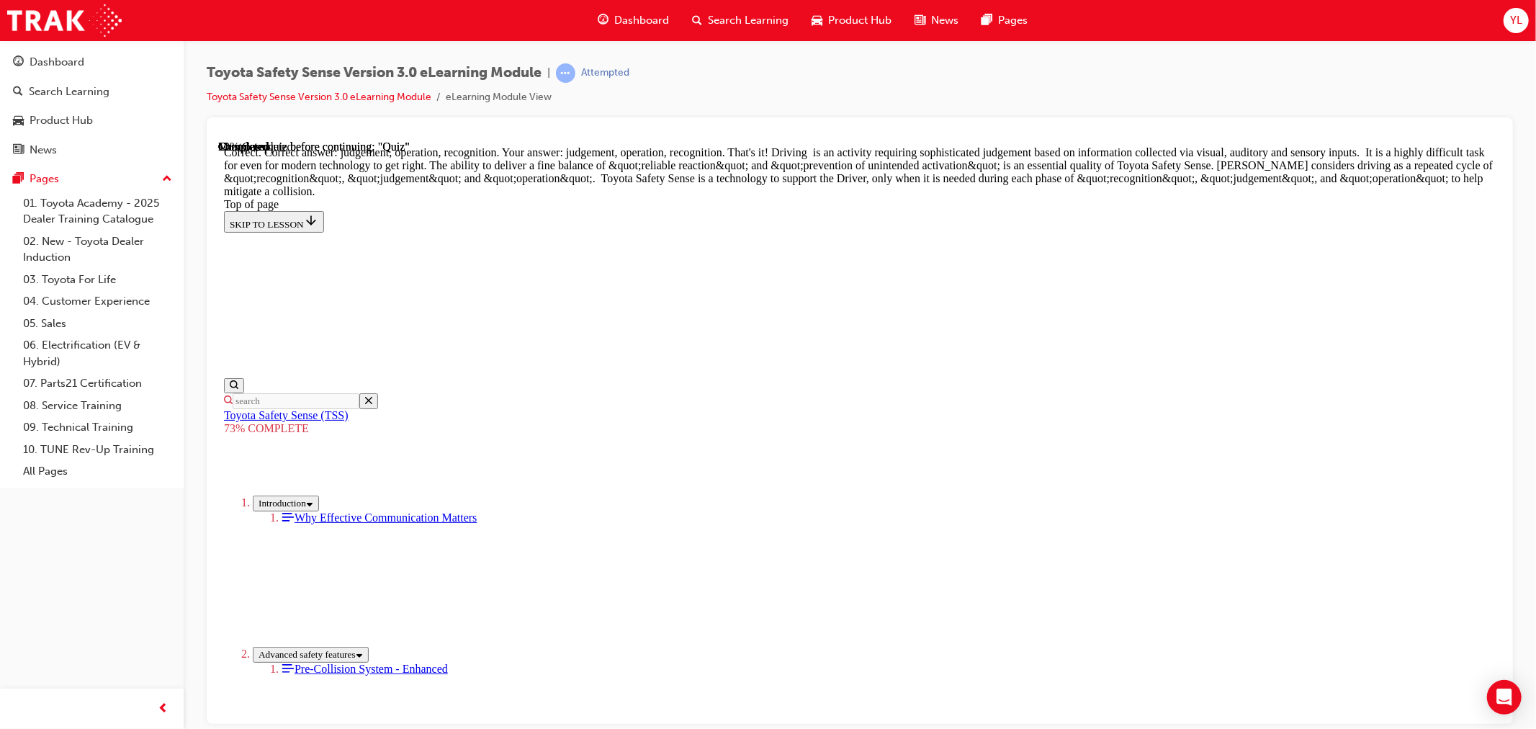
scroll to position [430, 0]
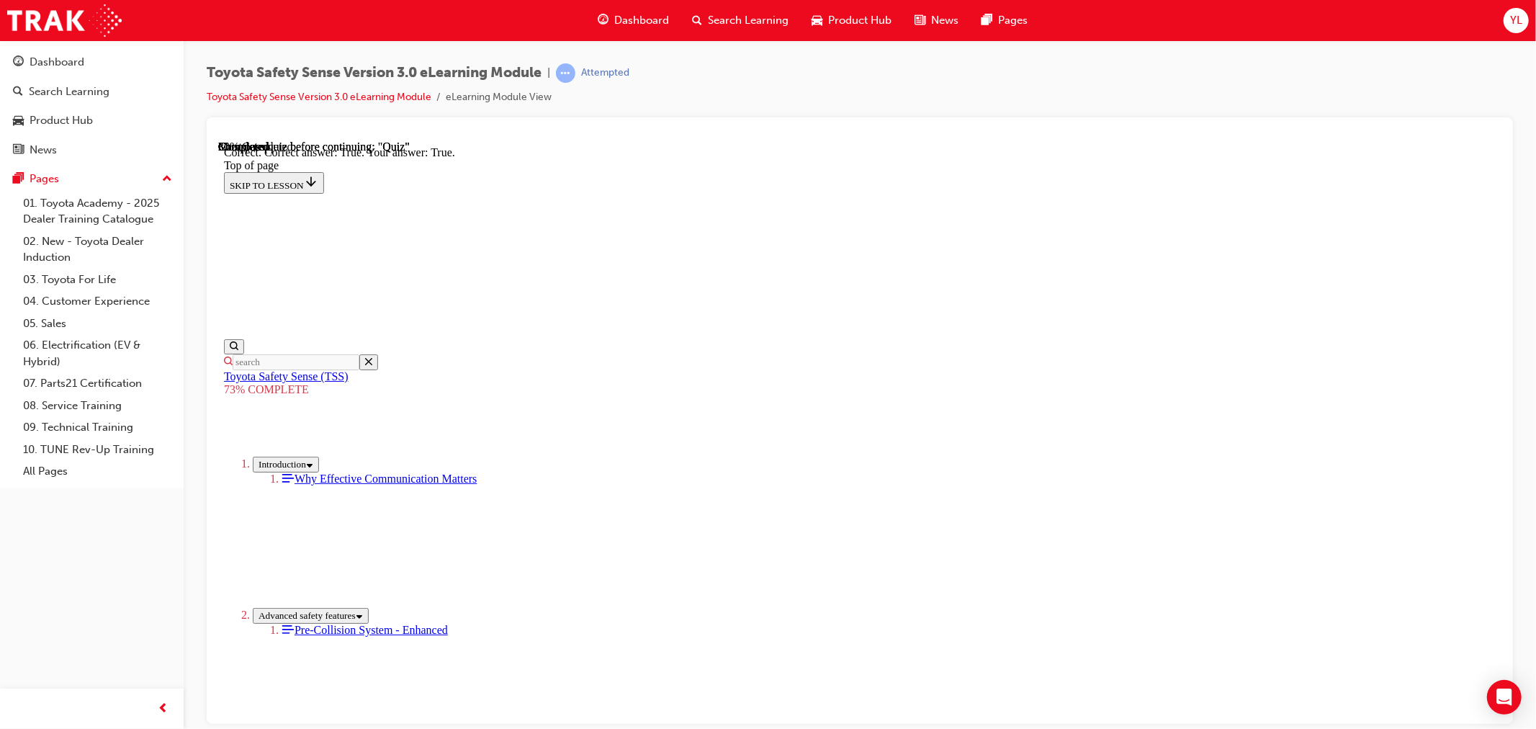
scroll to position [133, 0]
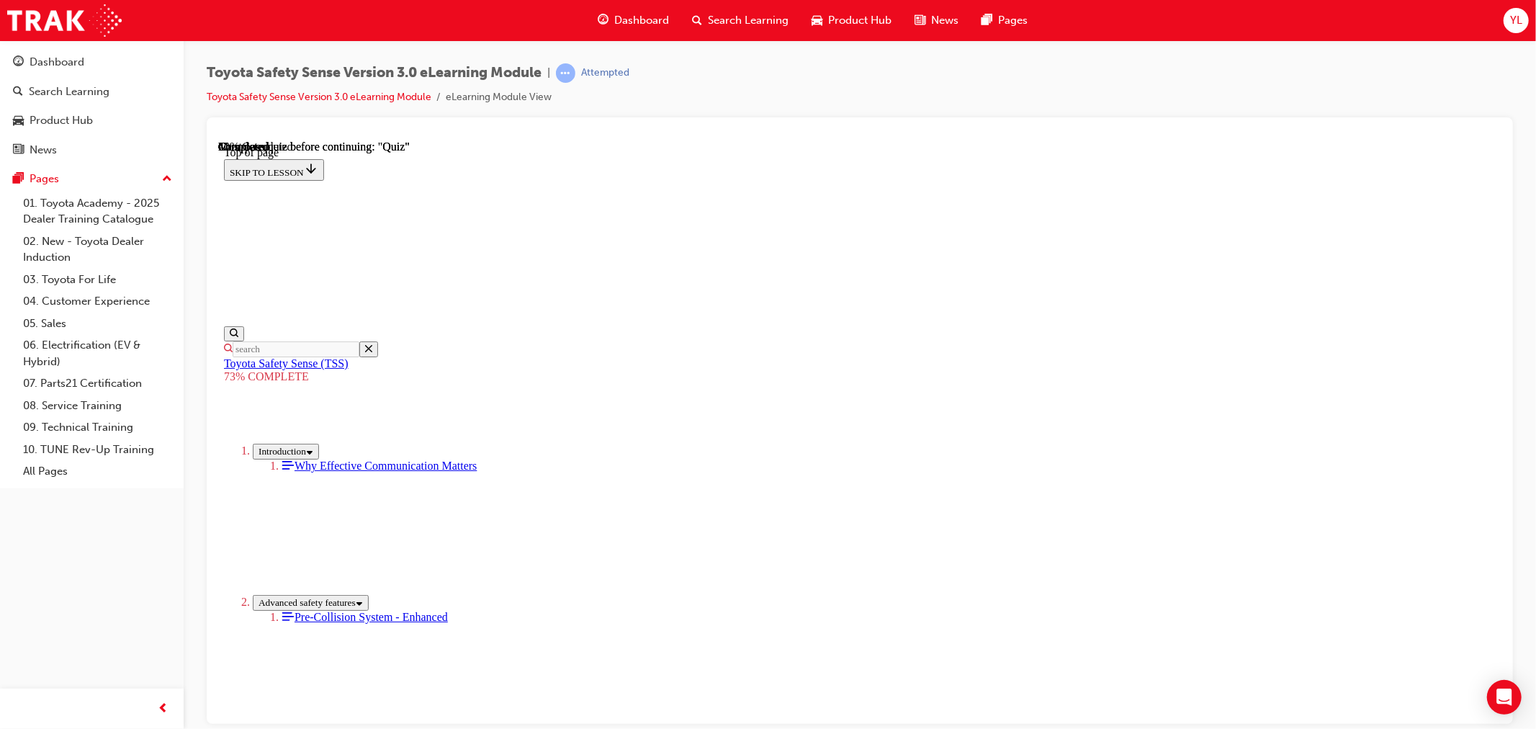
scroll to position [133, 0]
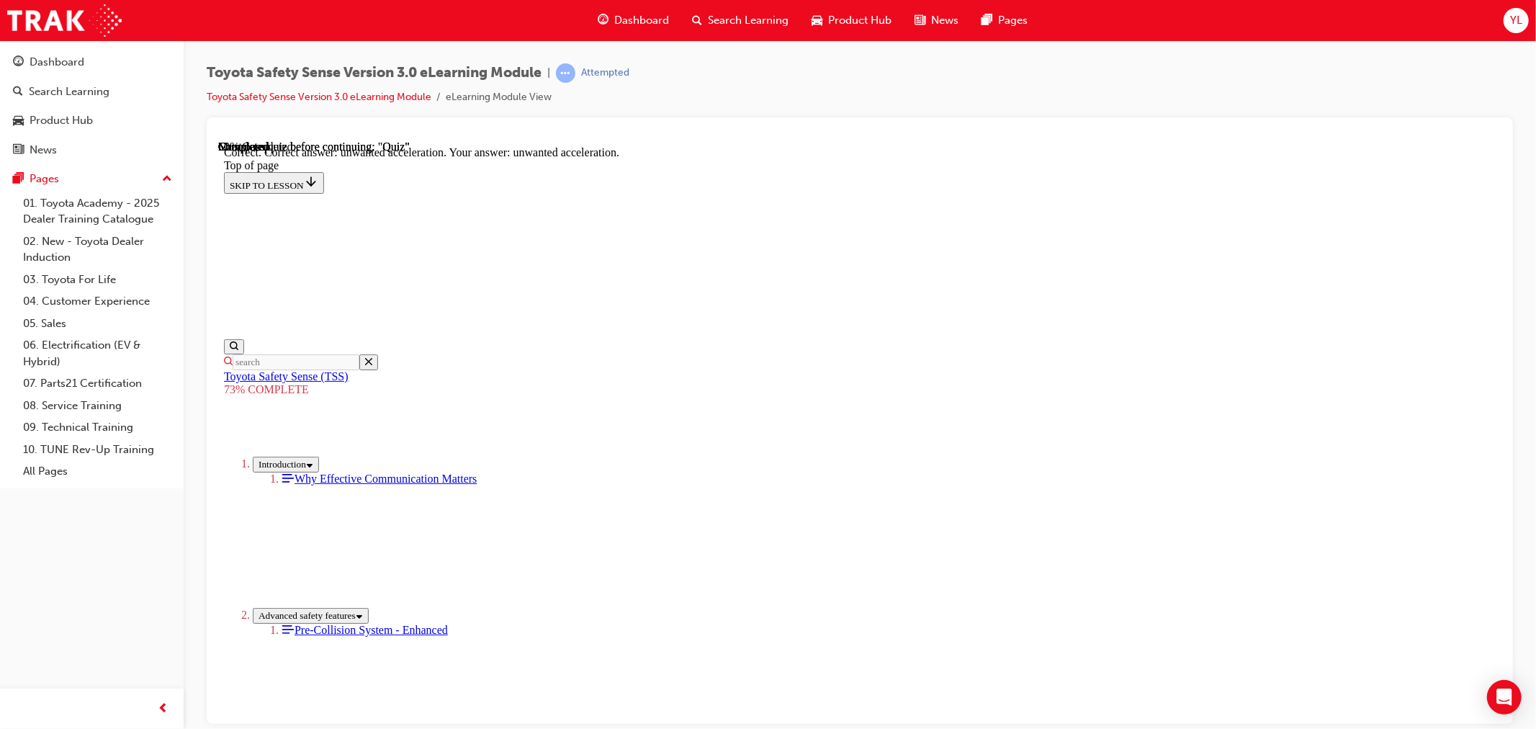
scroll to position [298, 0]
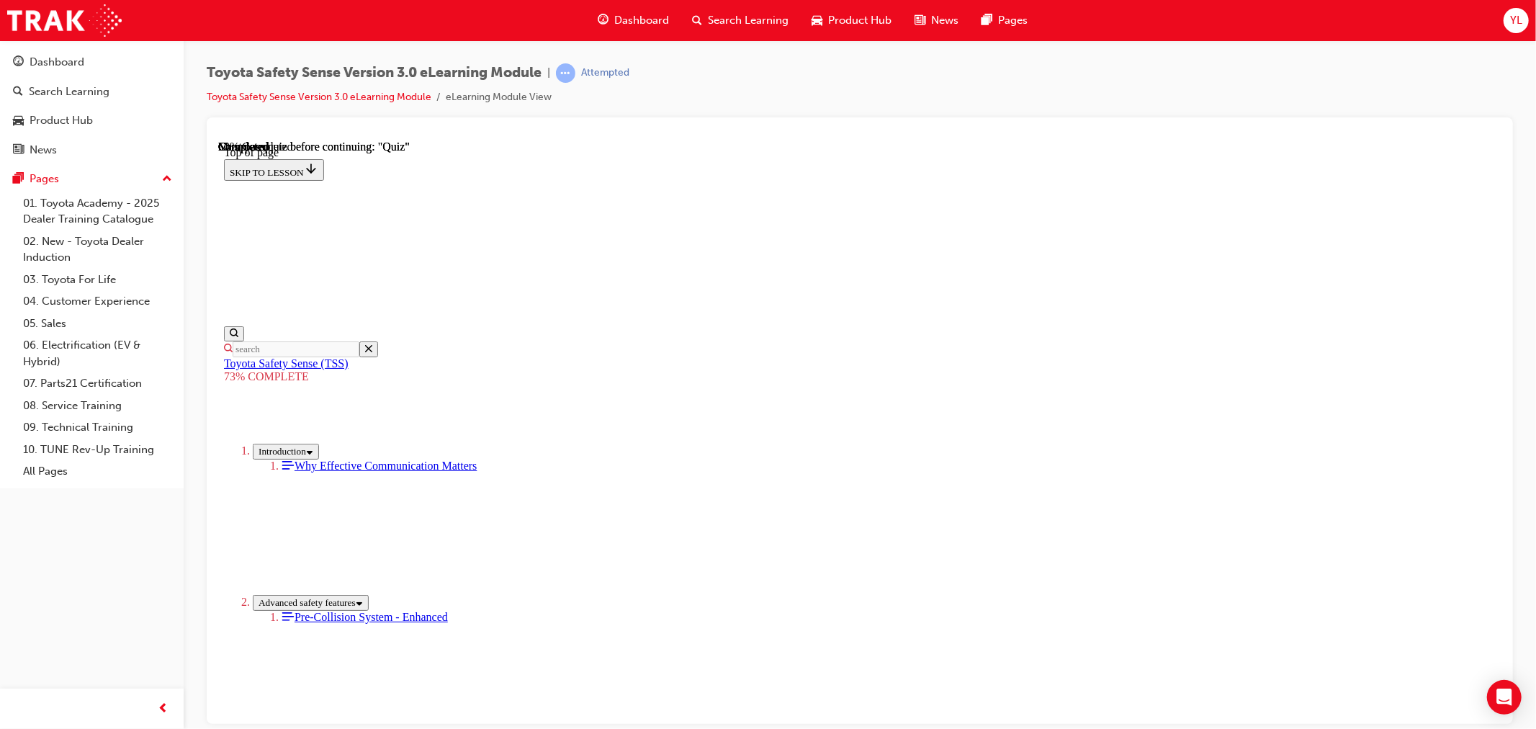
scroll to position [261, 0]
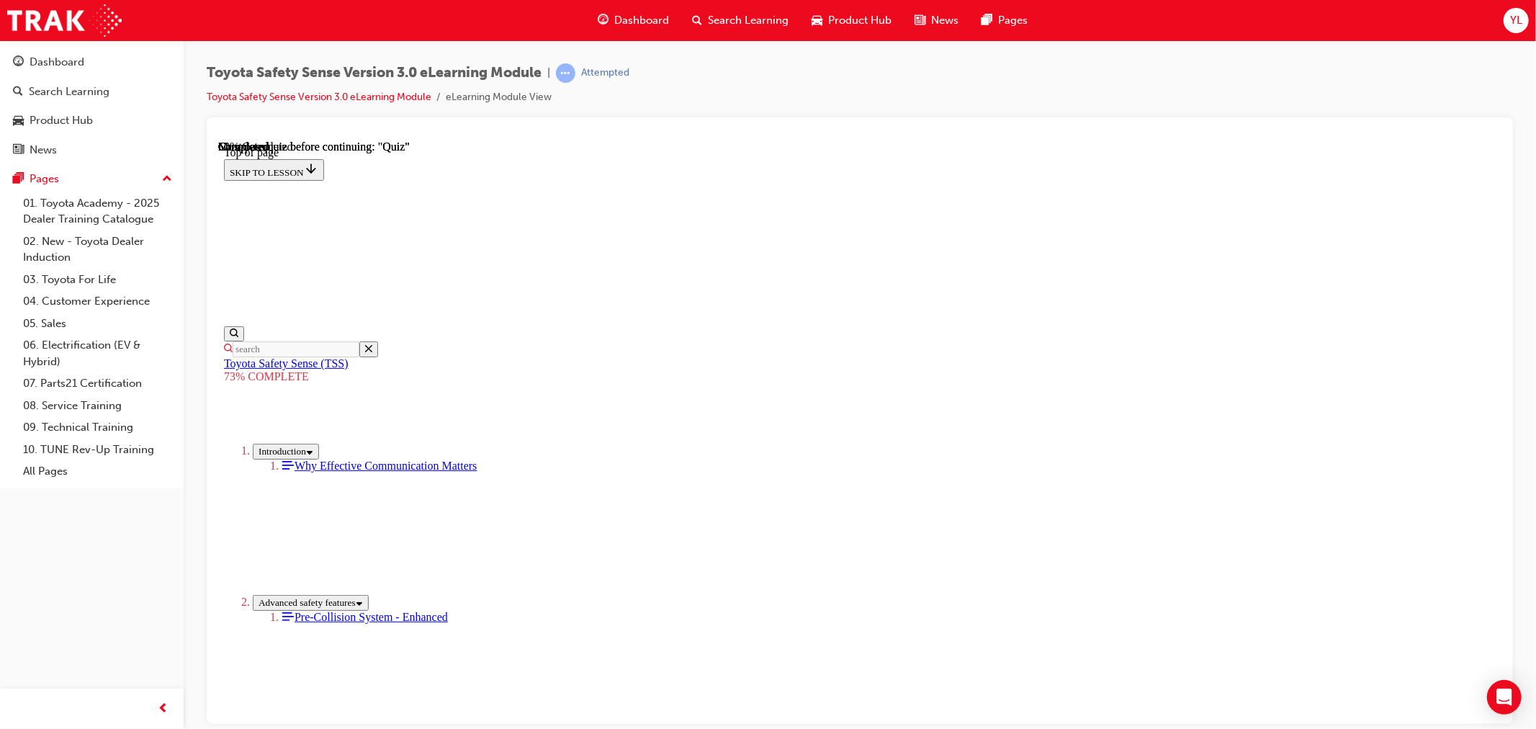
drag, startPoint x: 824, startPoint y: 590, endPoint x: 808, endPoint y: 652, distance: 63.9
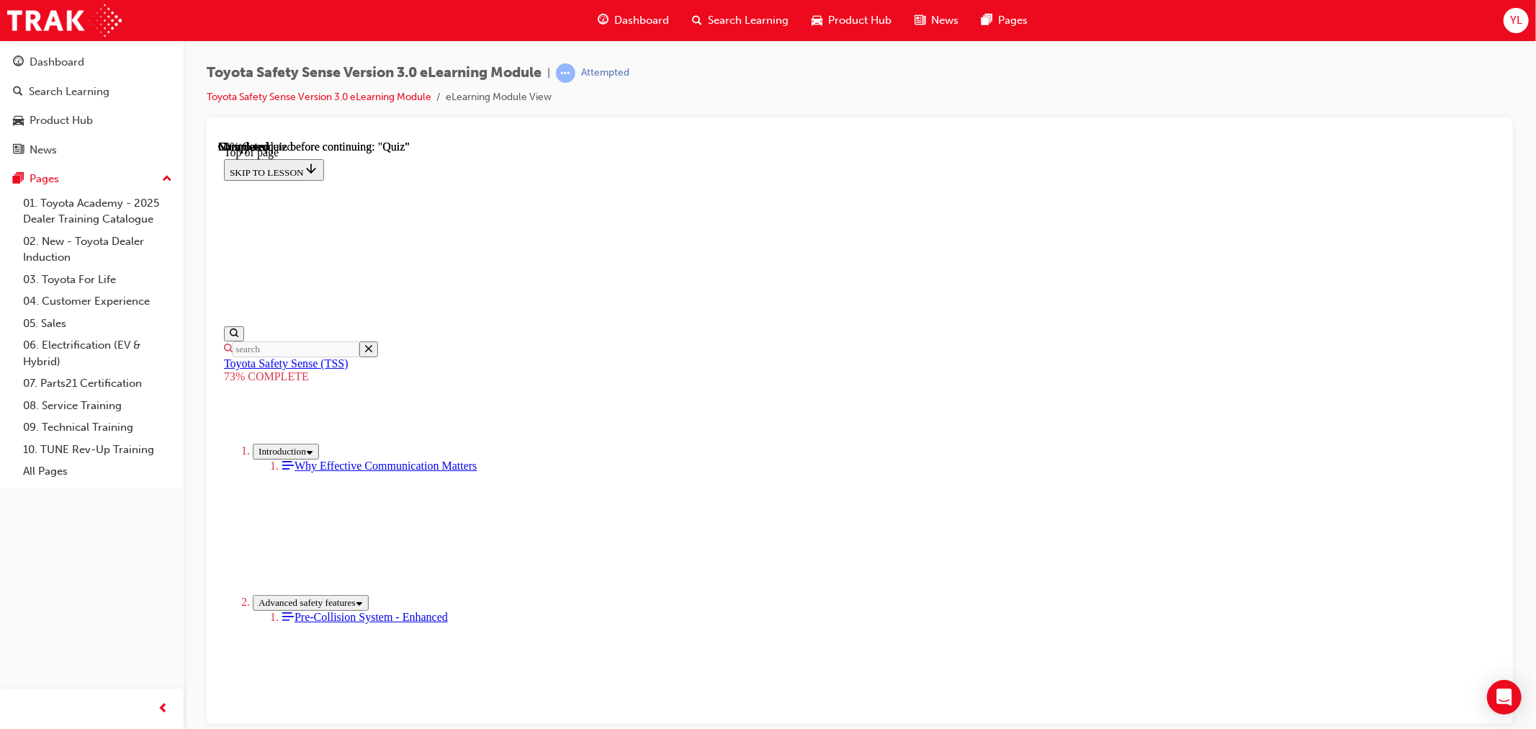
scroll to position [133, 0]
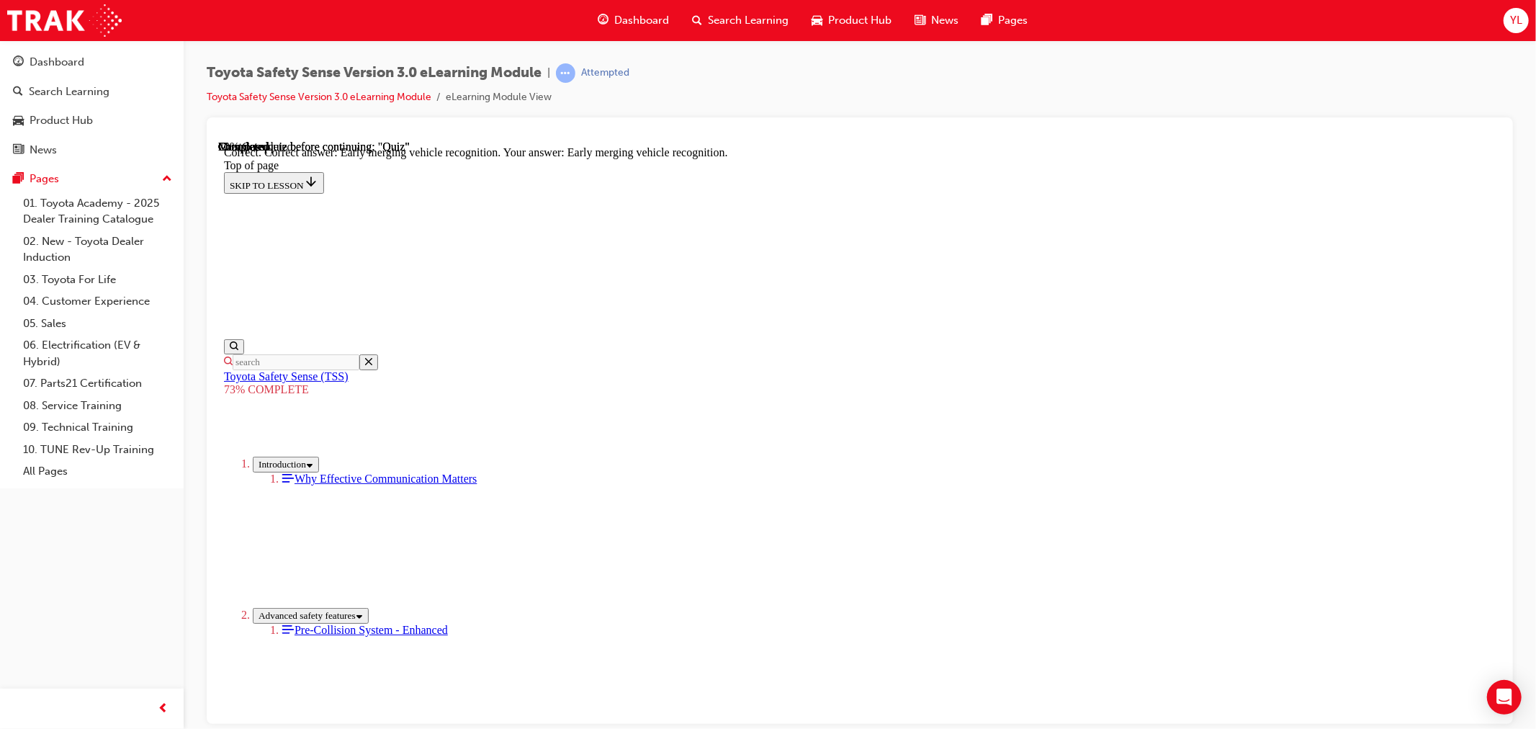
scroll to position [298, 0]
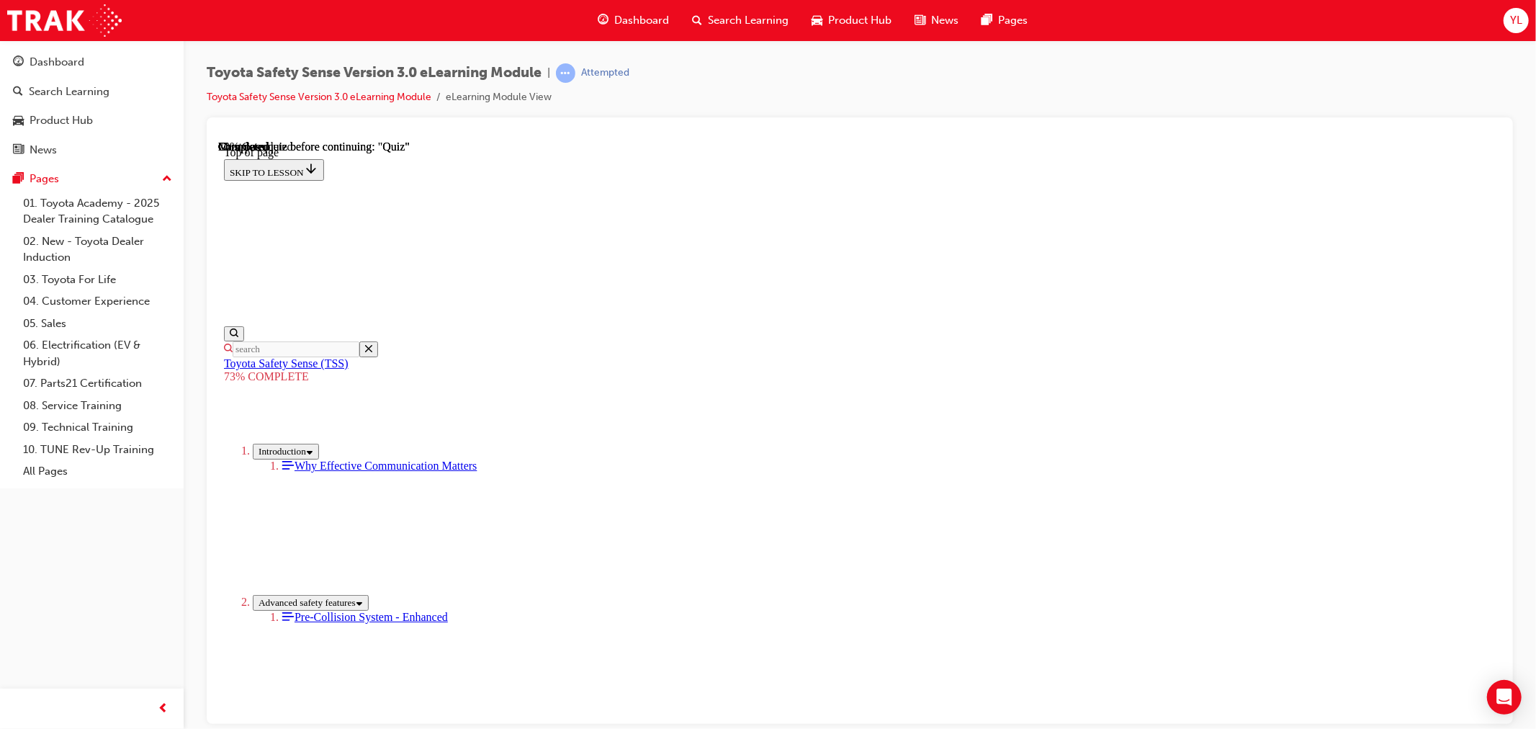
scroll to position [133, 0]
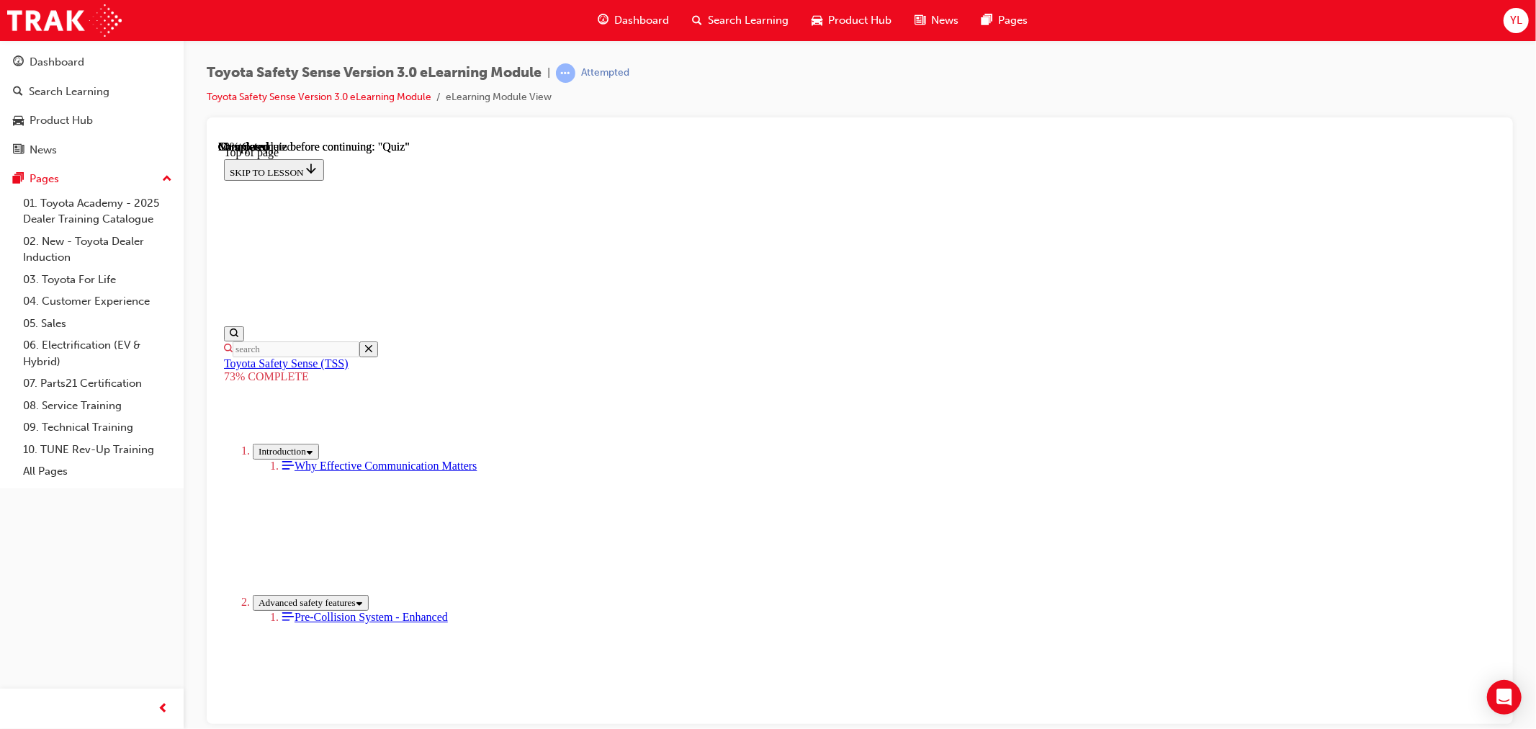
scroll to position [53, 0]
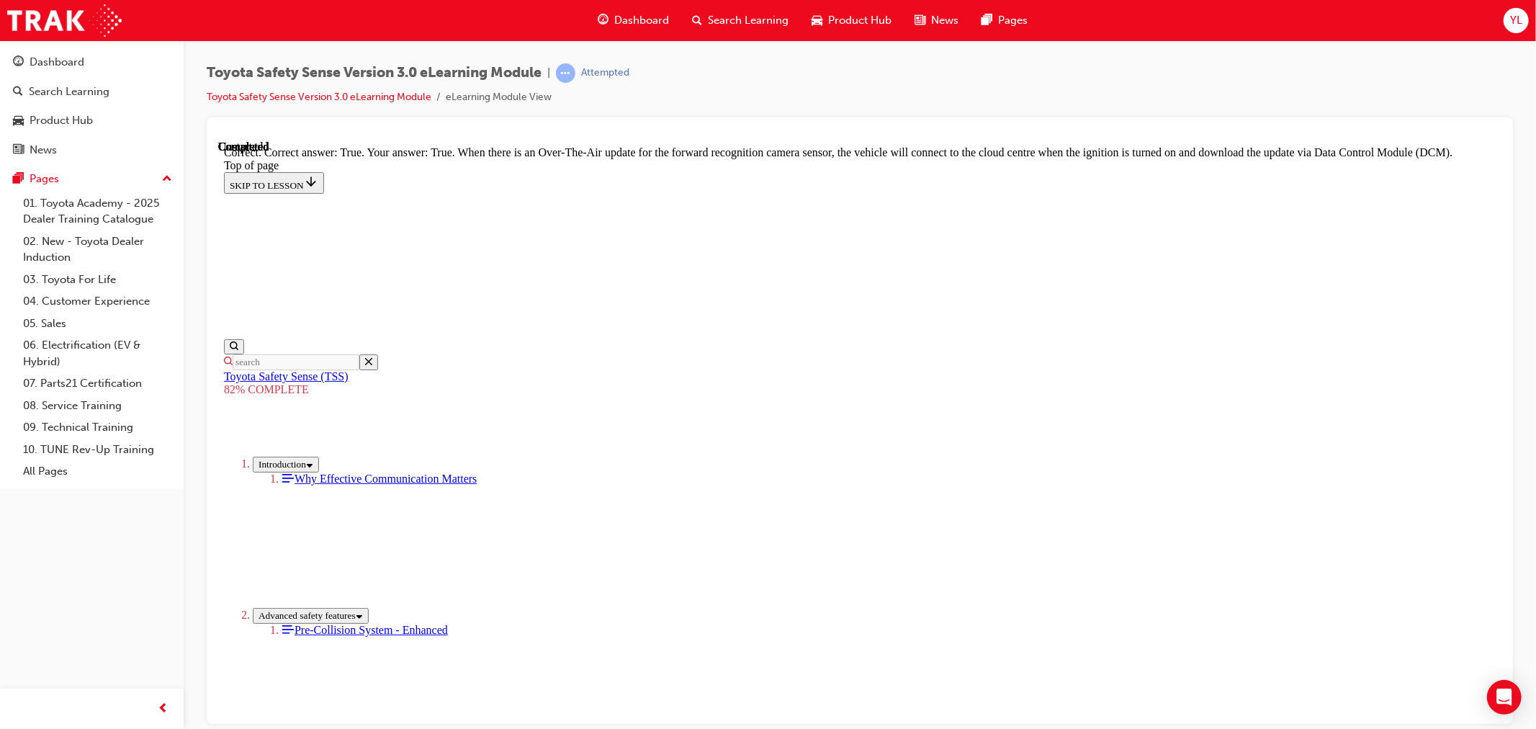
scroll to position [215, 0]
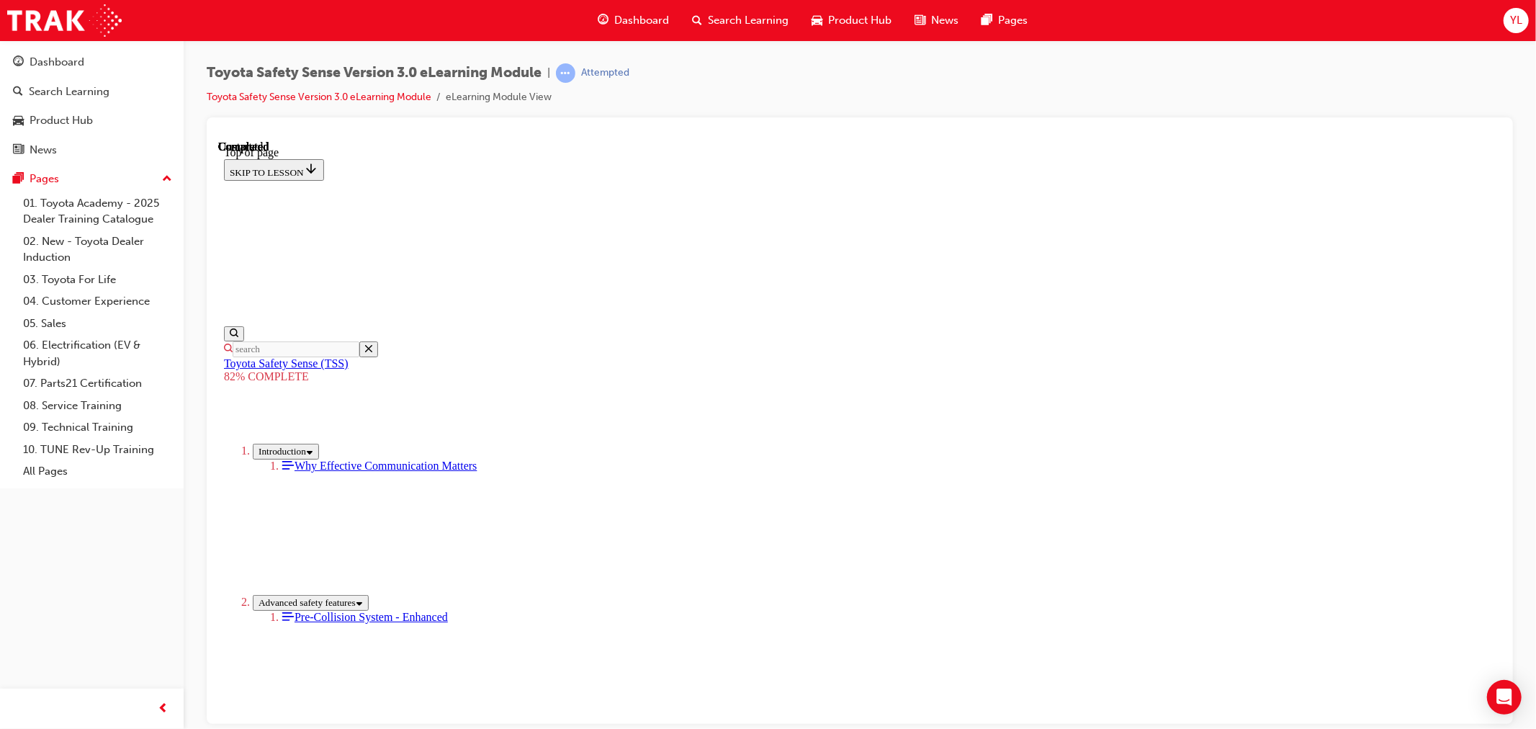
scroll to position [155, 0]
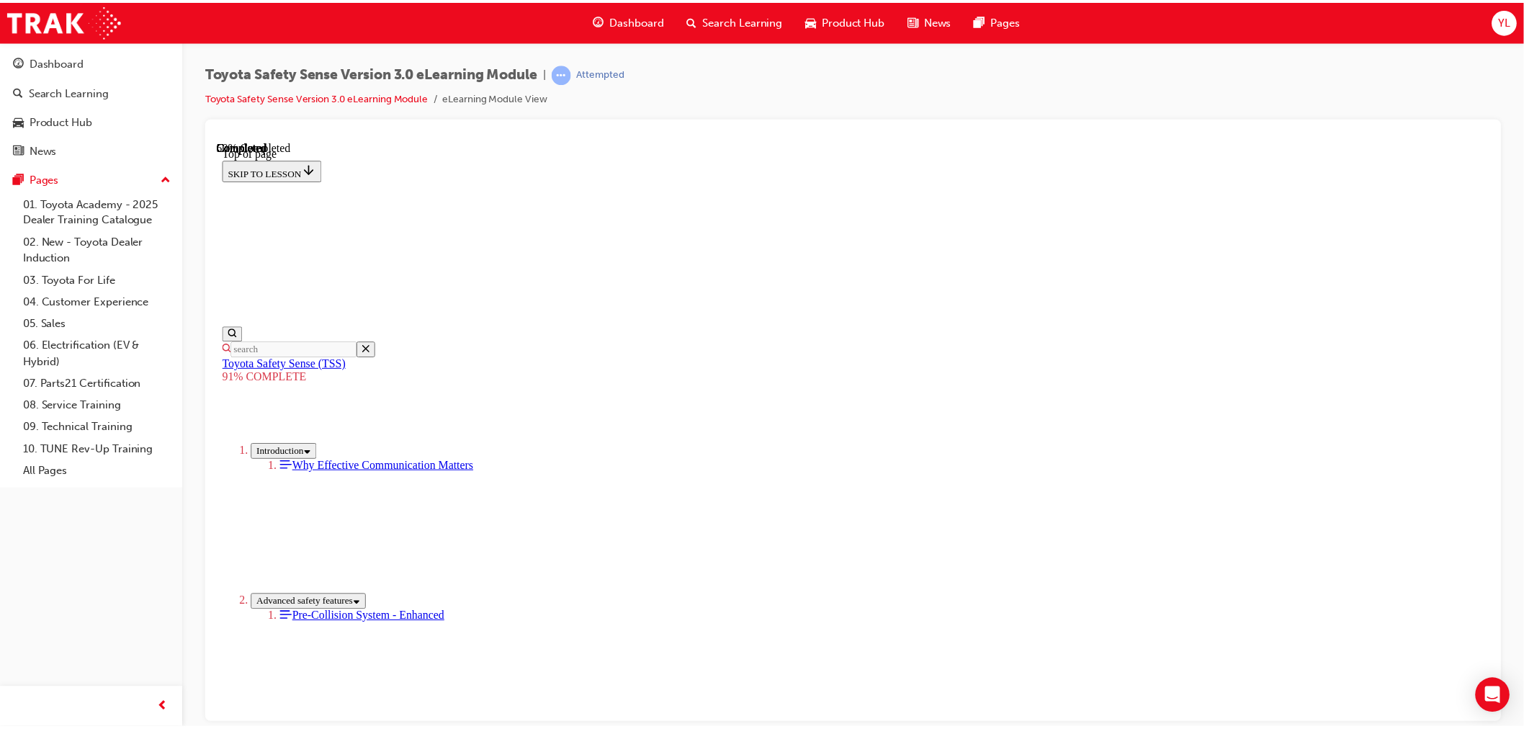
scroll to position [562, 0]
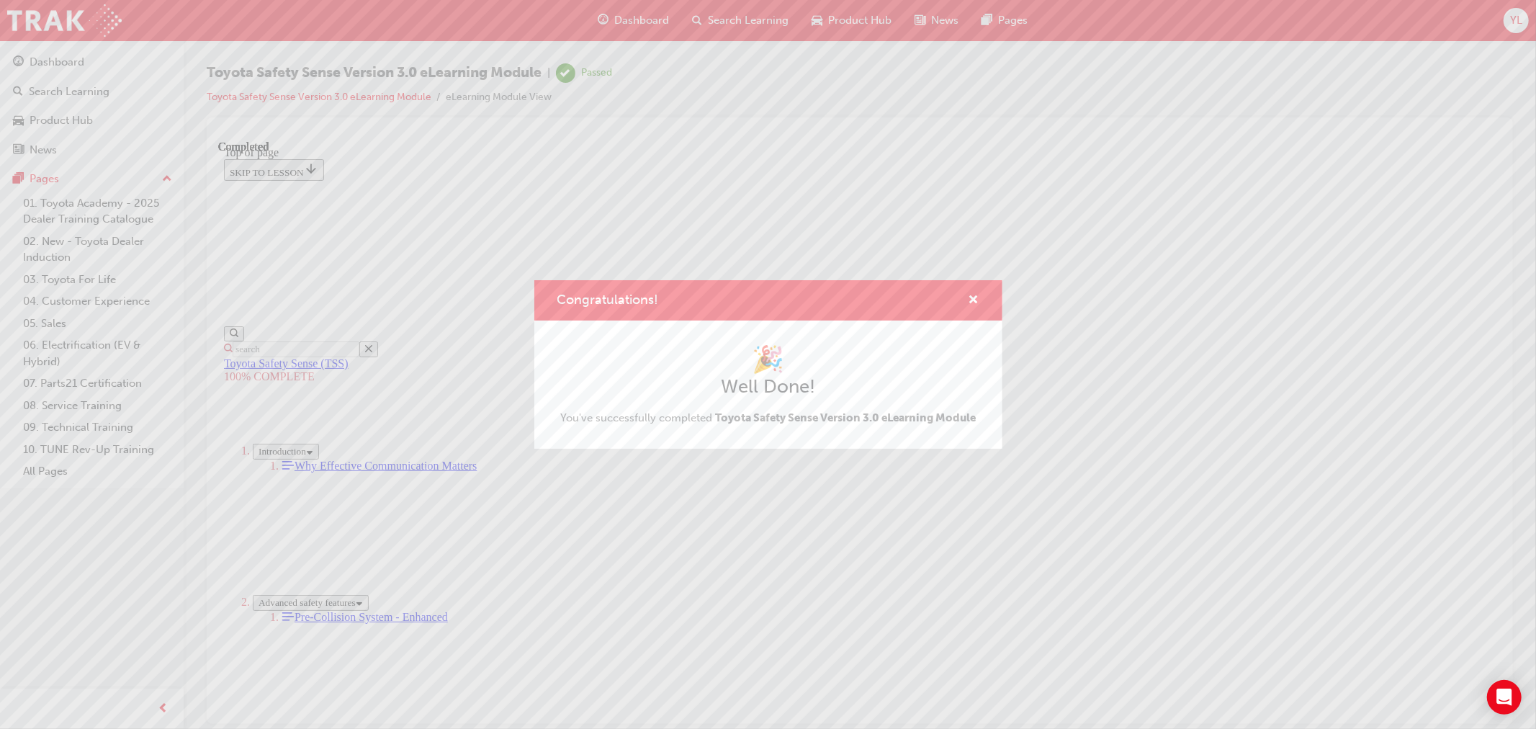
click at [979, 297] on div "Congratulations!" at bounding box center [768, 300] width 468 height 41
click at [976, 296] on span "cross-icon" at bounding box center [974, 301] width 11 height 13
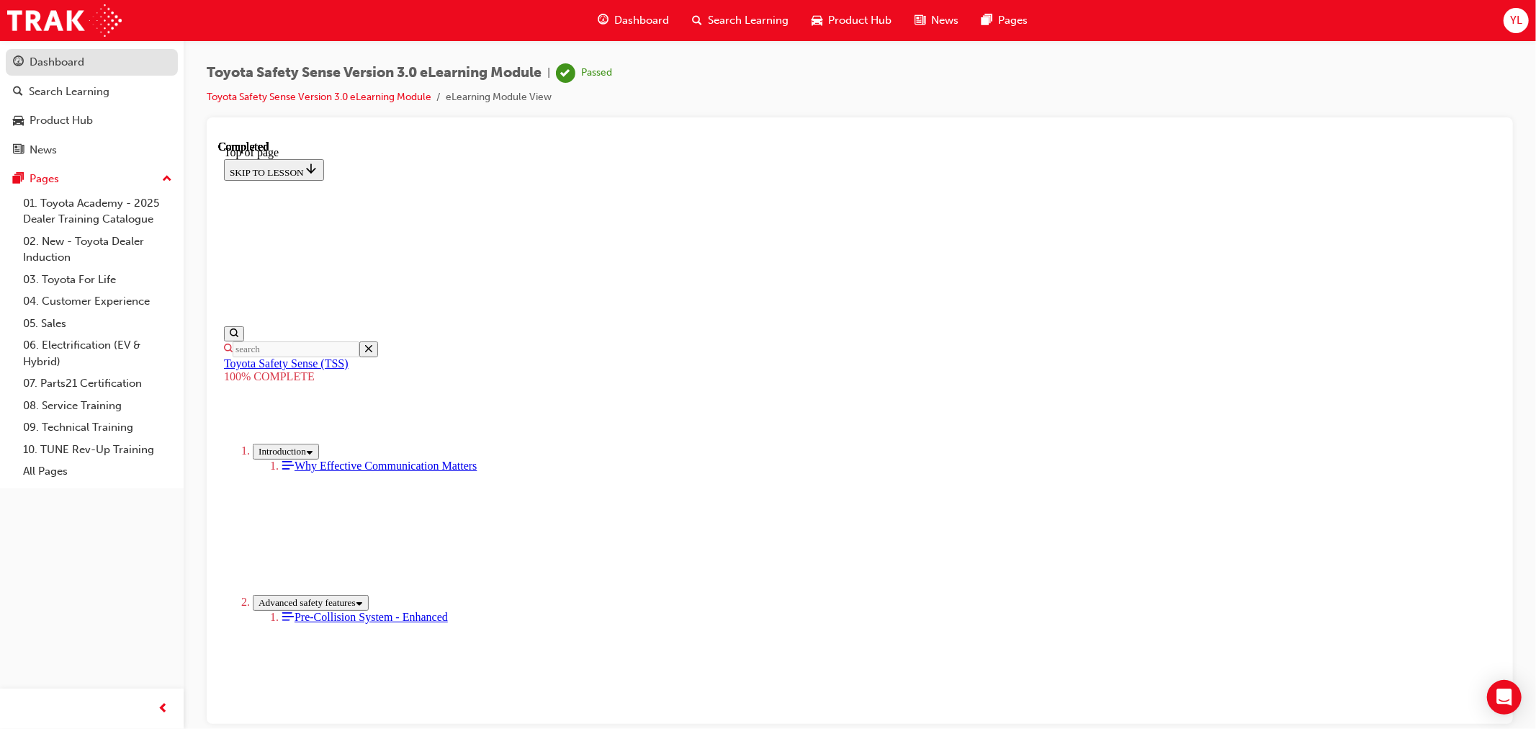
click at [42, 59] on div "Dashboard" at bounding box center [57, 62] width 55 height 17
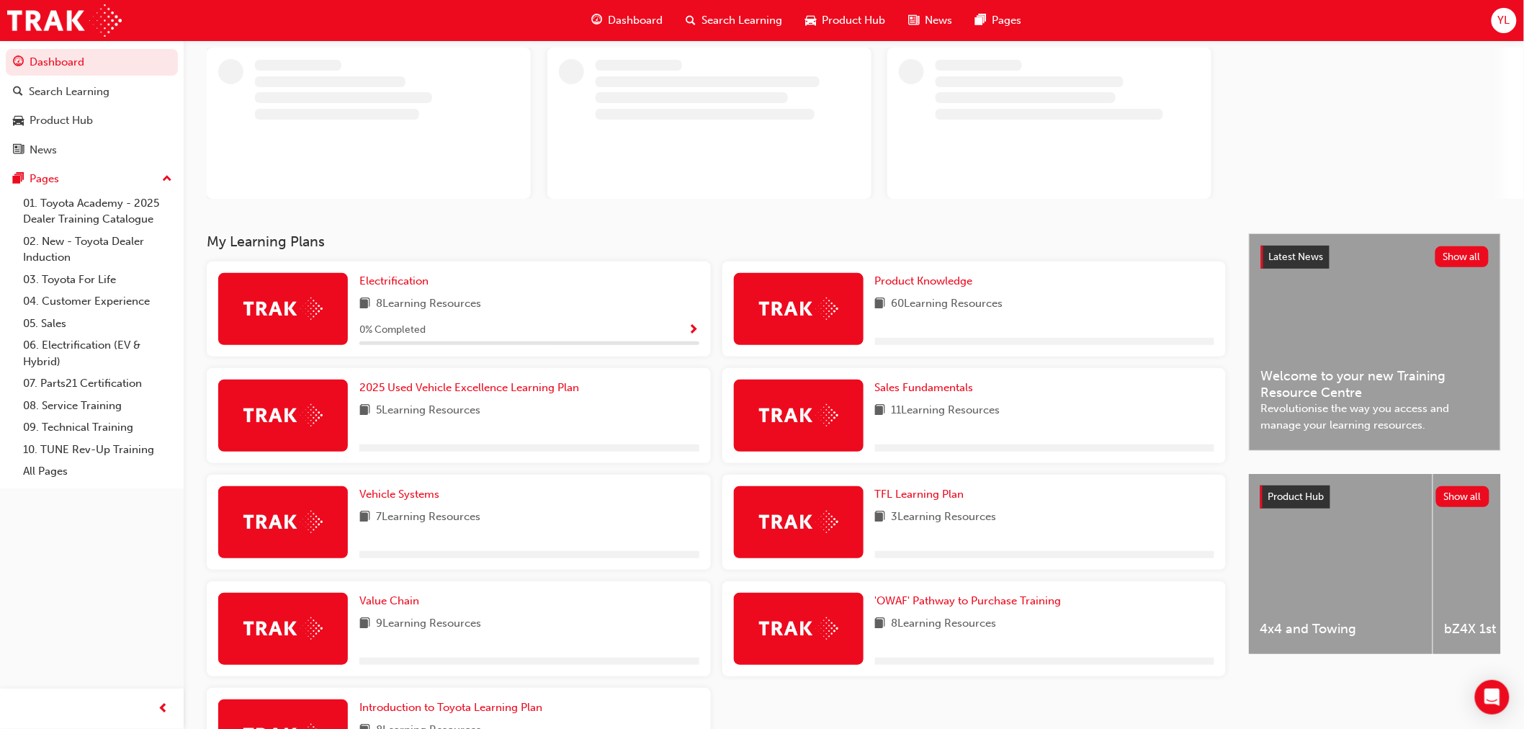
scroll to position [160, 0]
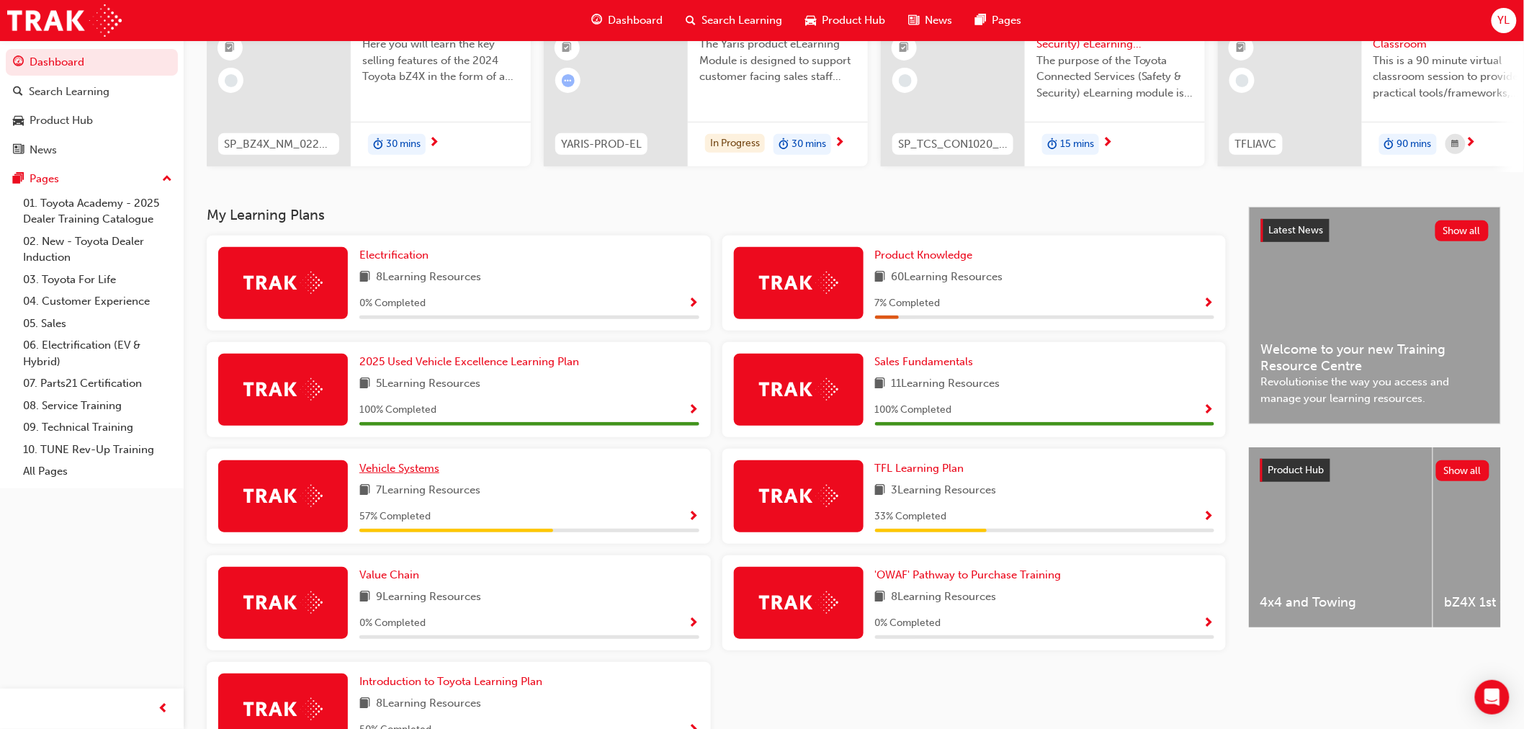
click at [416, 472] on span "Vehicle Systems" at bounding box center [399, 468] width 80 height 13
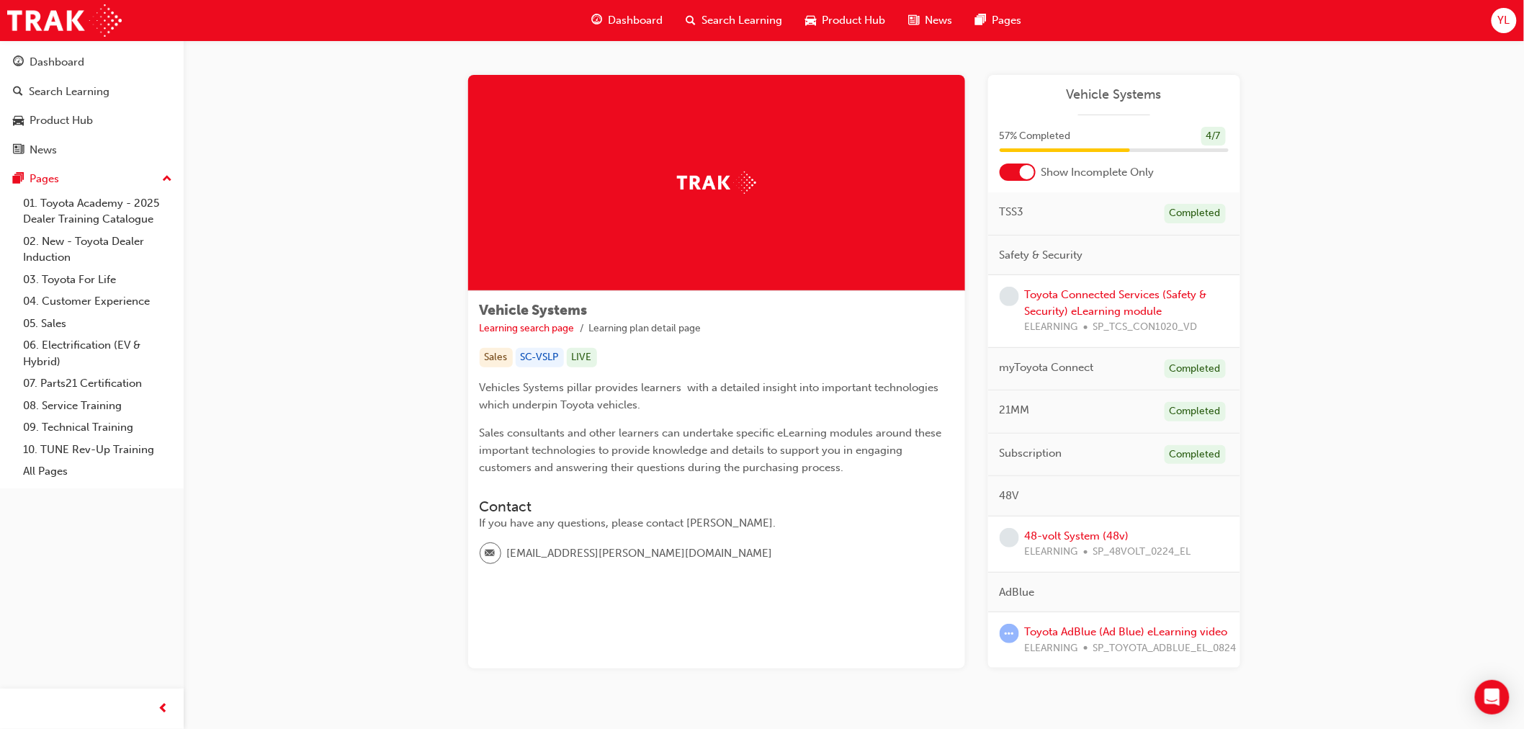
scroll to position [45, 0]
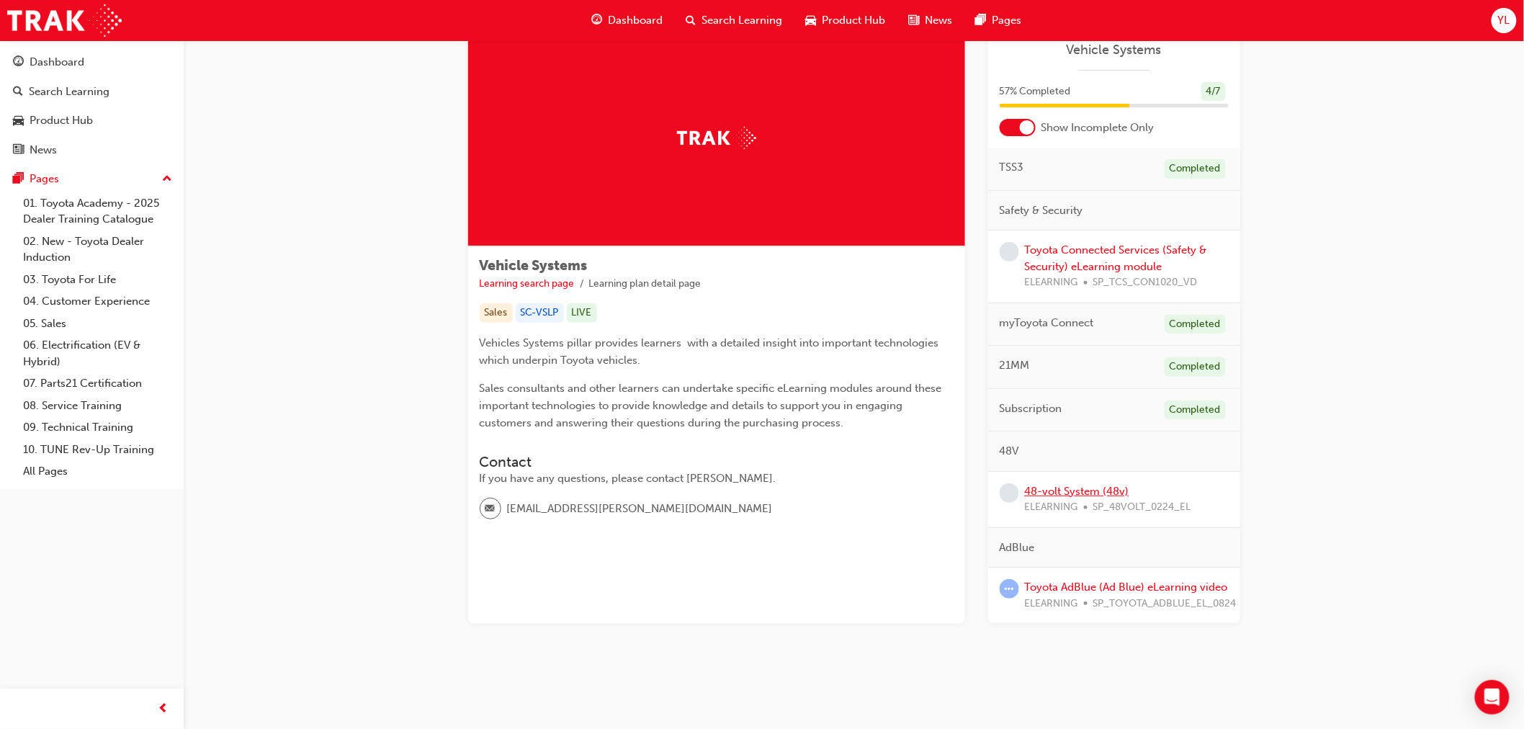
click at [1097, 490] on link "48-volt System (48v)" at bounding box center [1077, 491] width 104 height 13
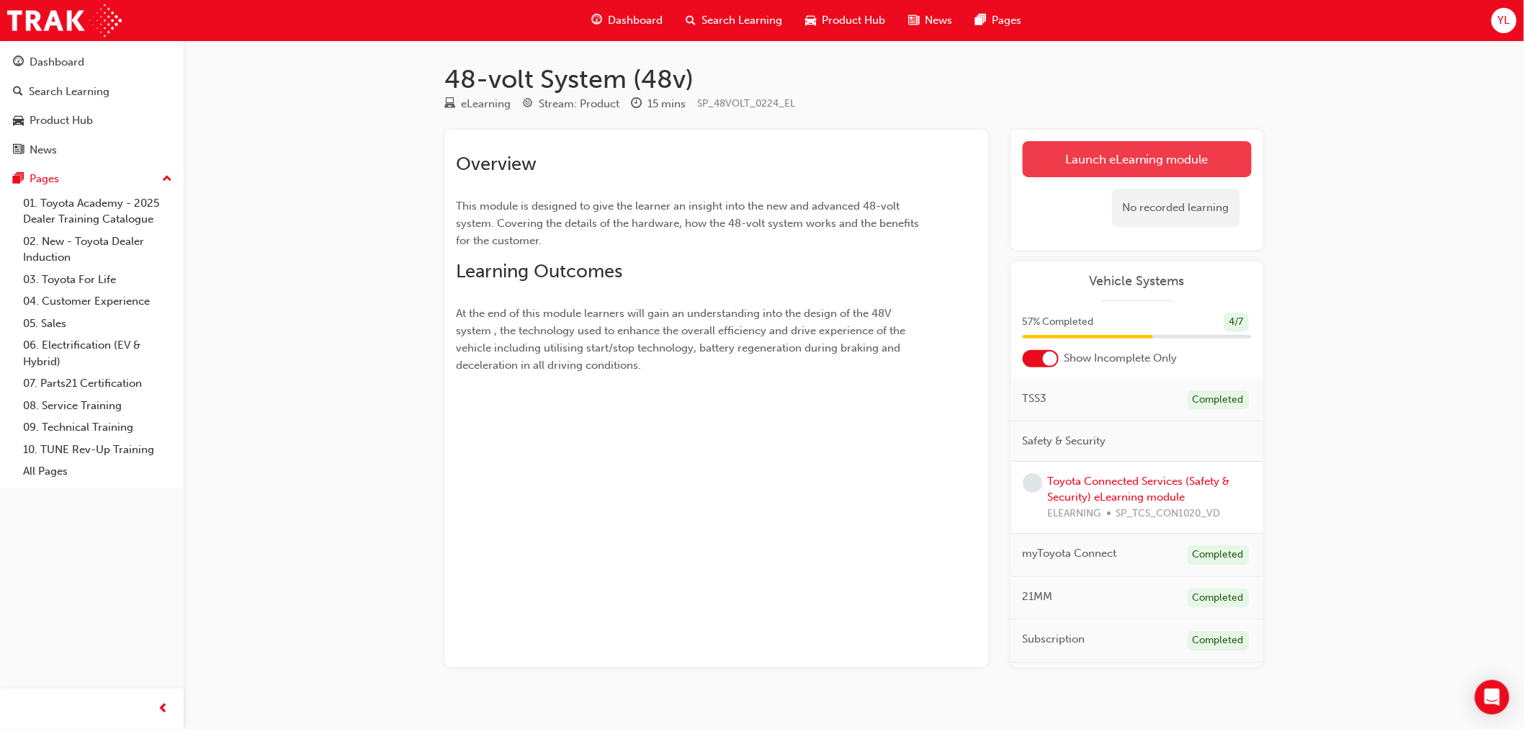
click at [1064, 156] on link "Launch eLearning module" at bounding box center [1137, 159] width 229 height 36
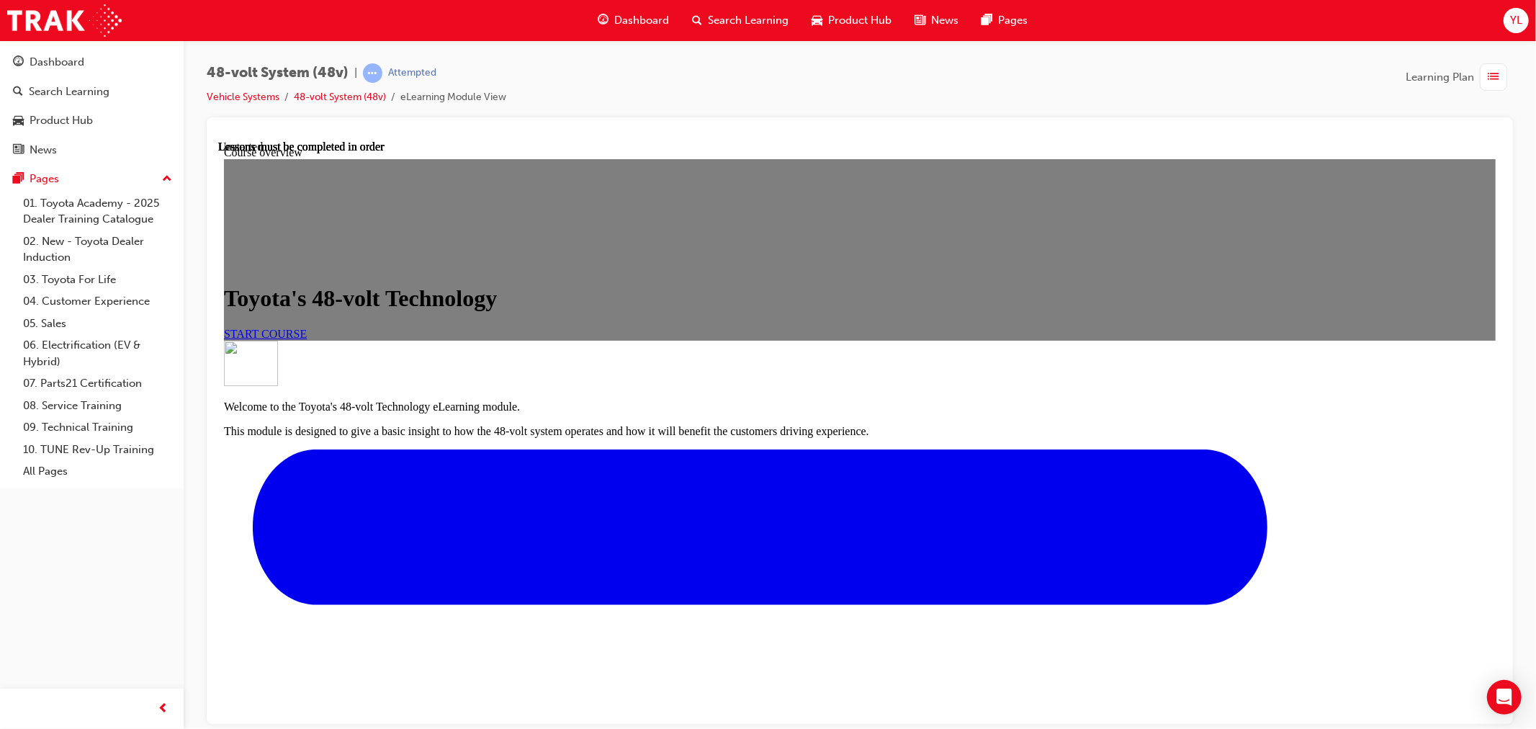
click at [306, 339] on span "START COURSE" at bounding box center [264, 333] width 83 height 12
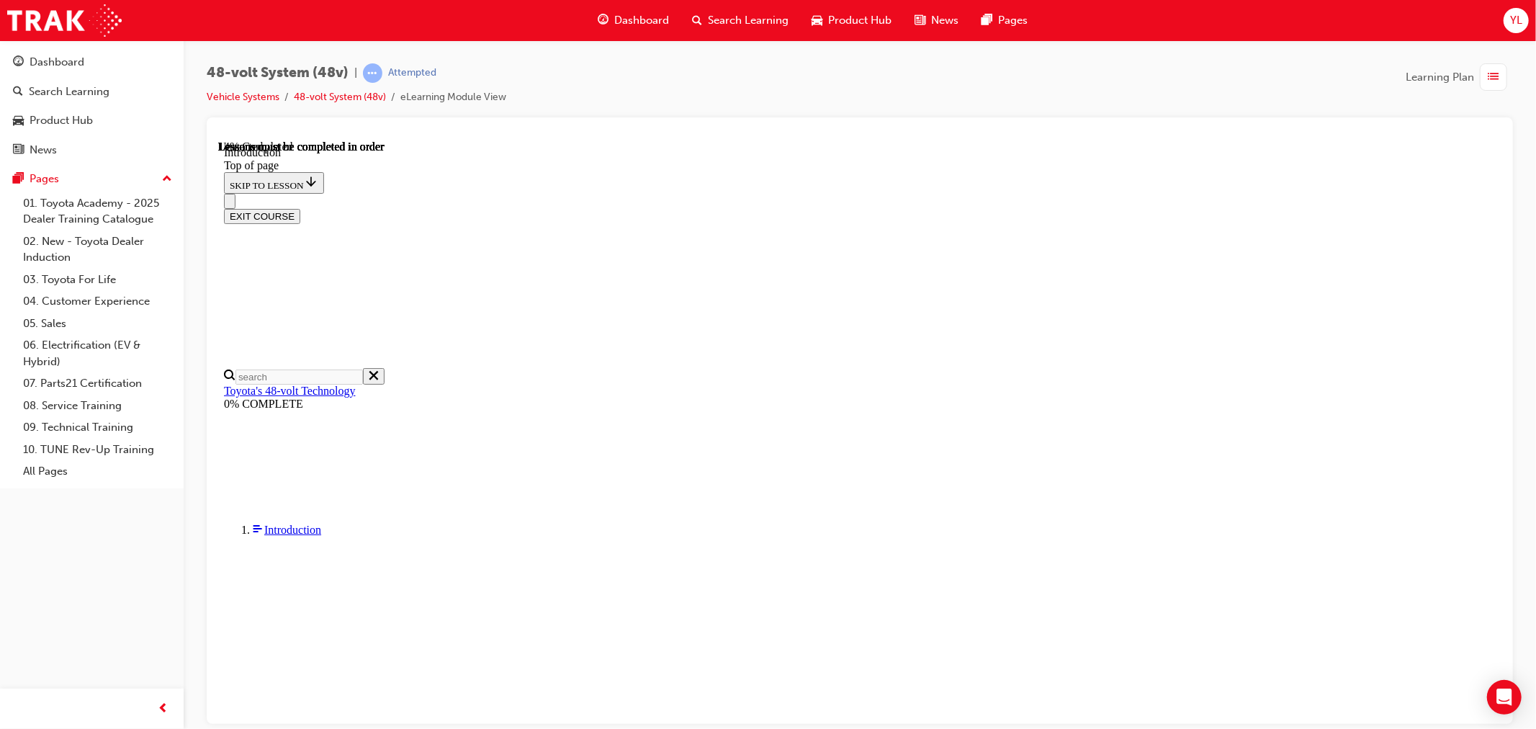
scroll to position [50, 0]
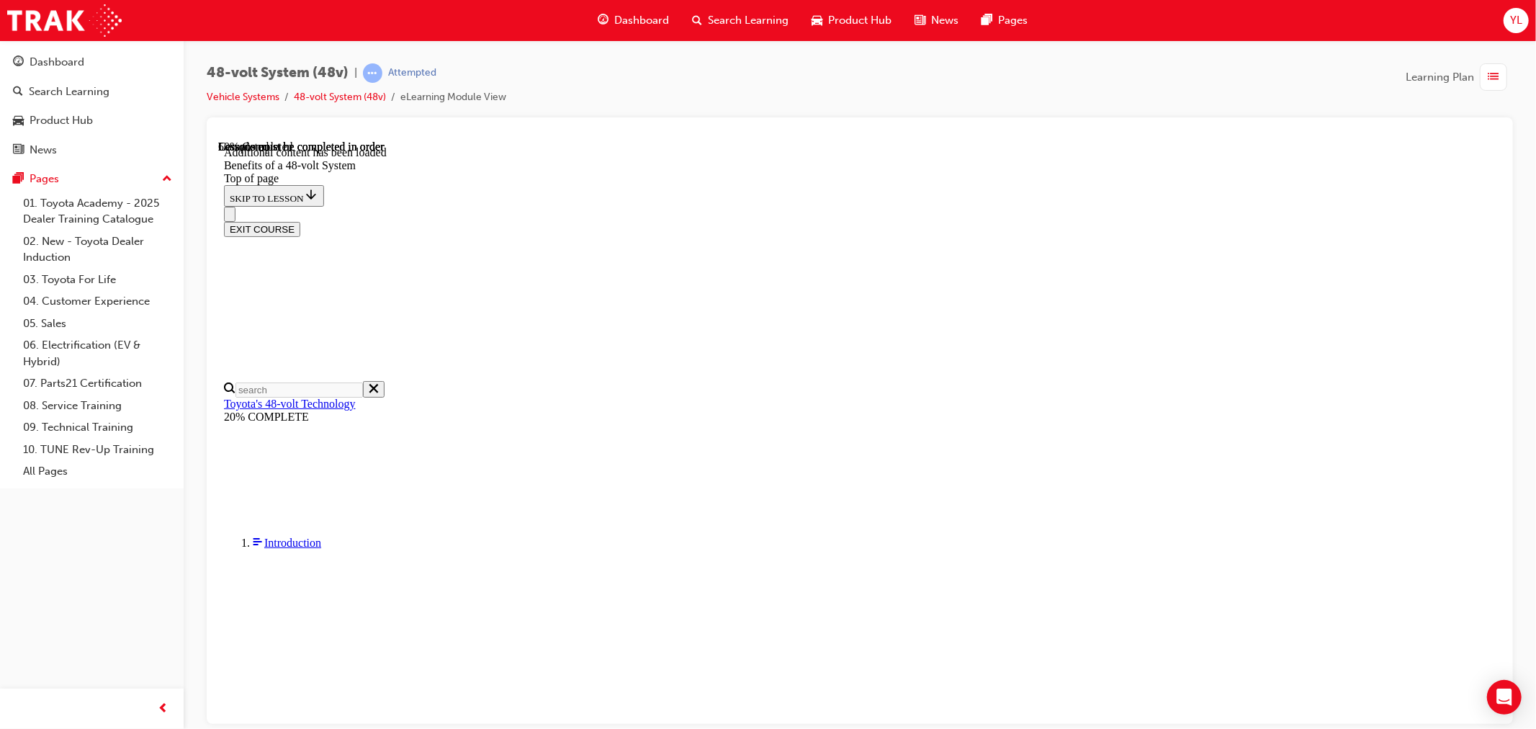
drag, startPoint x: 910, startPoint y: 648, endPoint x: 922, endPoint y: 663, distance: 19.5
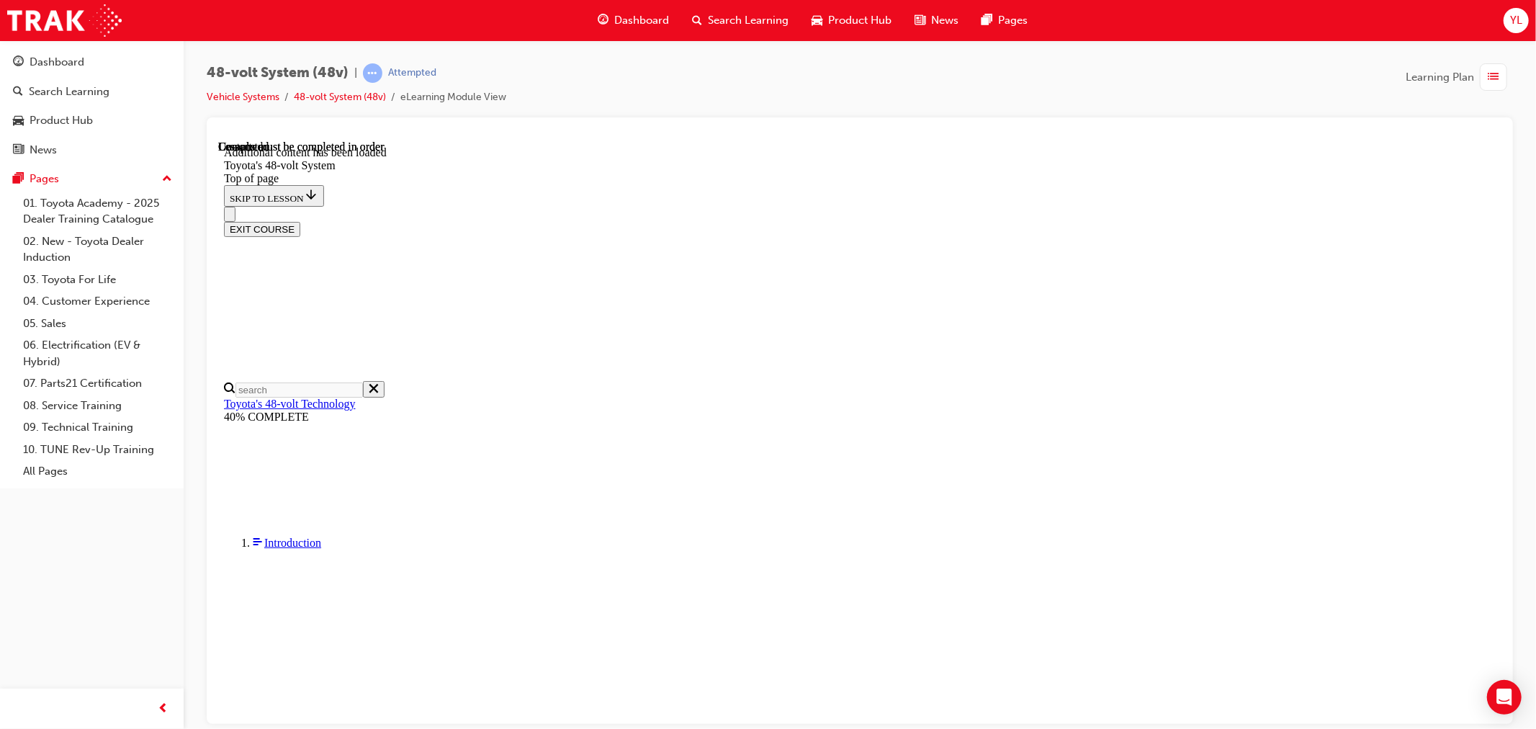
scroll to position [1802, 0]
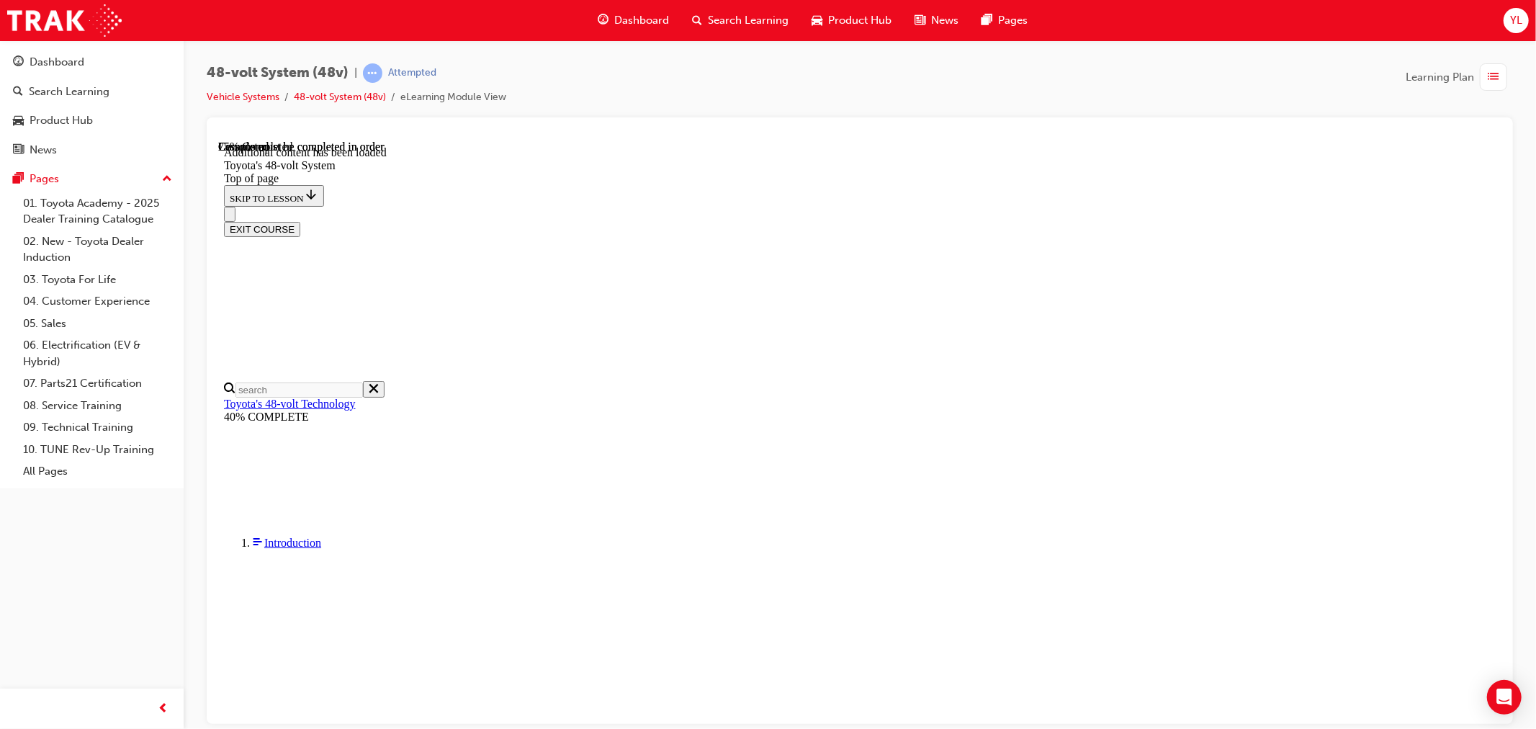
drag, startPoint x: 1127, startPoint y: 340, endPoint x: 1171, endPoint y: 343, distance: 44.1
drag, startPoint x: 1131, startPoint y: 344, endPoint x: 1180, endPoint y: 342, distance: 49.0
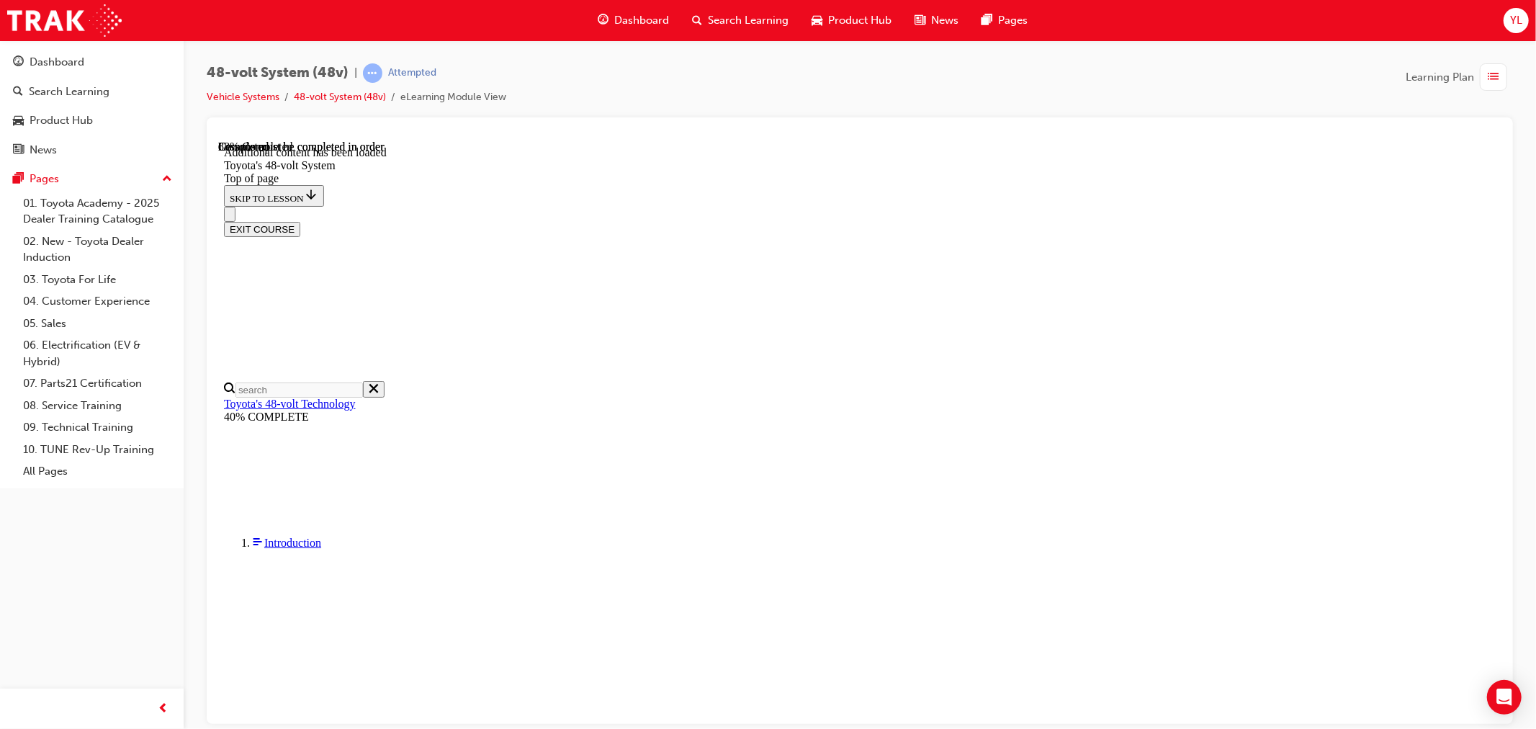
scroll to position [1372, 0]
drag, startPoint x: 709, startPoint y: 349, endPoint x: 835, endPoint y: 379, distance: 129.4
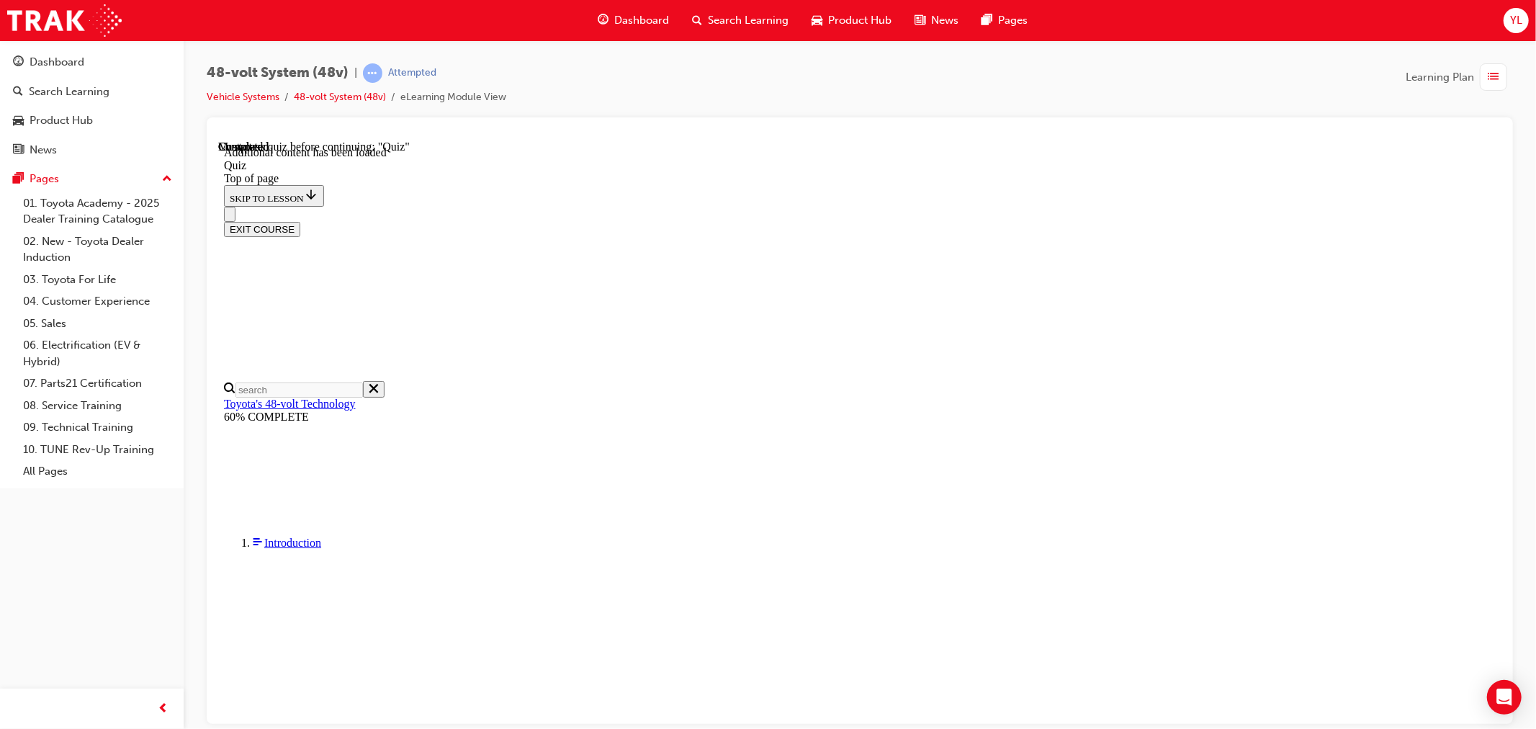
copy span "What are the main benefits the 48-volt system can provide over conventional int…"
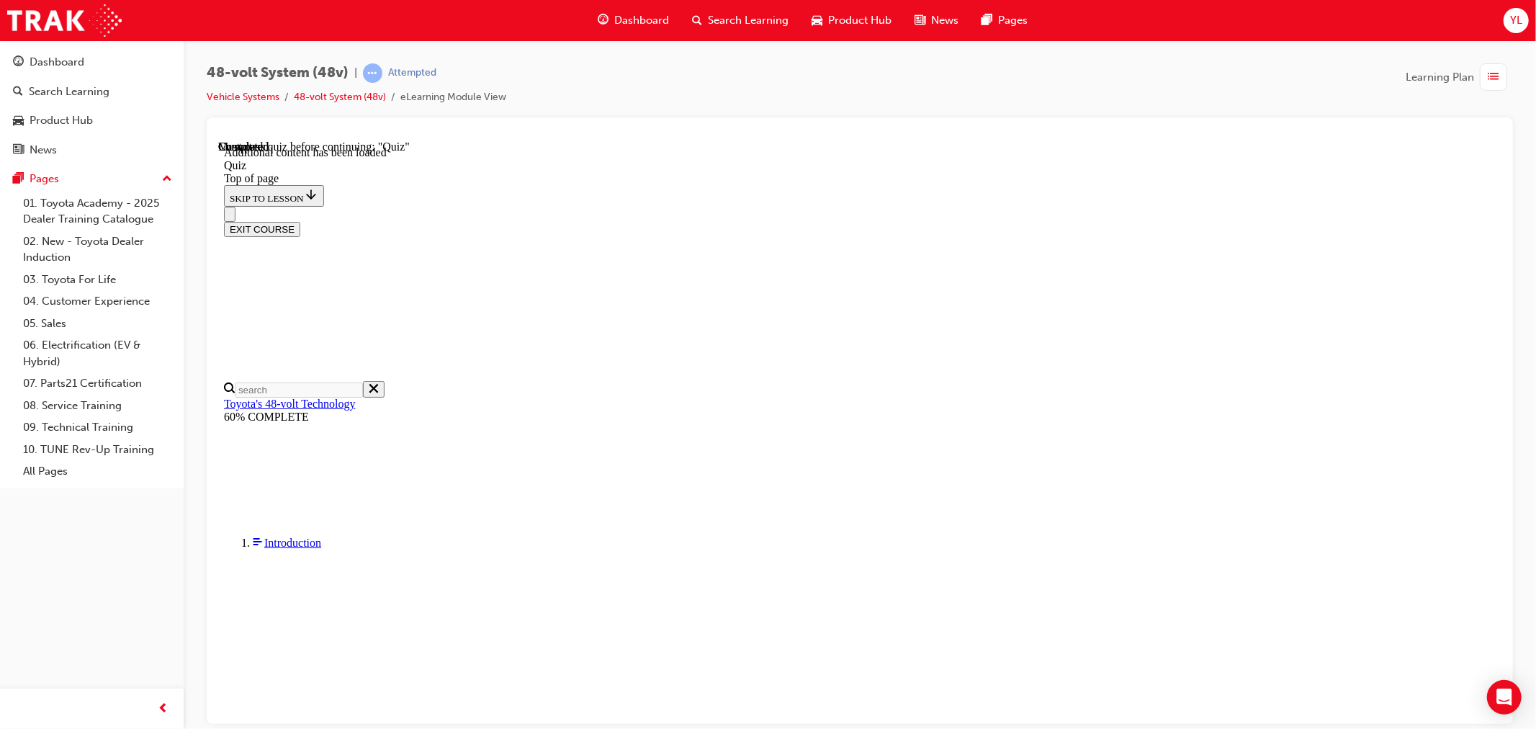
drag, startPoint x: 712, startPoint y: 344, endPoint x: 900, endPoint y: 375, distance: 190.5
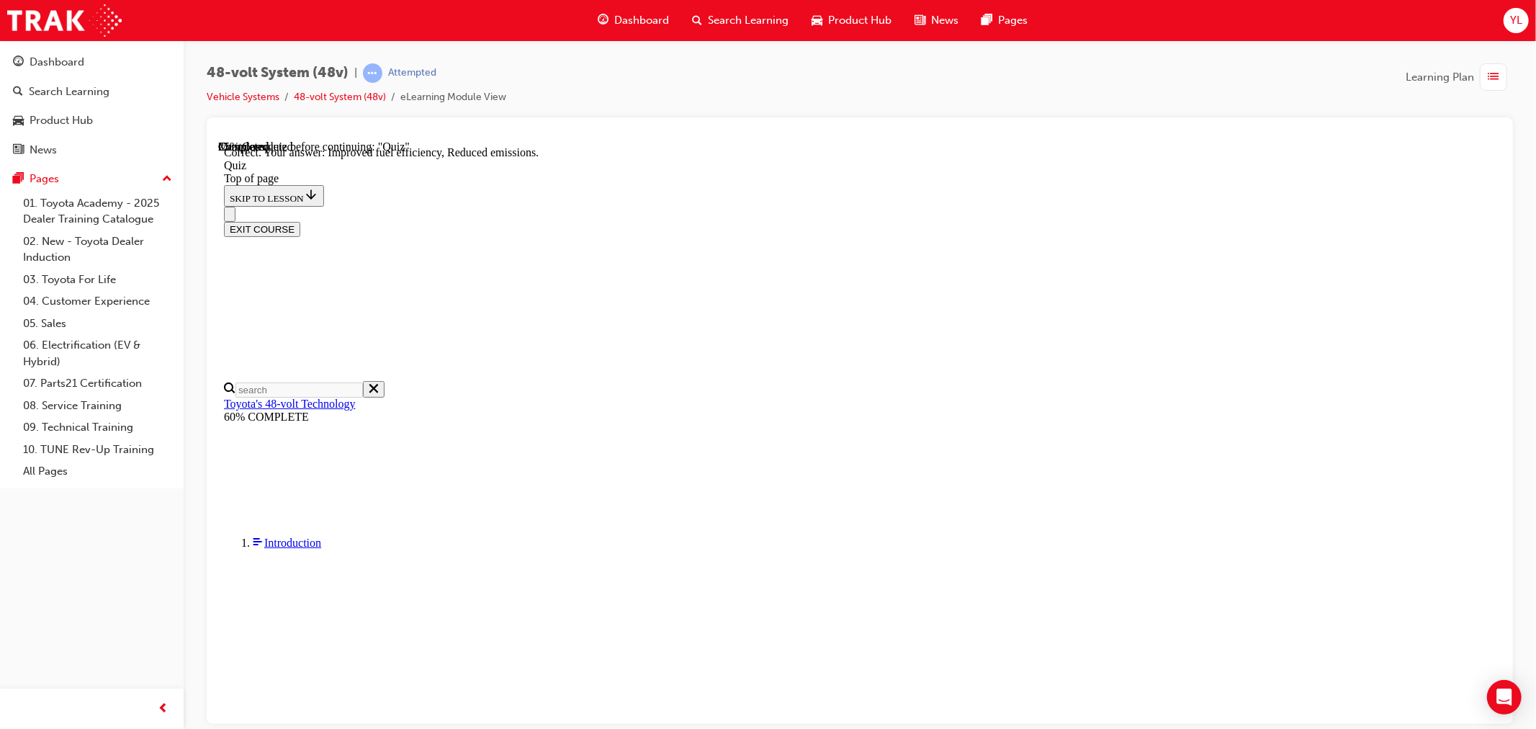
copy p "On The 48-volt system the Motor/Generator replaces which electrical component o…"
drag, startPoint x: 729, startPoint y: 452, endPoint x: 738, endPoint y: 488, distance: 36.3
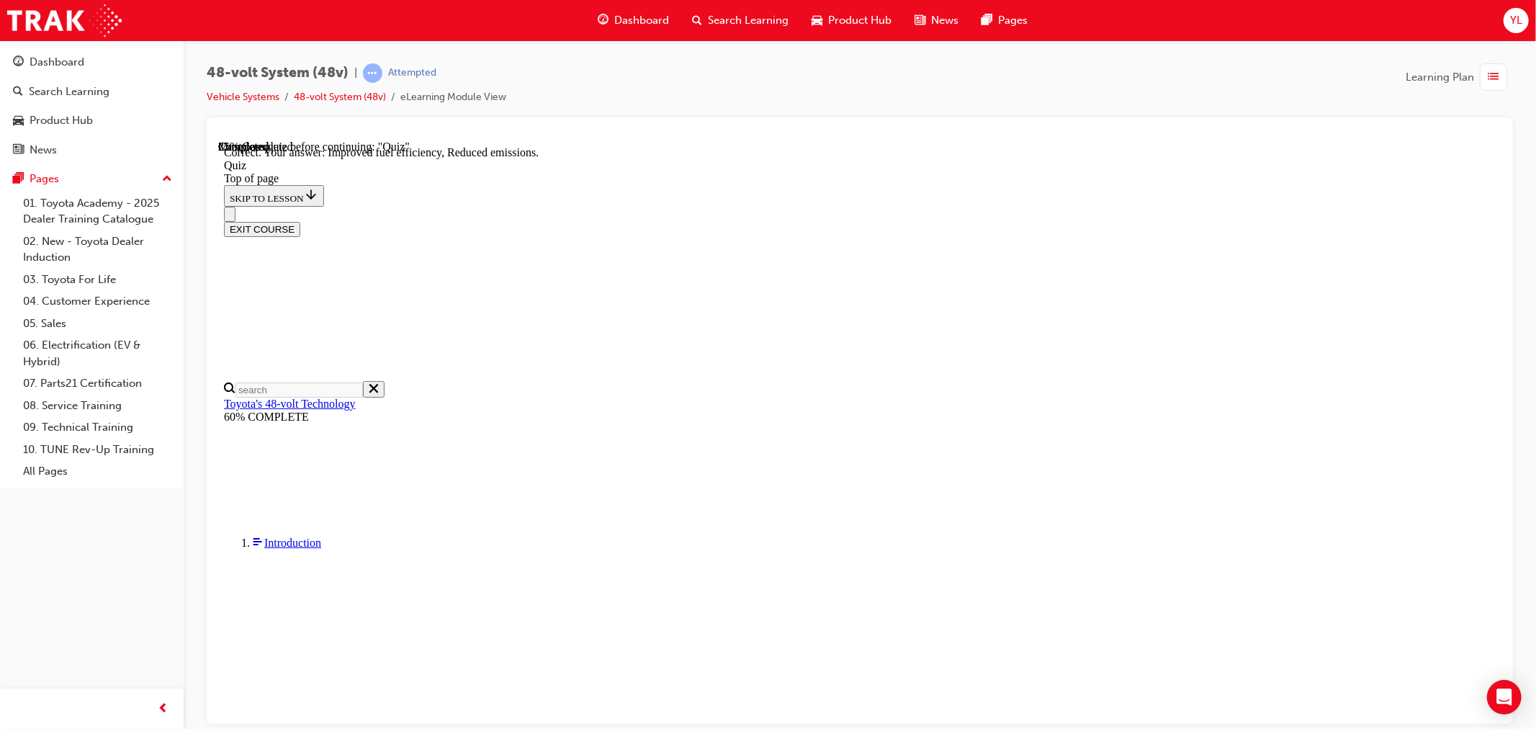
drag, startPoint x: 732, startPoint y: 511, endPoint x: 734, endPoint y: 528, distance: 17.3
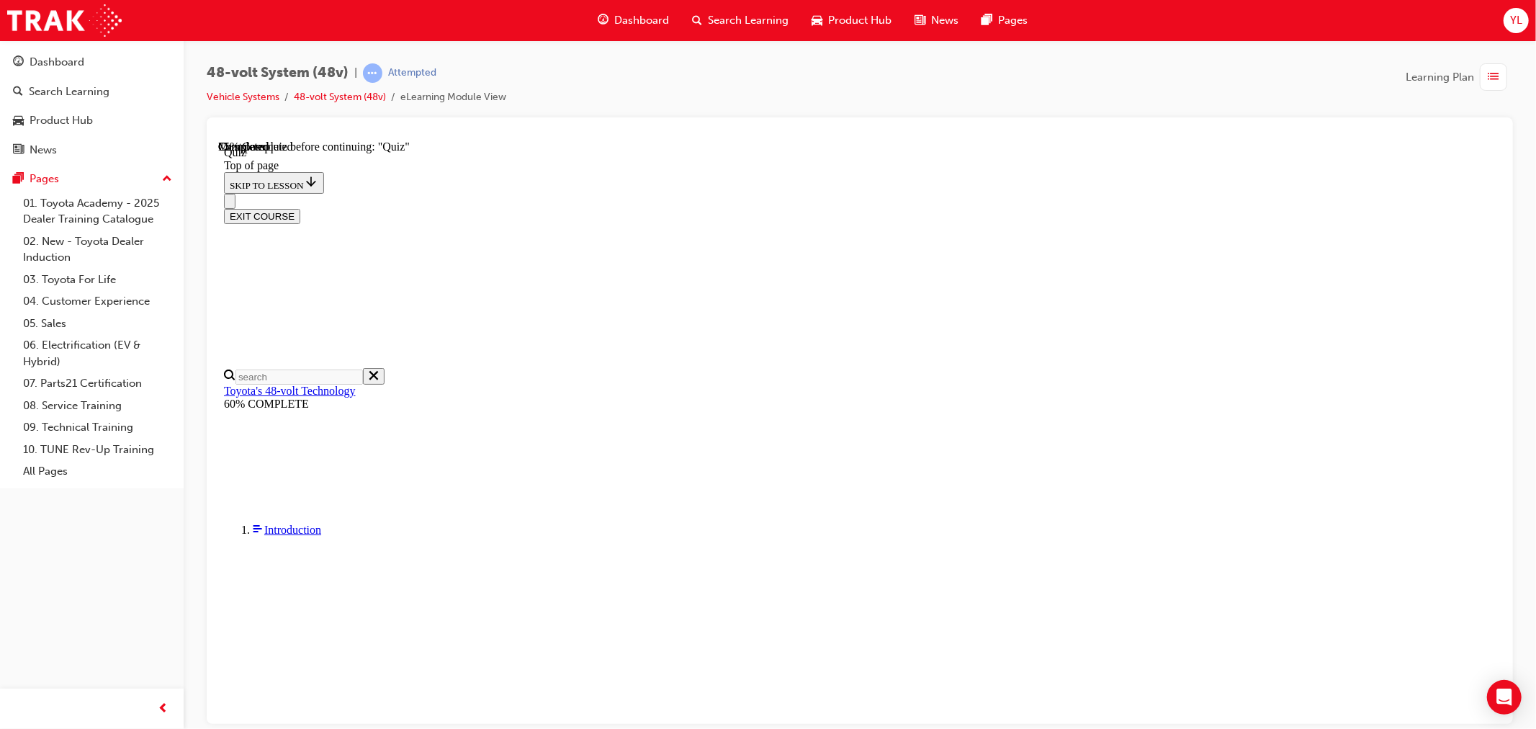
drag, startPoint x: 1047, startPoint y: 355, endPoint x: 660, endPoint y: 345, distance: 387.6
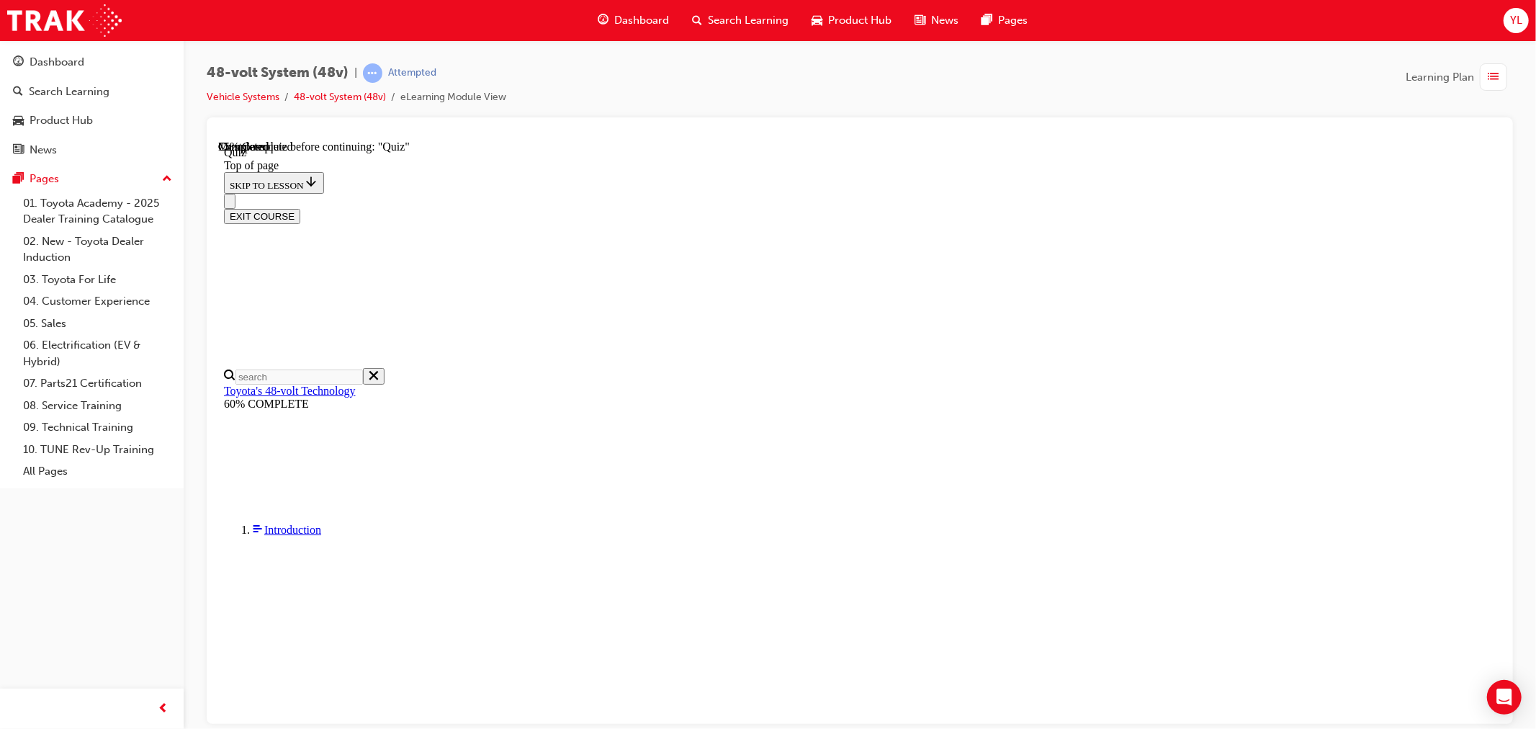
copy span "What are the components that make up the 48-volt system?"
drag, startPoint x: 914, startPoint y: 596, endPoint x: 898, endPoint y: 532, distance: 65.3
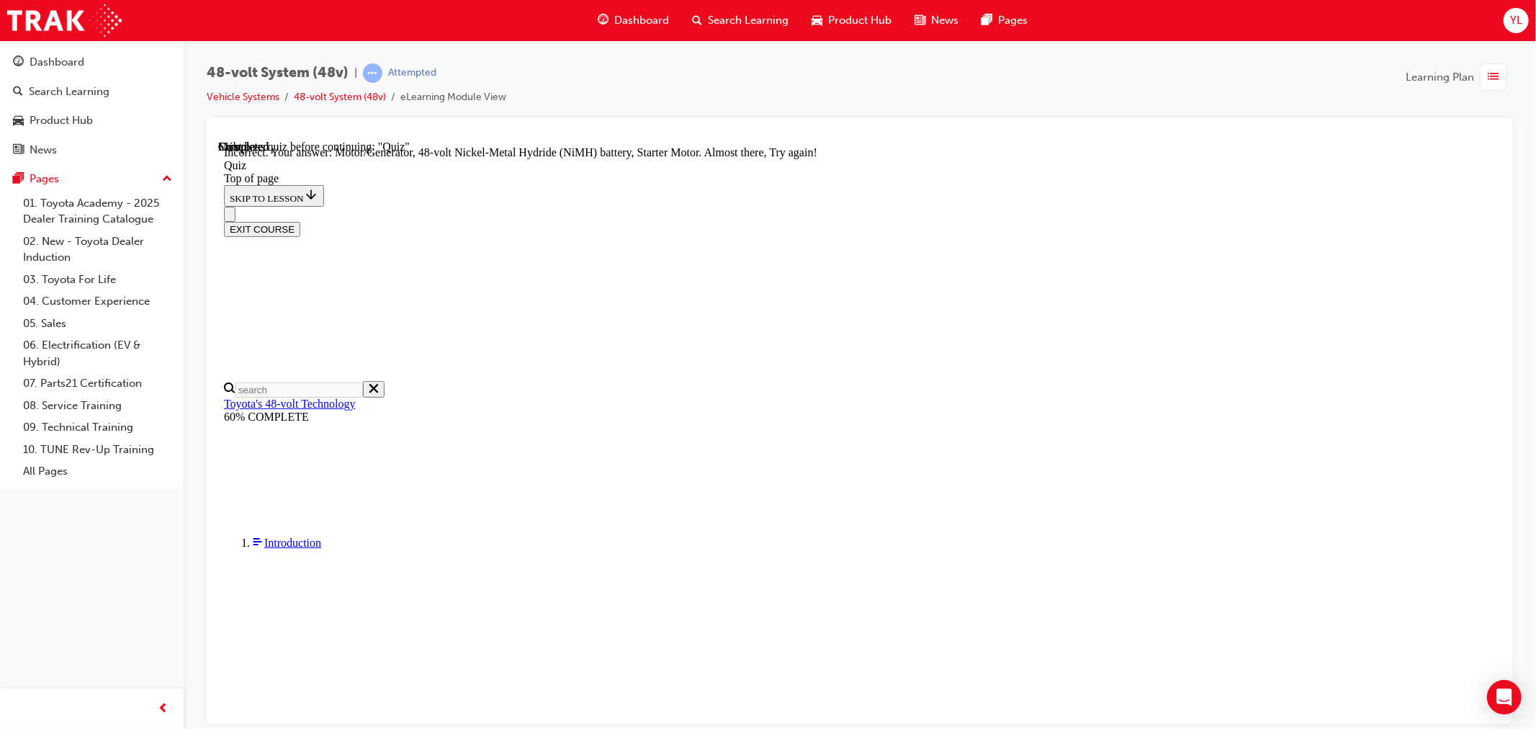
scroll to position [317, 0]
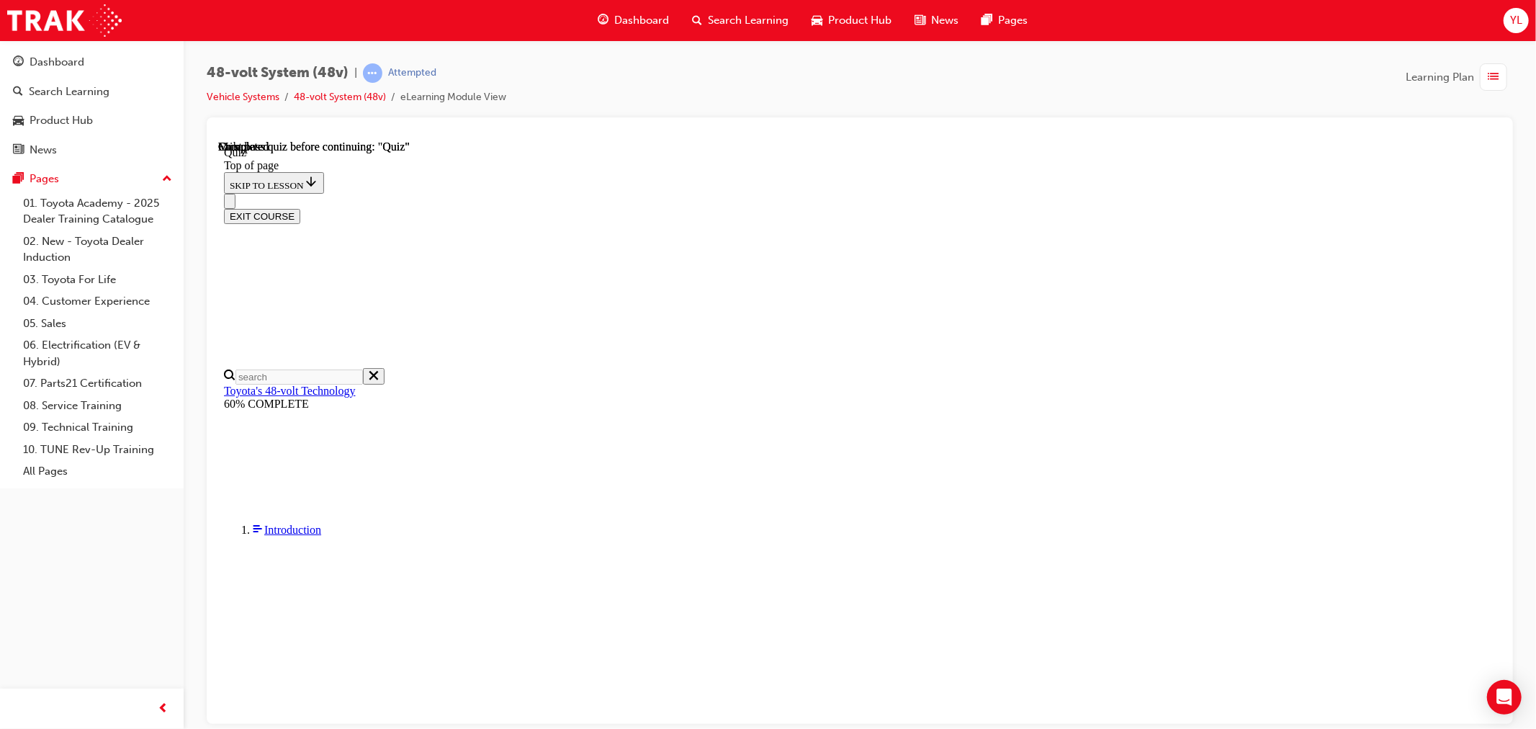
scroll to position [209, 0]
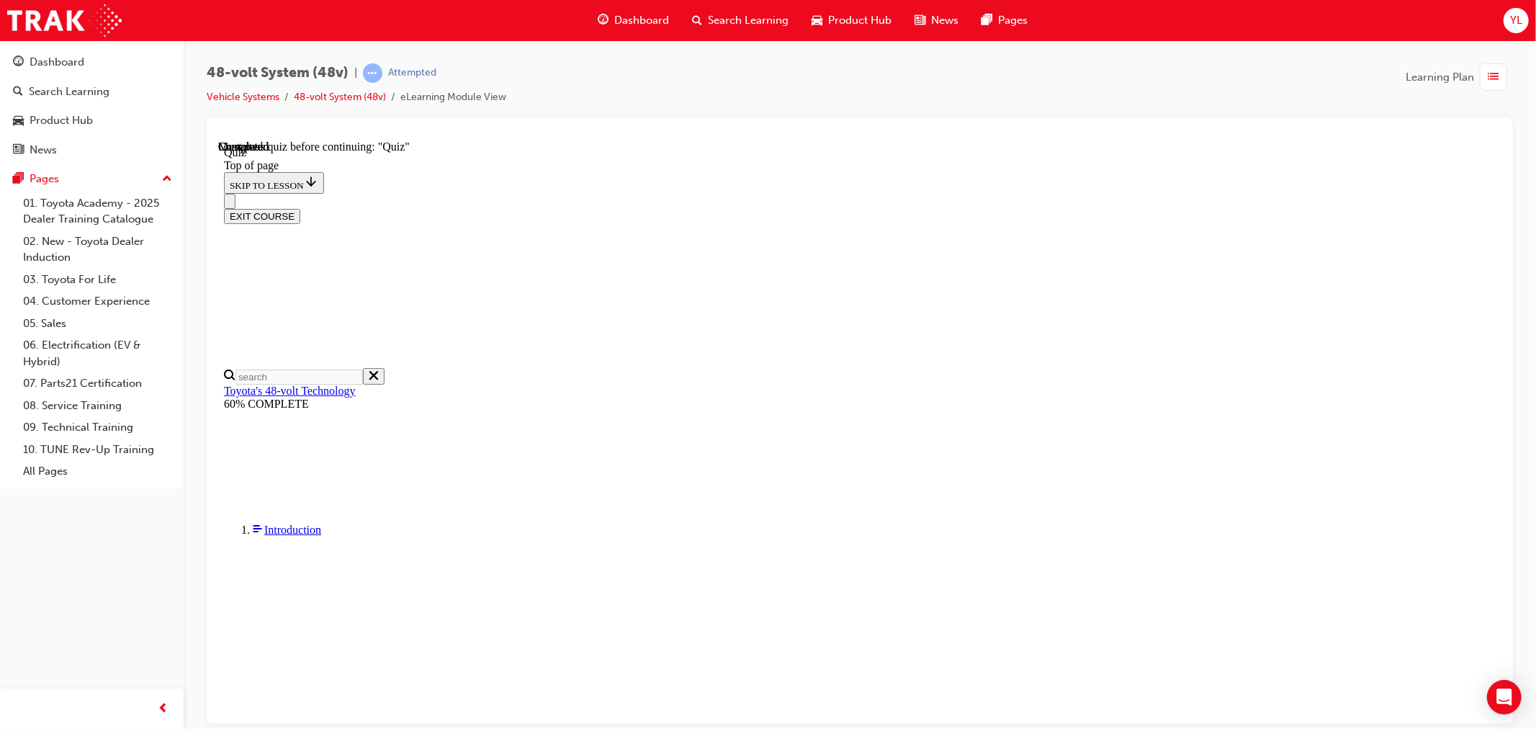
drag, startPoint x: 855, startPoint y: 583, endPoint x: 836, endPoint y: 625, distance: 45.8
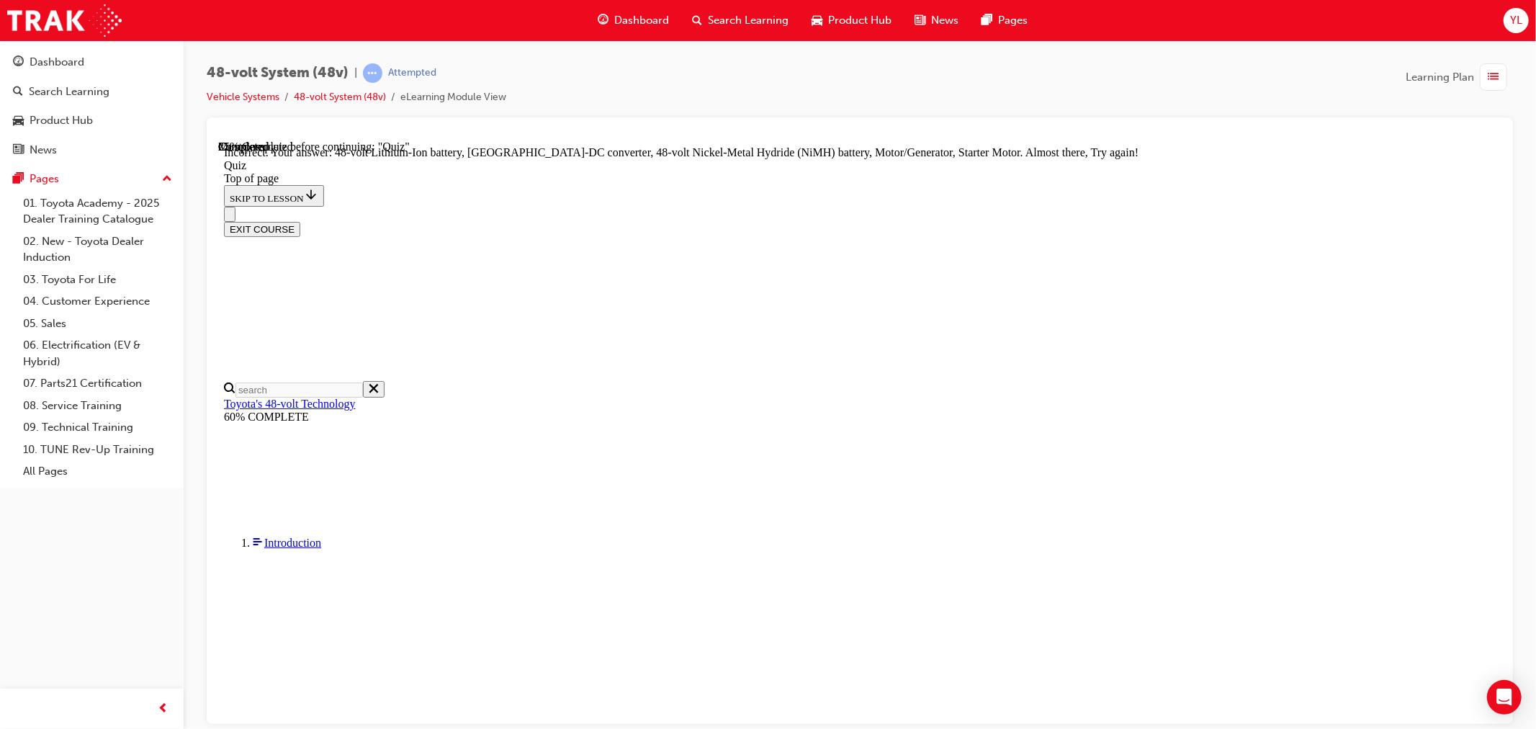
scroll to position [317, 0]
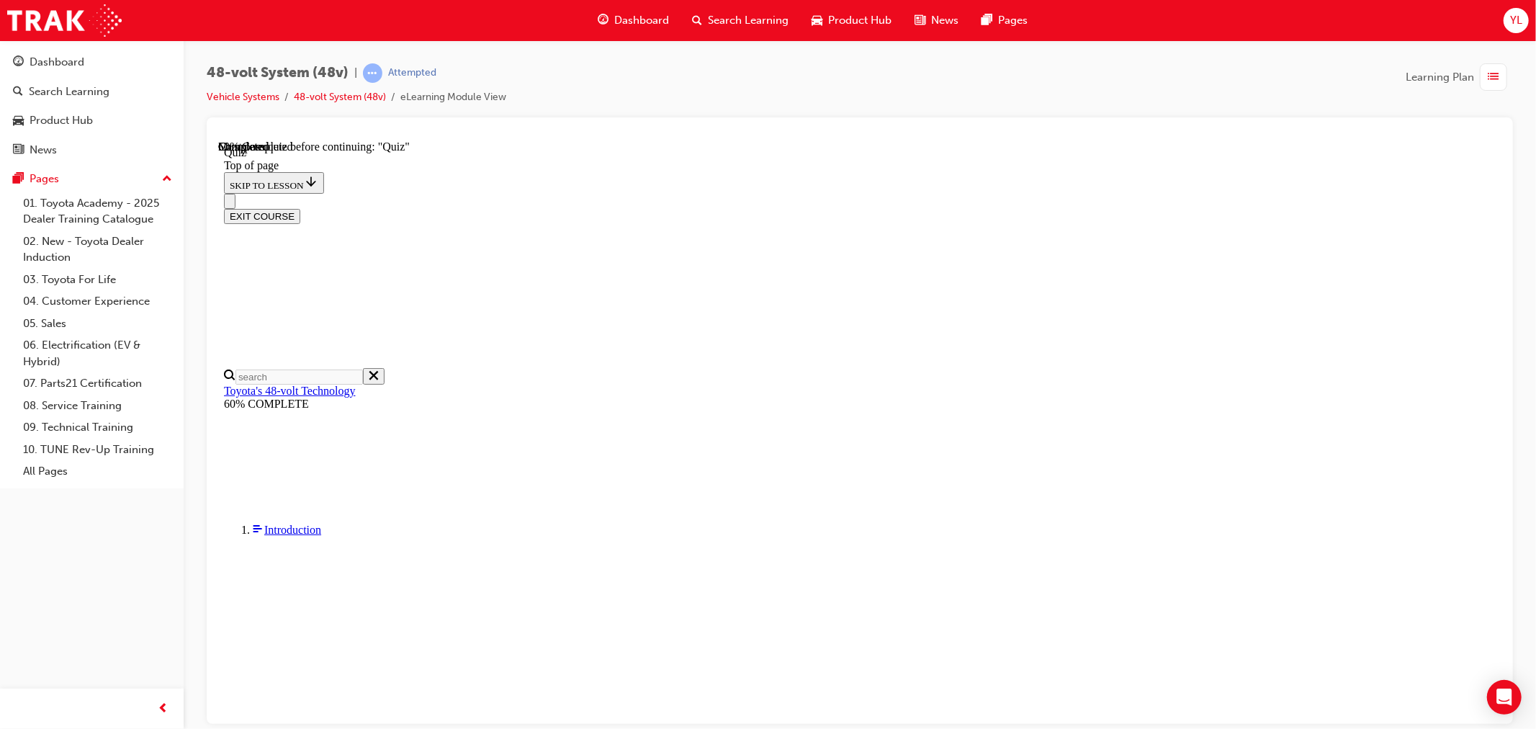
scroll to position [49, 0]
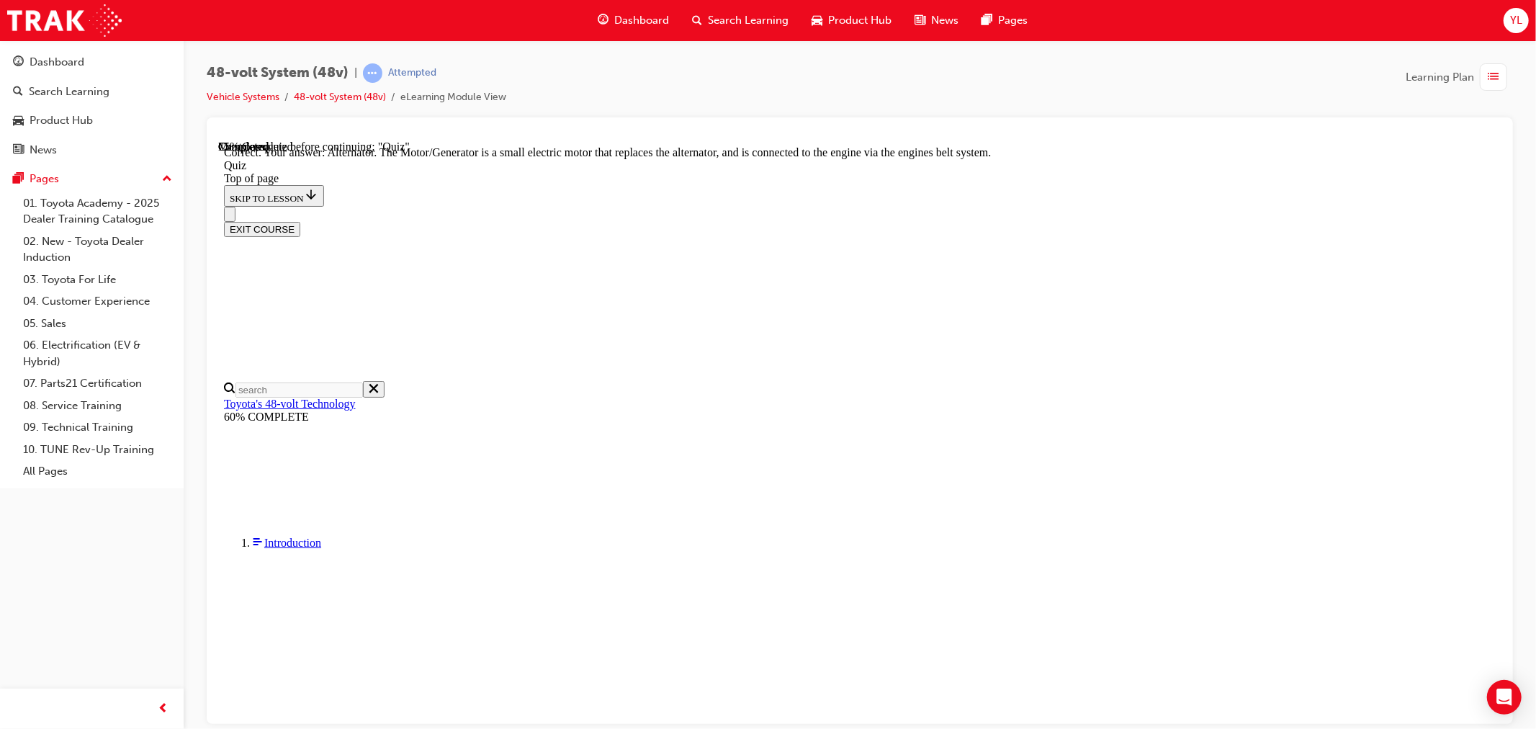
scroll to position [324, 0]
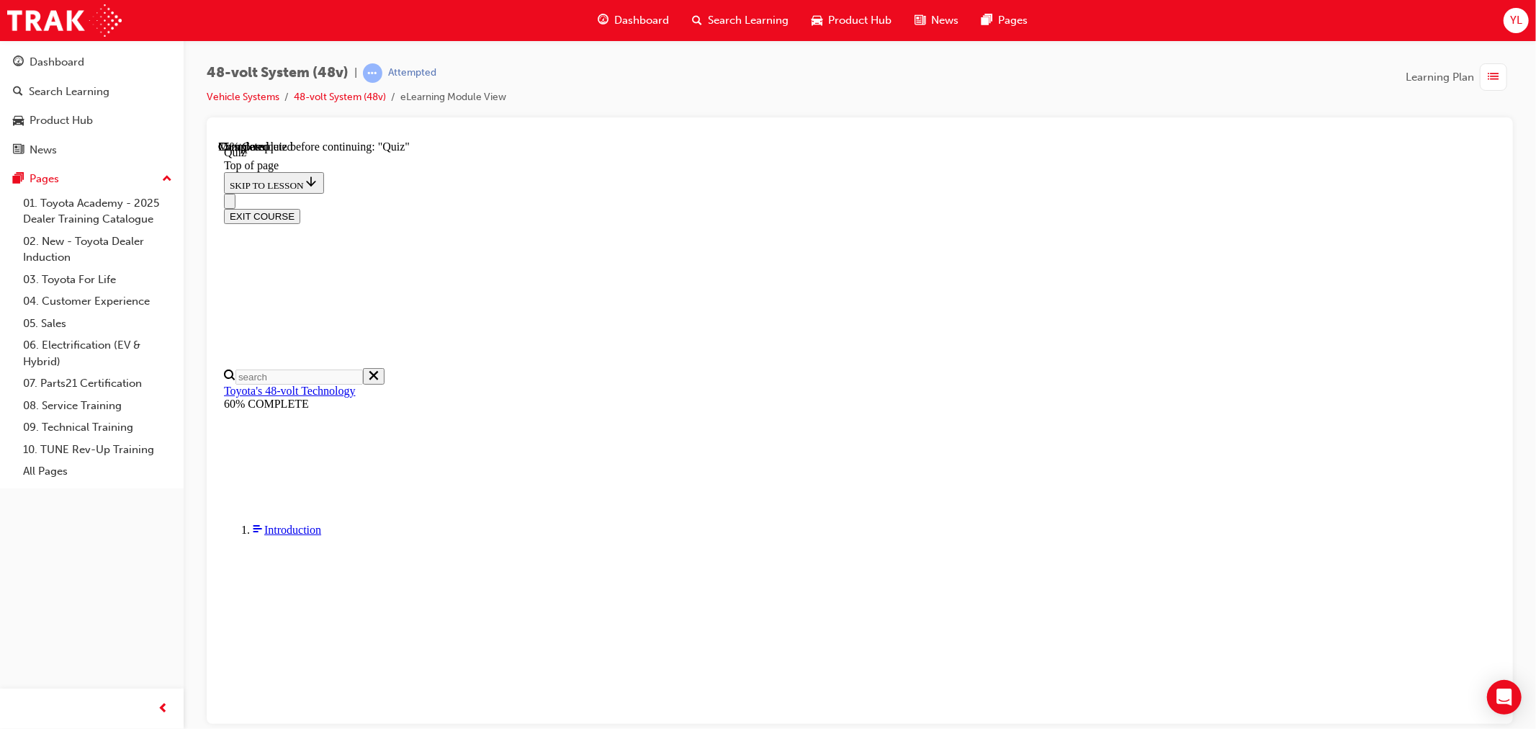
scroll to position [49, 0]
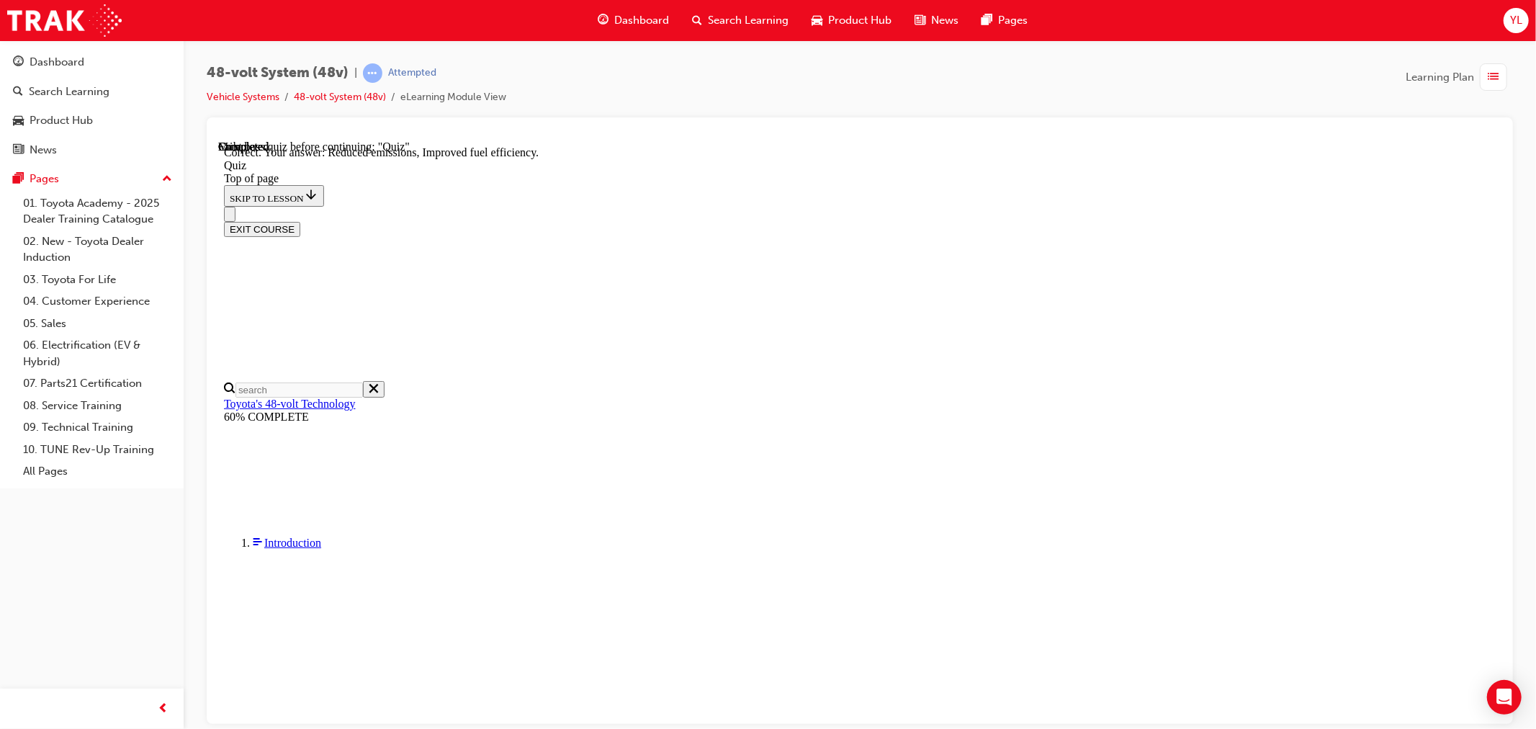
scroll to position [207, 0]
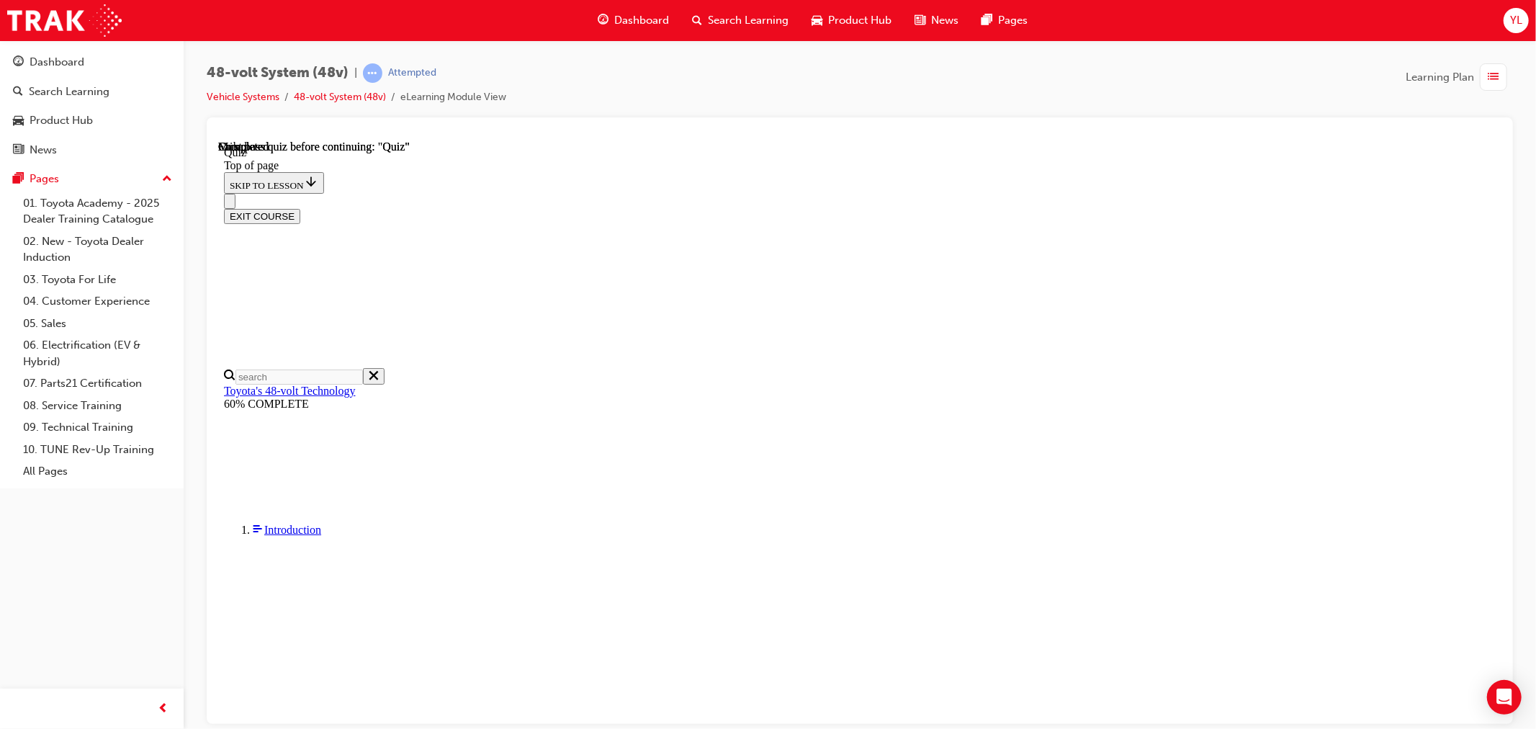
scroll to position [209, 0]
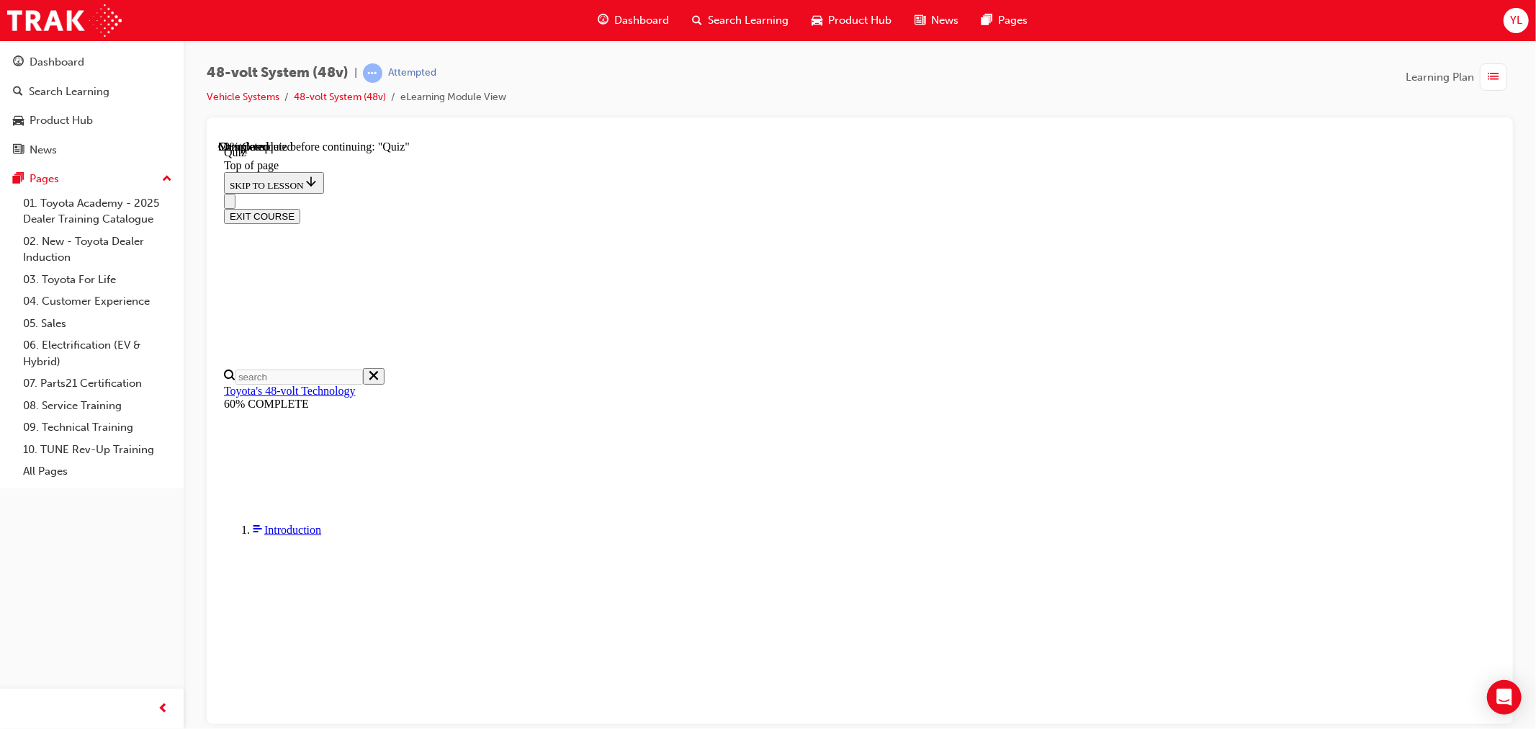
scroll to position [49, 0]
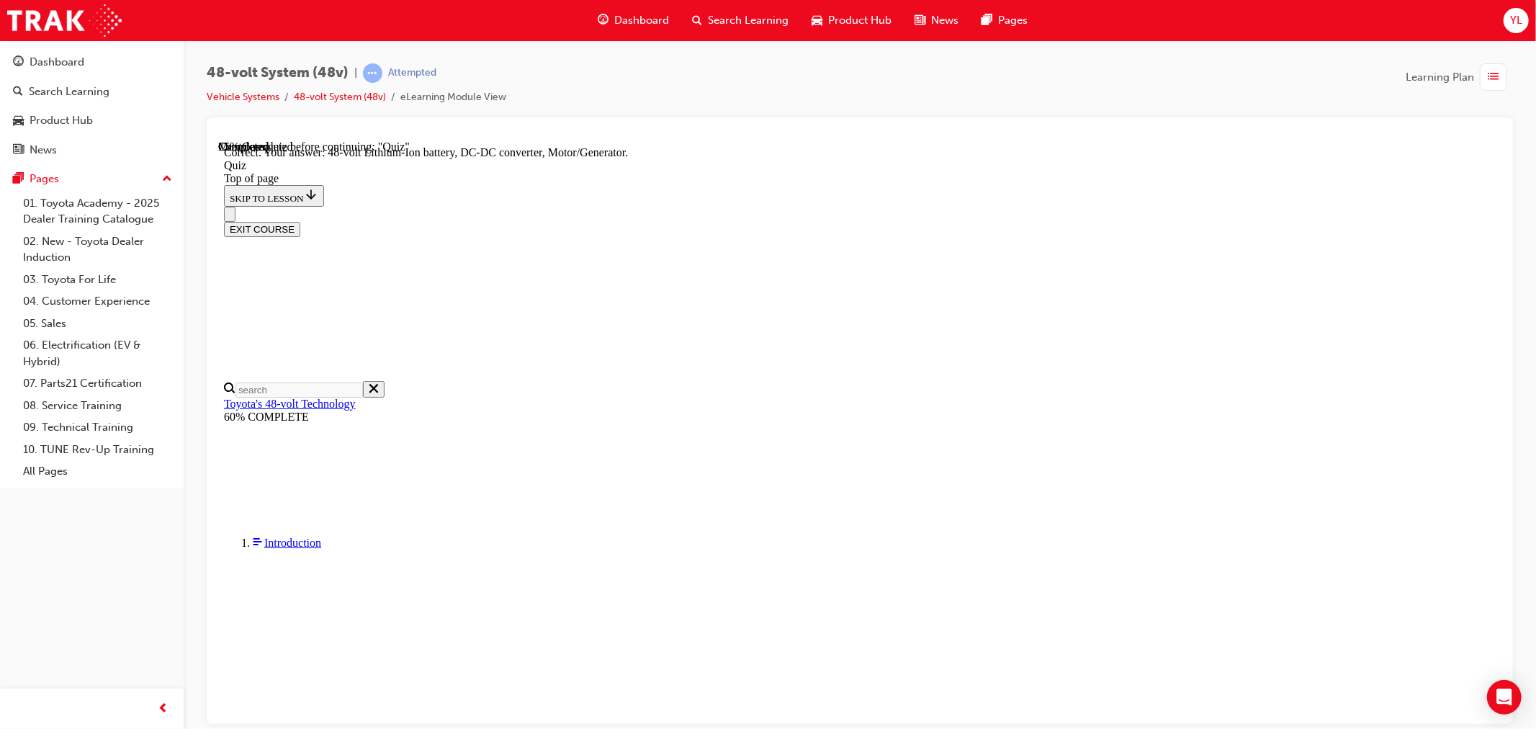
scroll to position [241, 0]
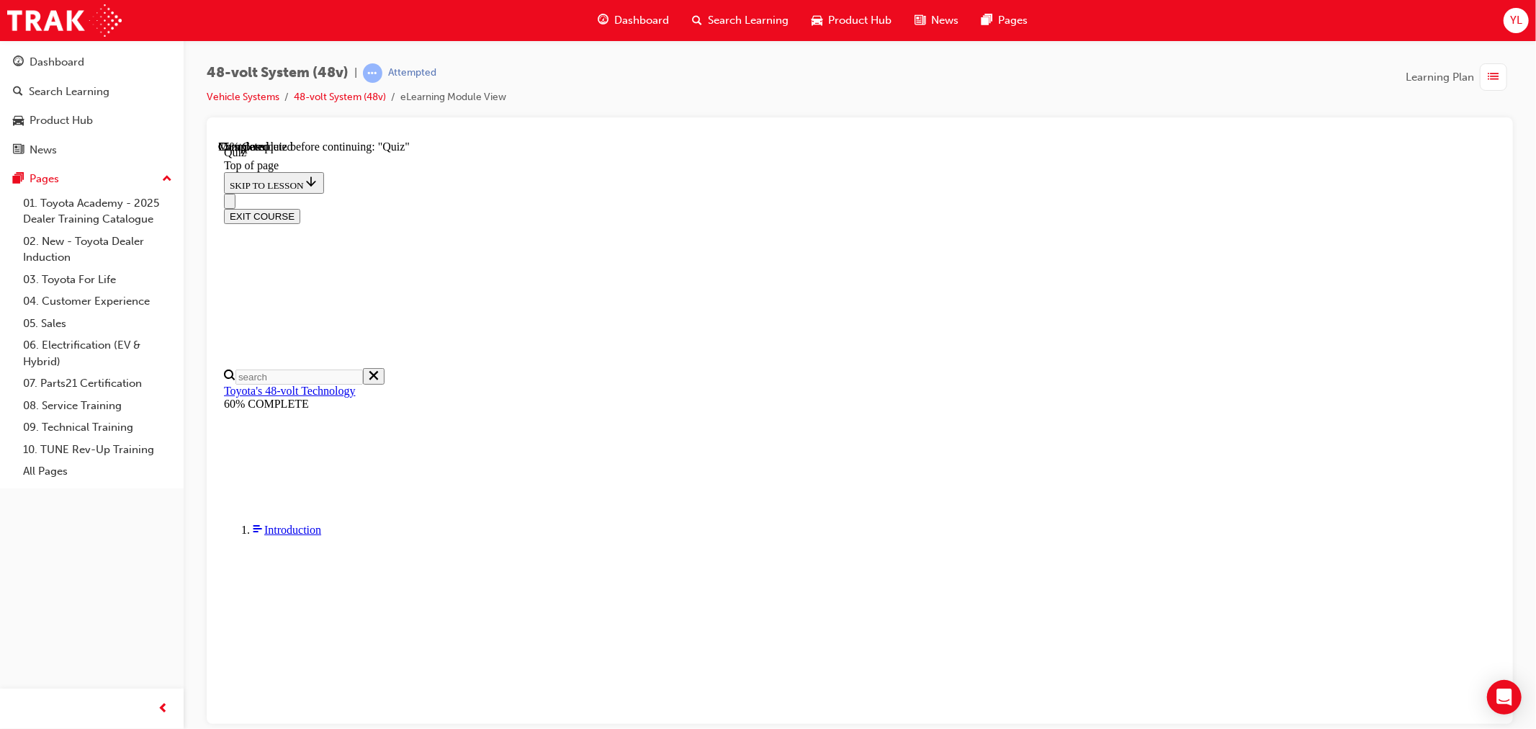
scroll to position [49, 0]
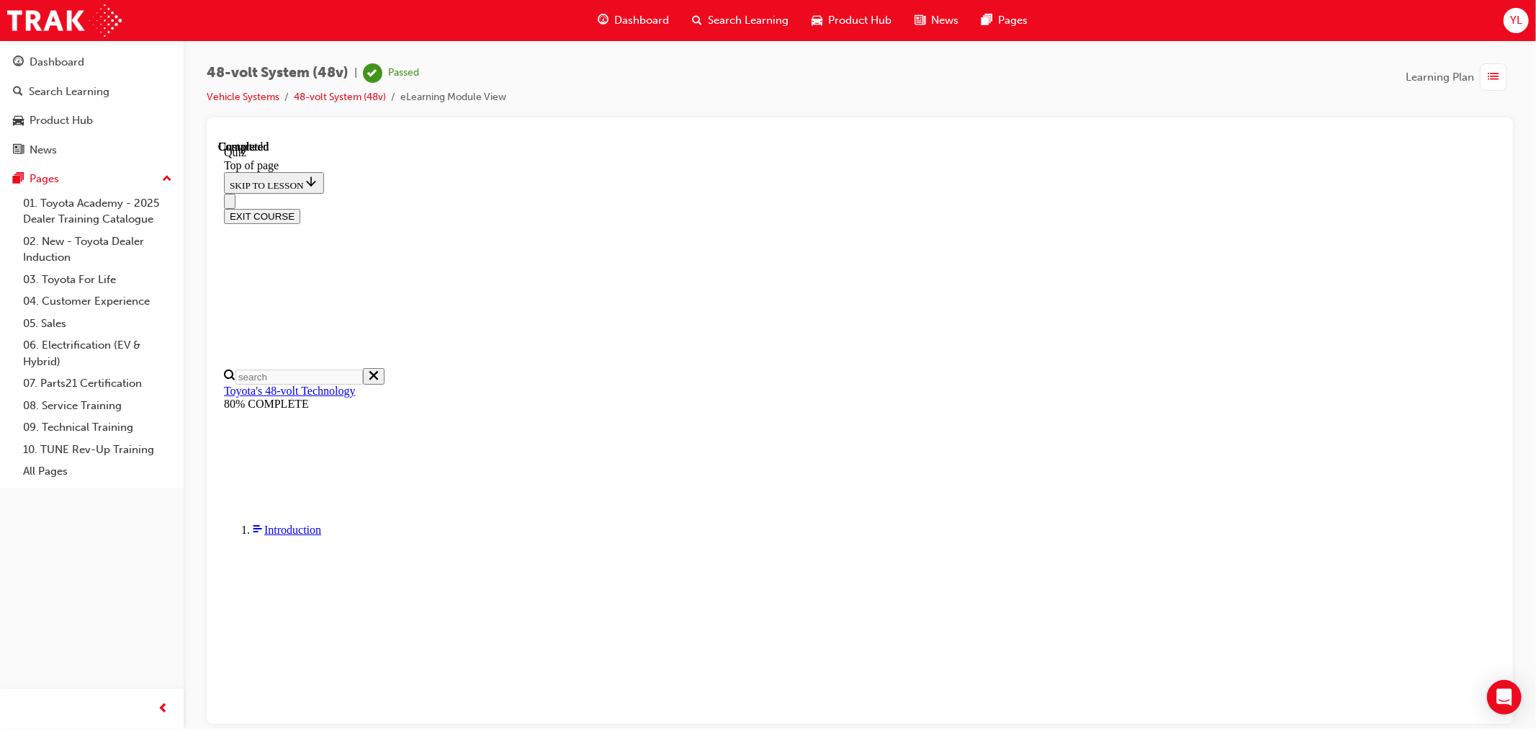
scroll to position [209, 0]
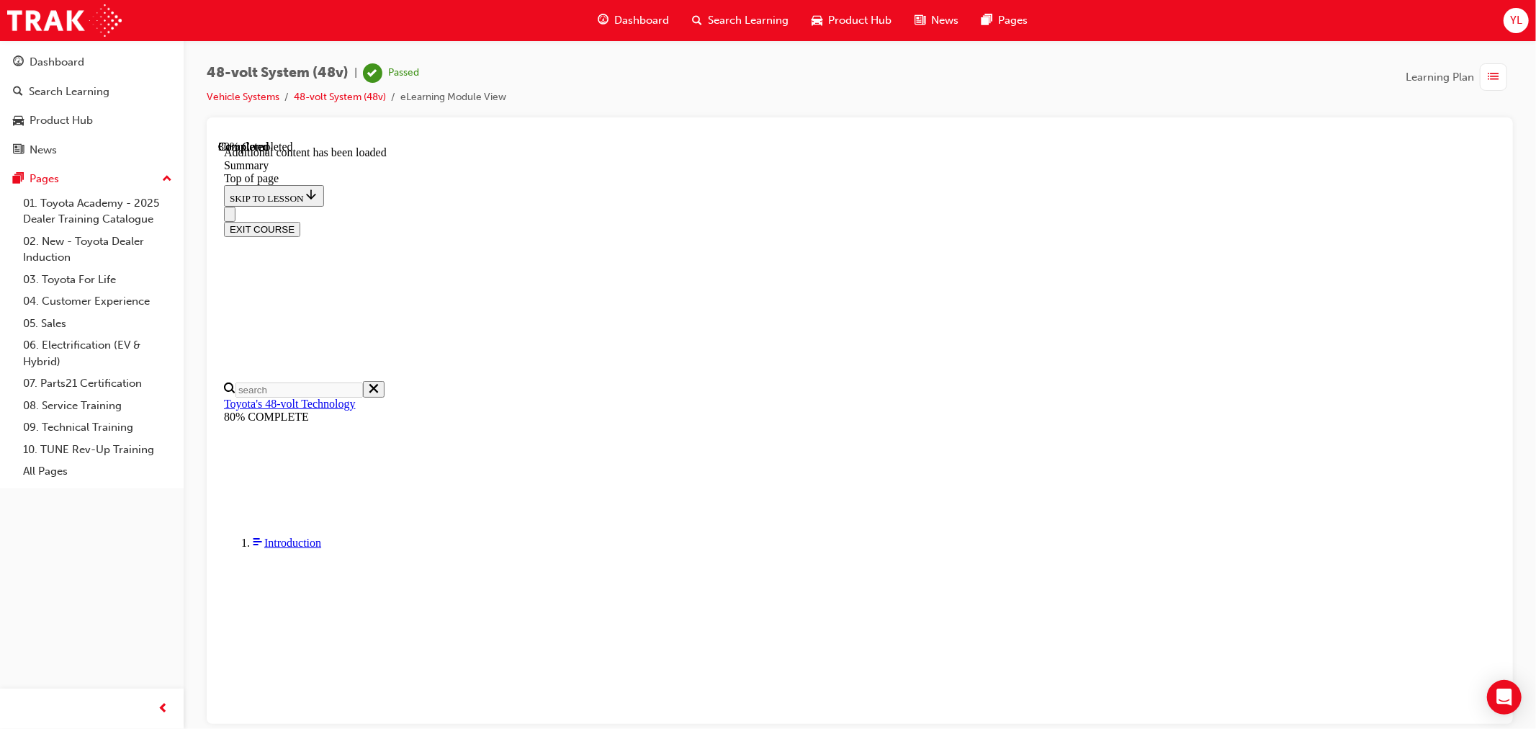
scroll to position [508, 0]
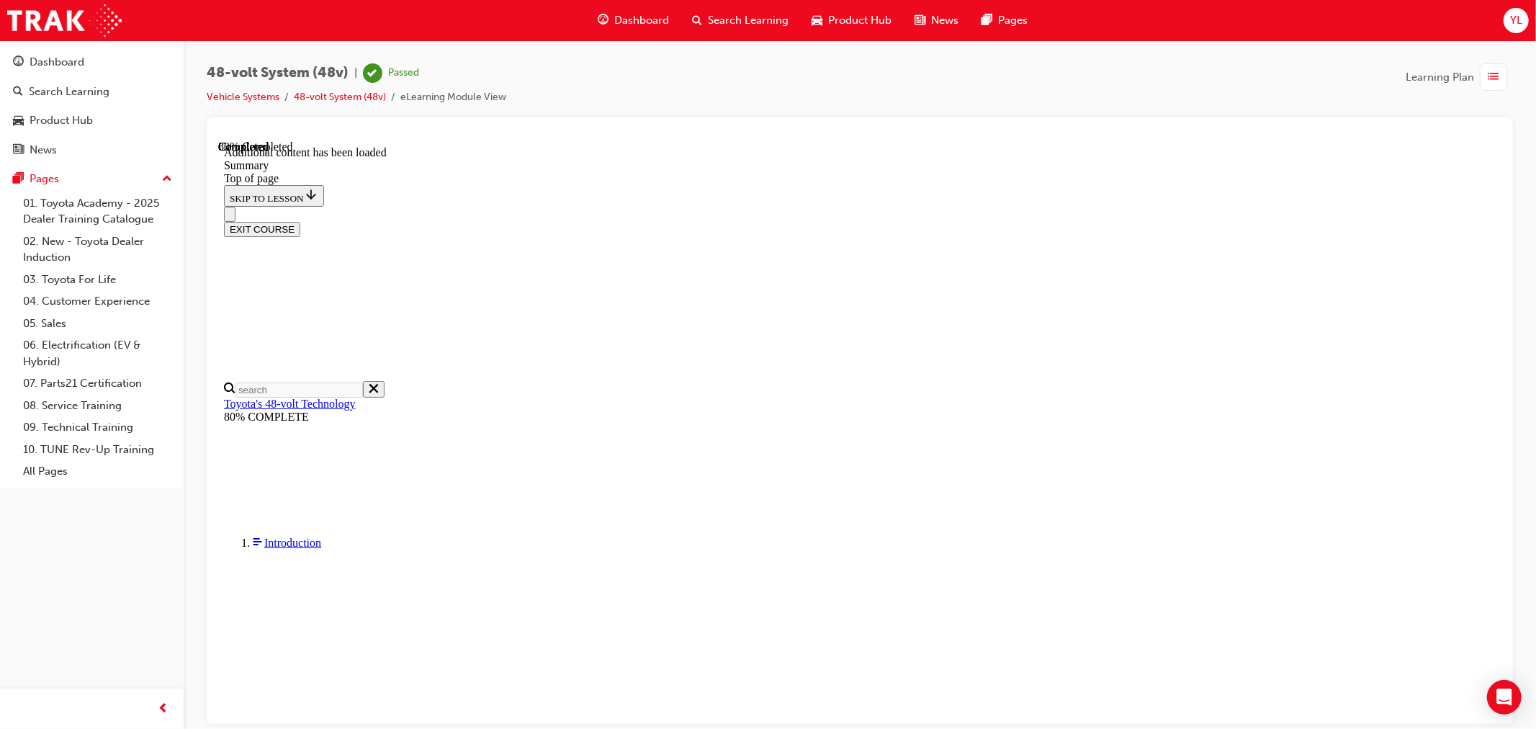
click at [1455, 221] on div "EXIT COURSE" at bounding box center [859, 228] width 1272 height 15
click at [300, 221] on button "EXIT COURSE" at bounding box center [261, 228] width 76 height 15
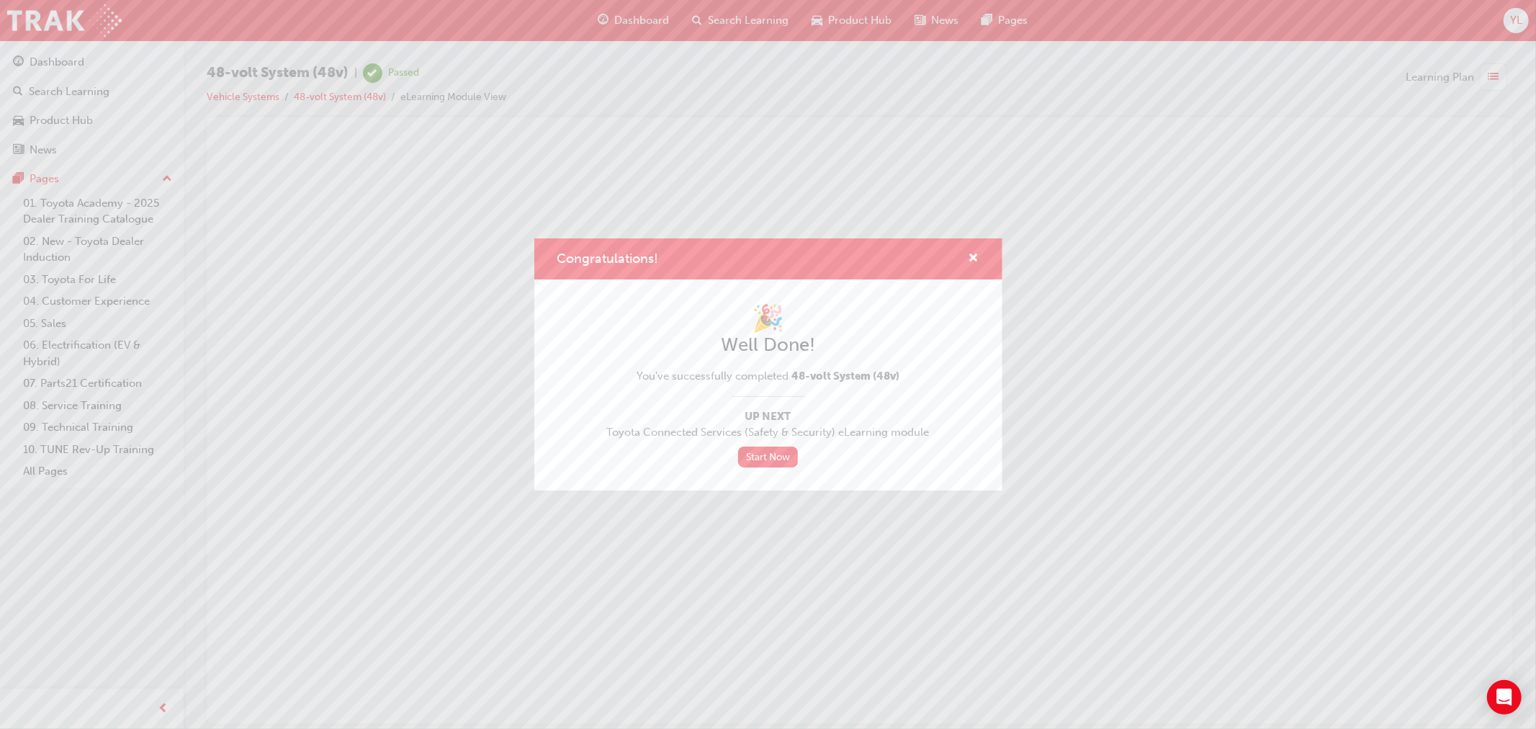
scroll to position [0, 0]
click at [977, 259] on span "cross-icon" at bounding box center [974, 259] width 11 height 13
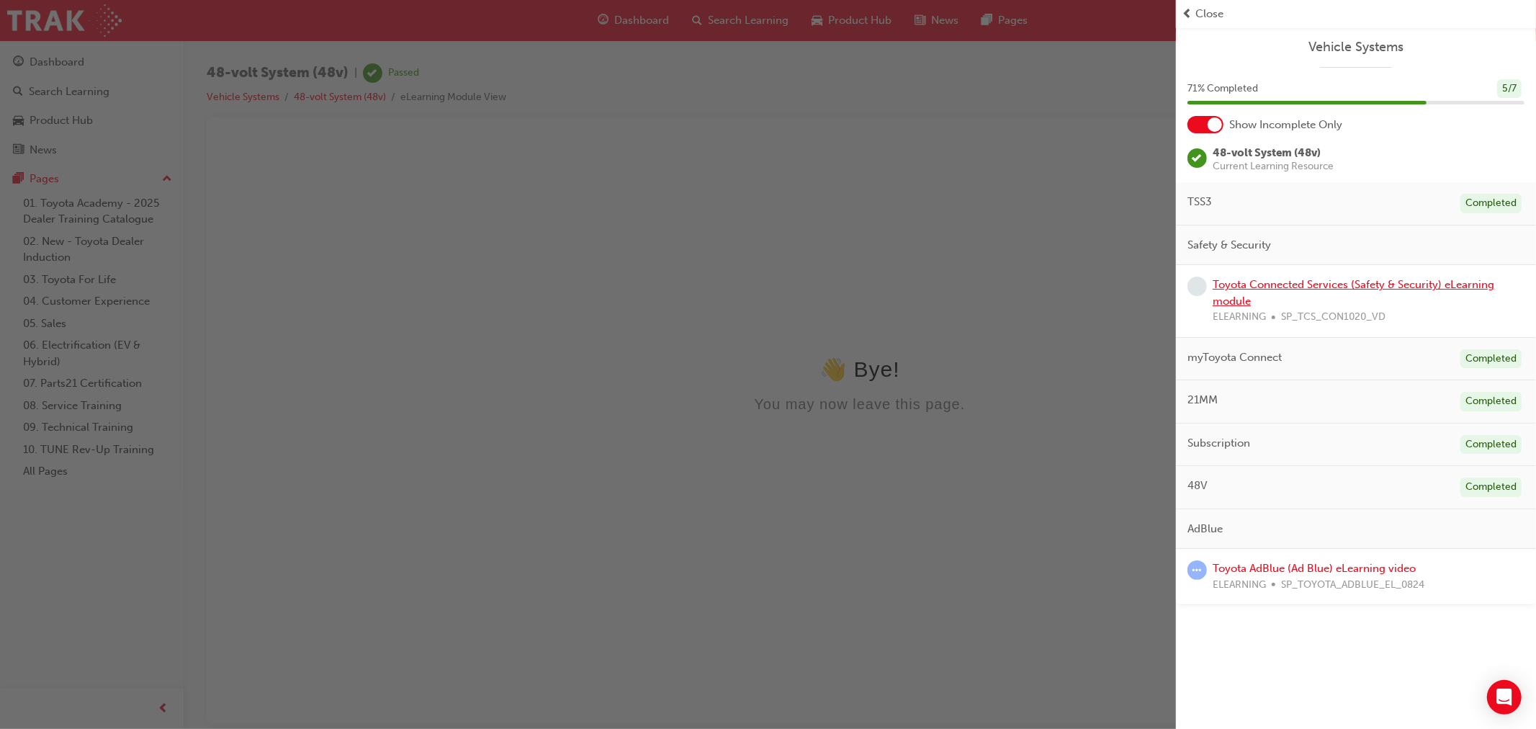
click at [1296, 287] on link "Toyota Connected Services (Safety & Security) eLearning module" at bounding box center [1354, 293] width 282 height 30
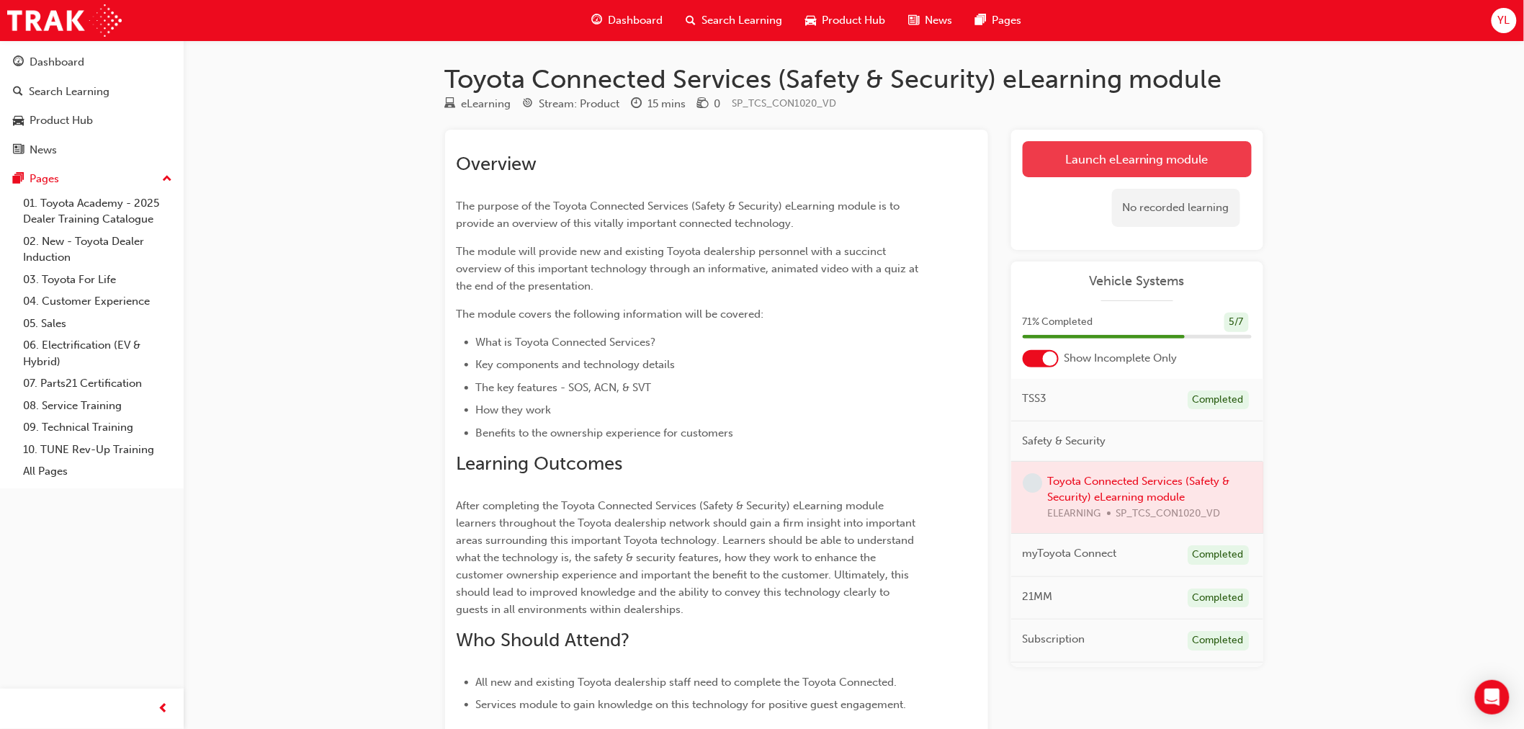
click at [1086, 161] on link "Launch eLearning module" at bounding box center [1137, 159] width 229 height 36
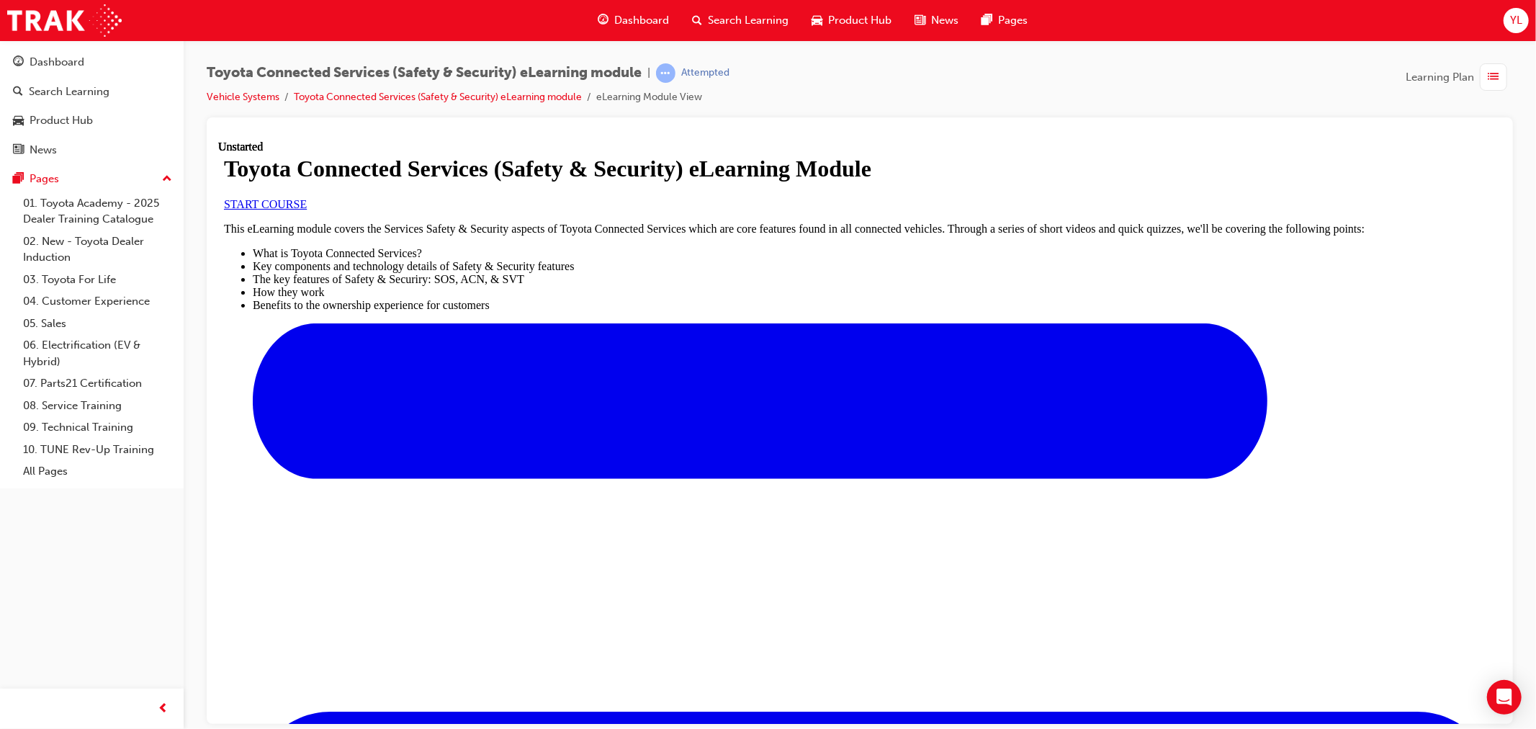
scroll to position [423, 0]
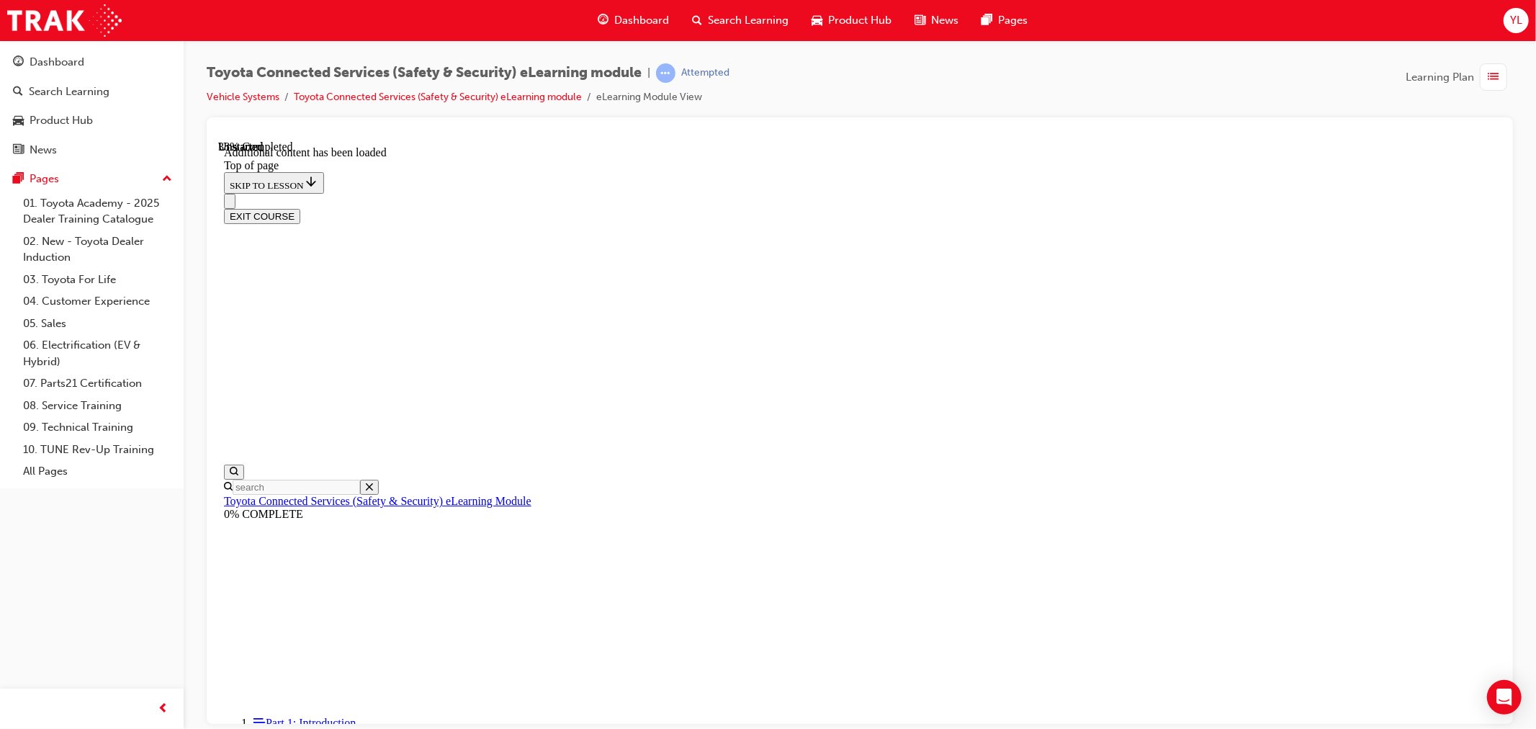
scroll to position [503, 0]
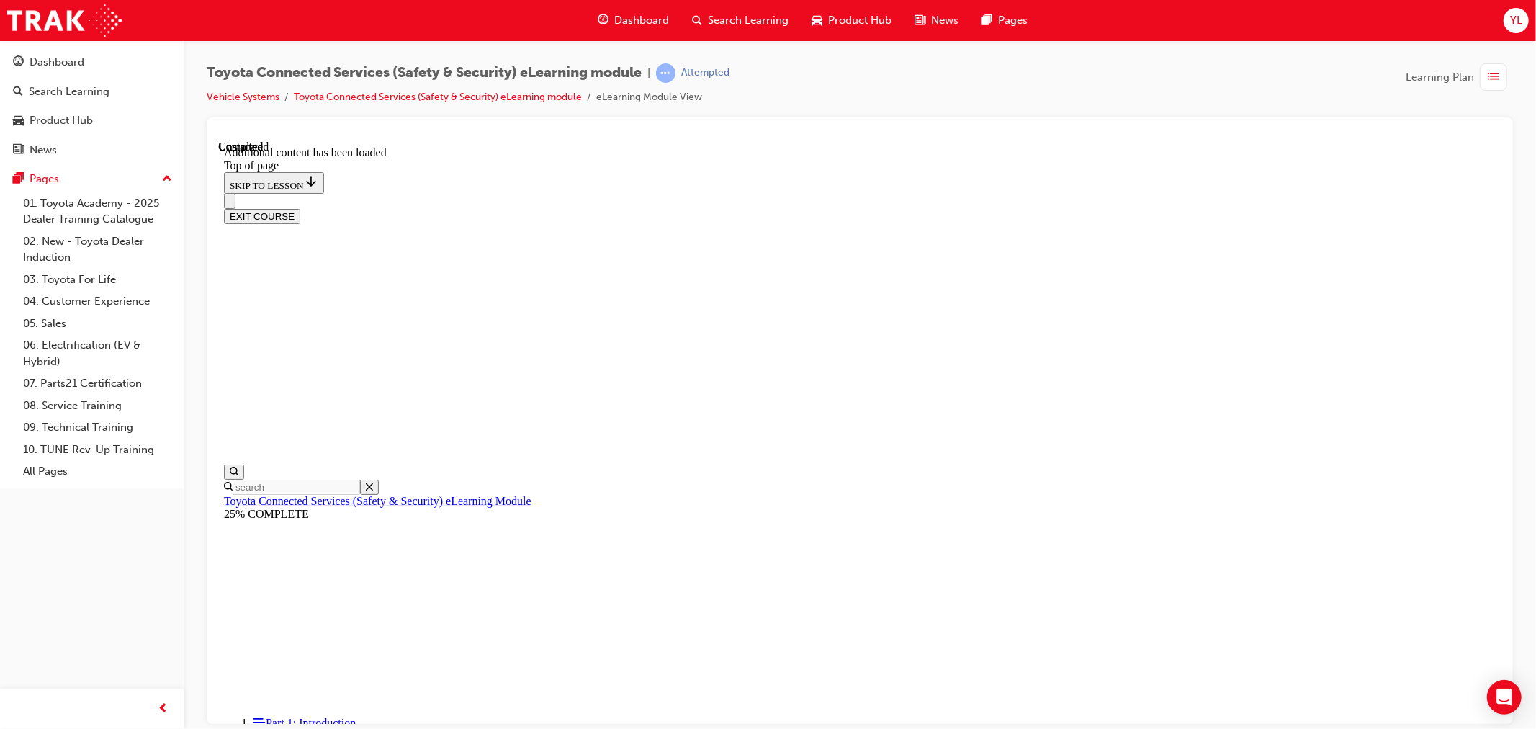
scroll to position [1884, 0]
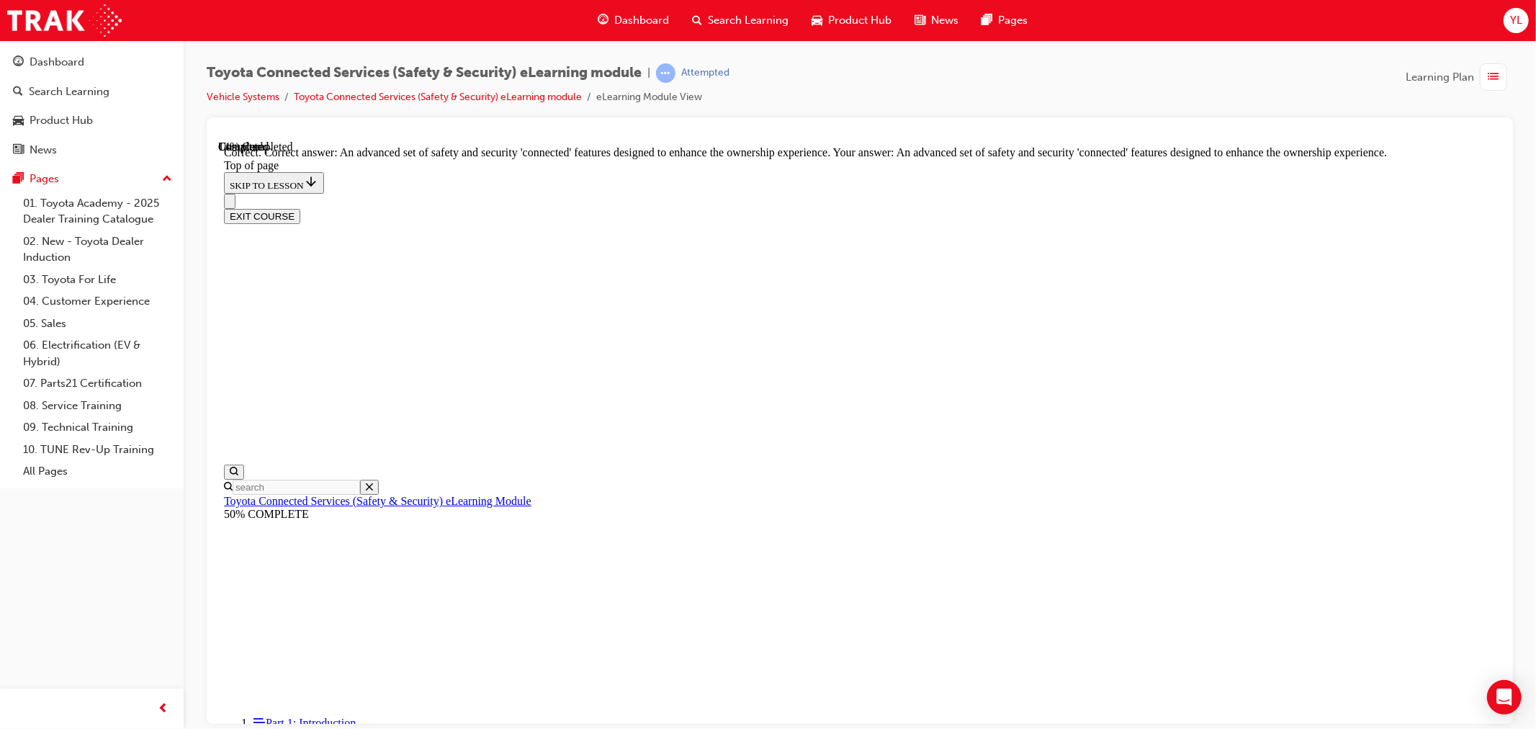
scroll to position [257, 0]
drag, startPoint x: 989, startPoint y: 667, endPoint x: 907, endPoint y: 594, distance: 109.7
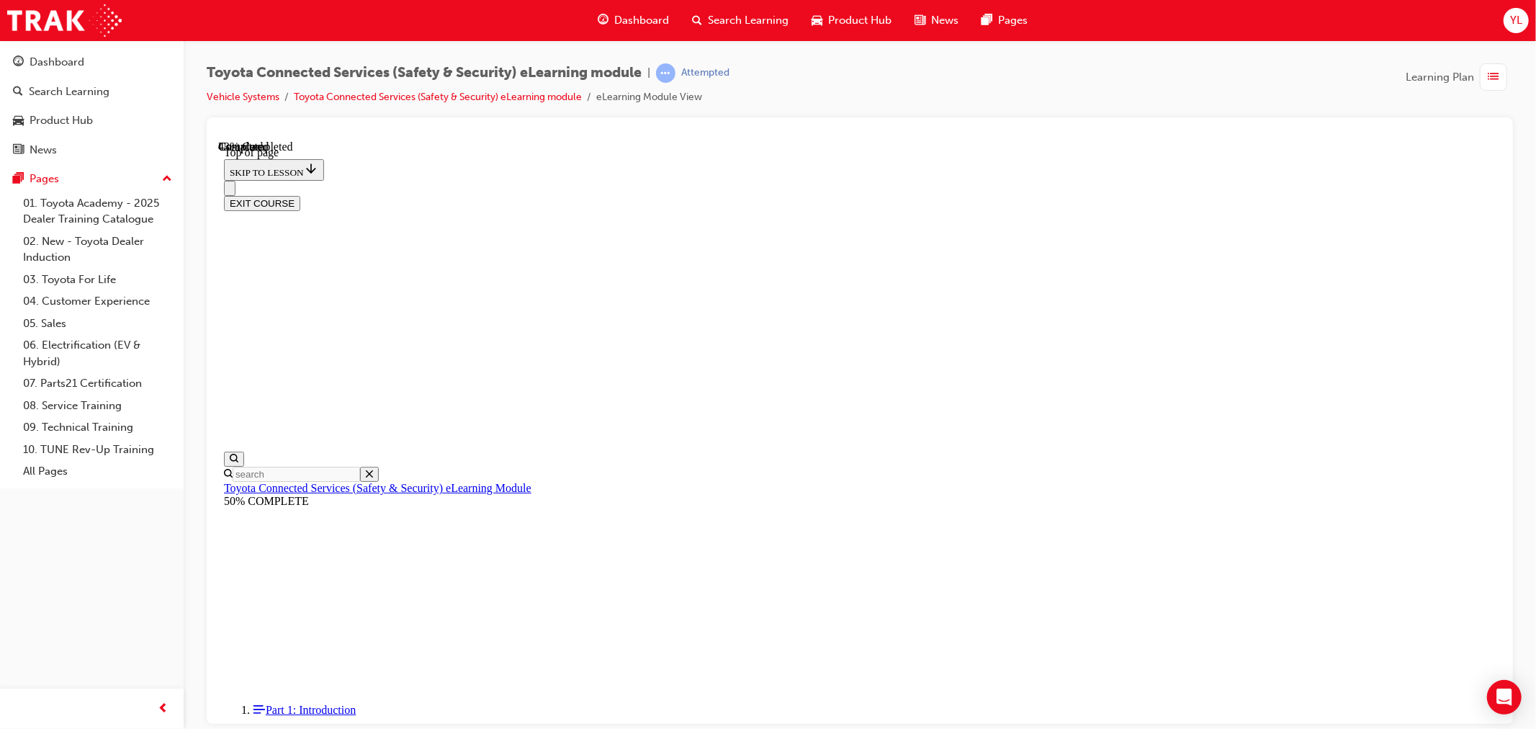
scroll to position [112, 0]
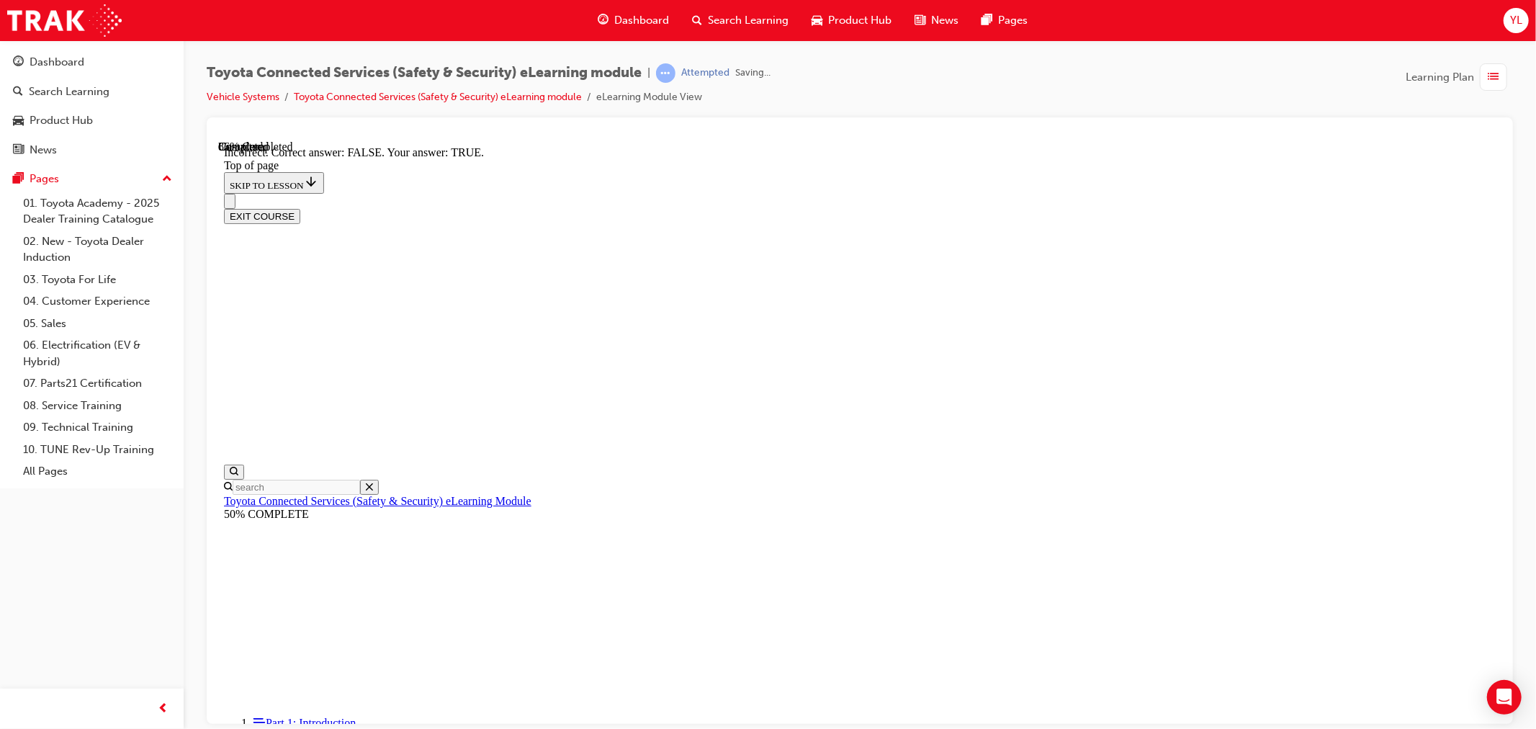
scroll to position [158, 0]
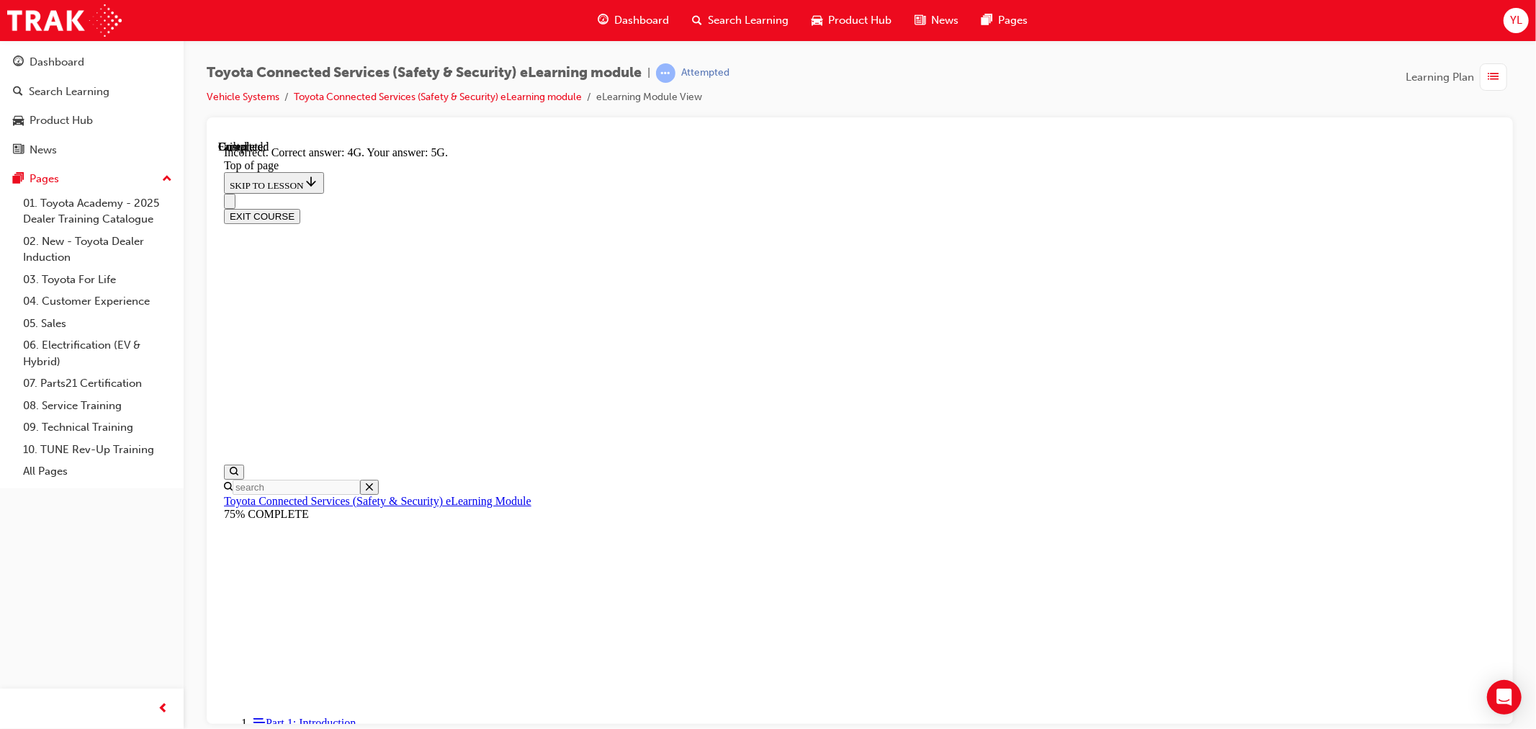
scroll to position [248, 0]
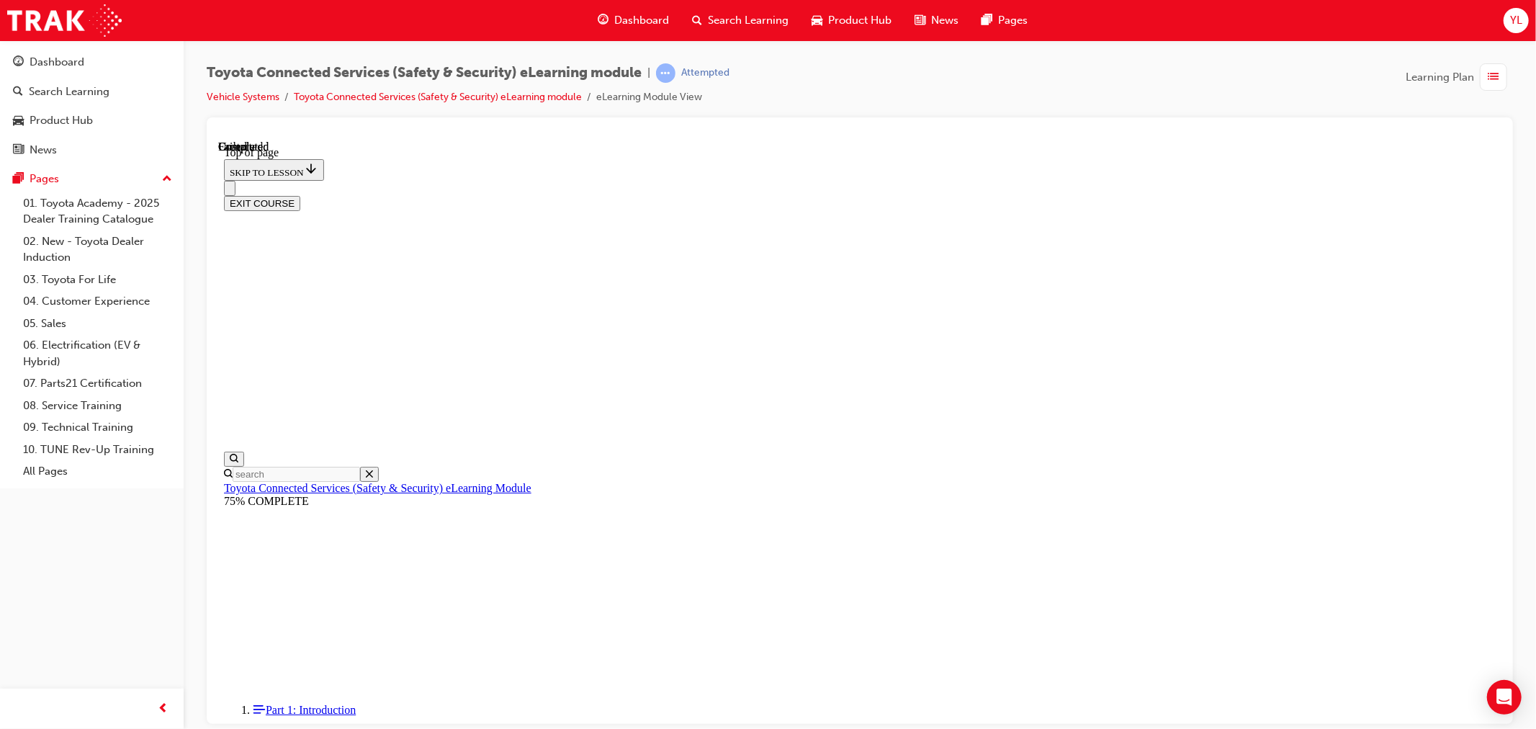
scroll to position [198, 0]
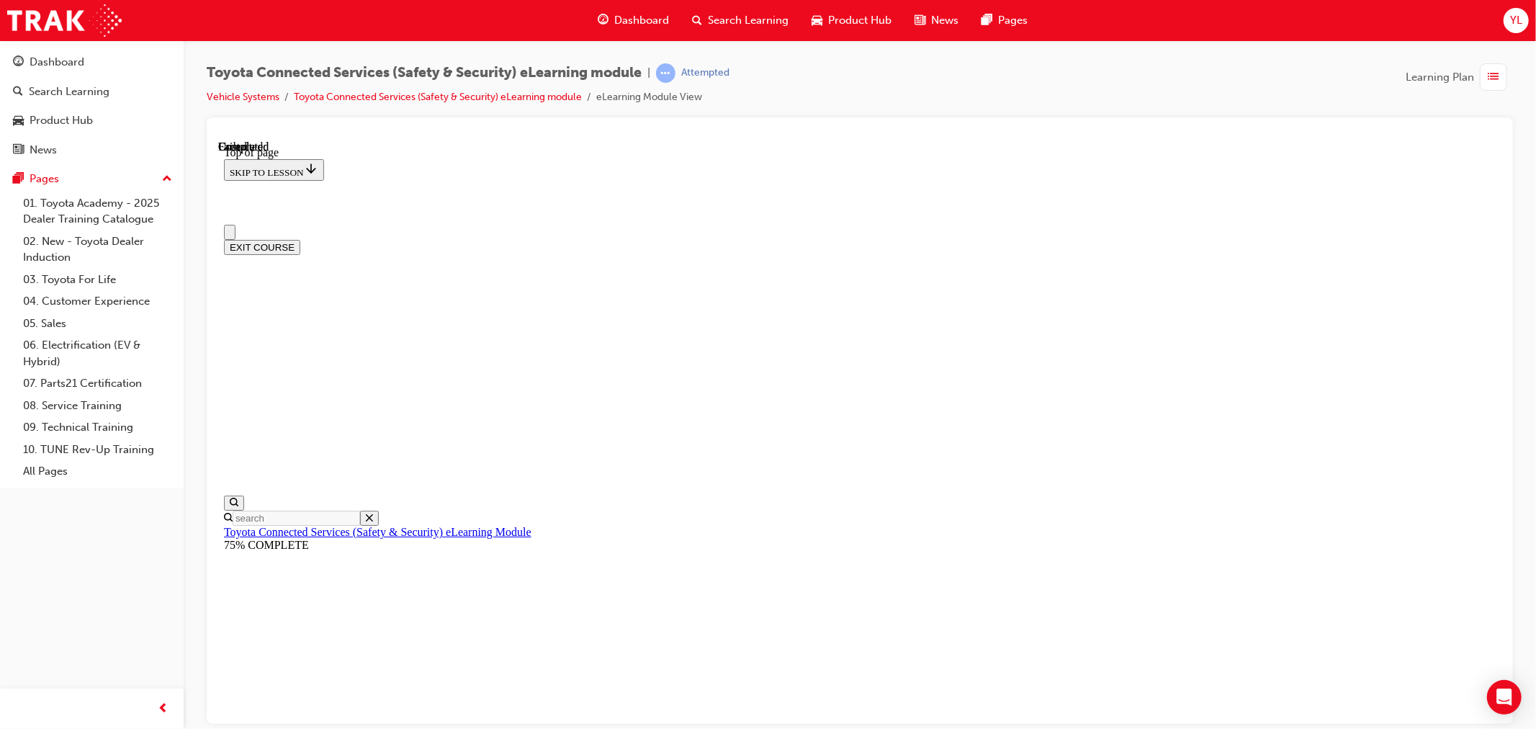
scroll to position [0, 0]
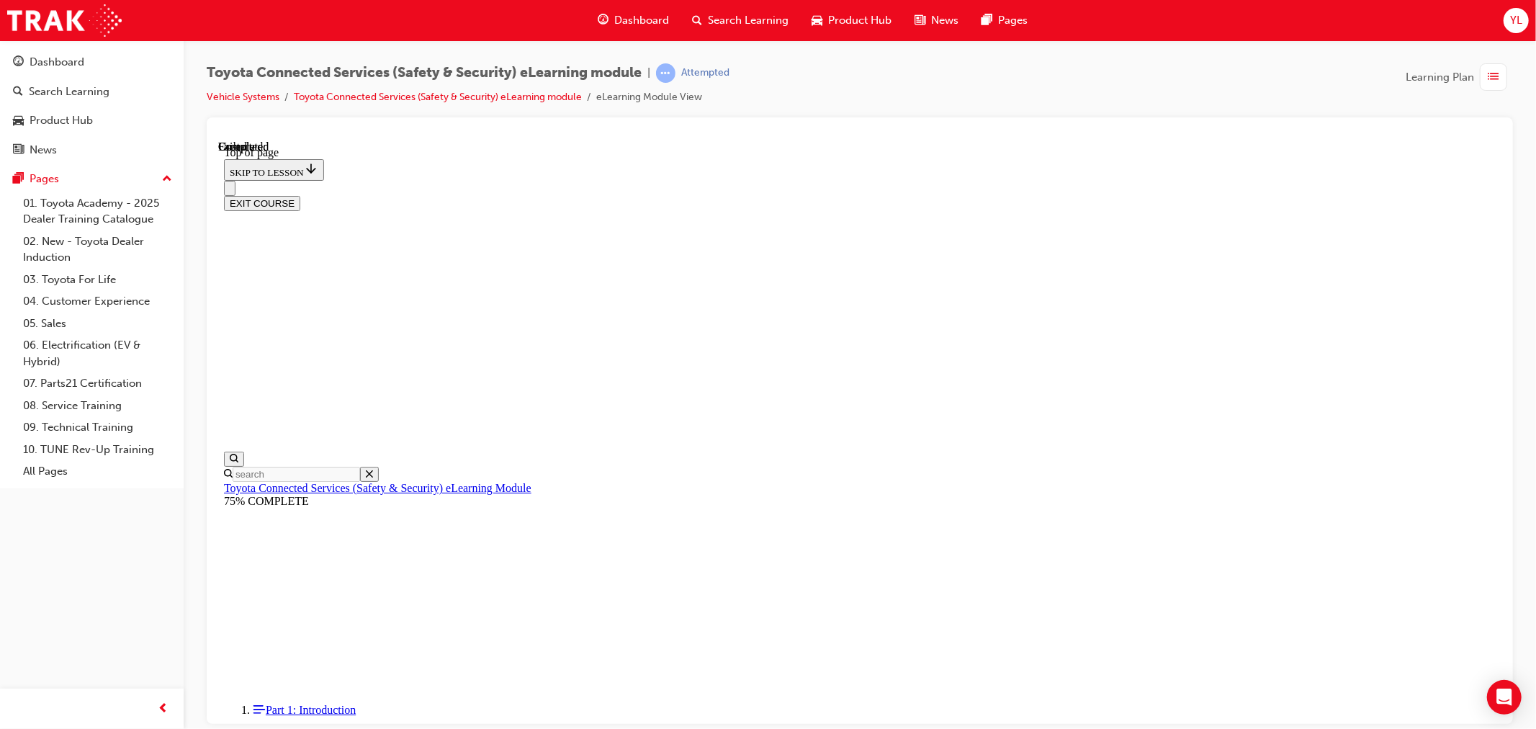
scroll to position [198, 0]
drag, startPoint x: 773, startPoint y: 508, endPoint x: 757, endPoint y: 497, distance: 19.2
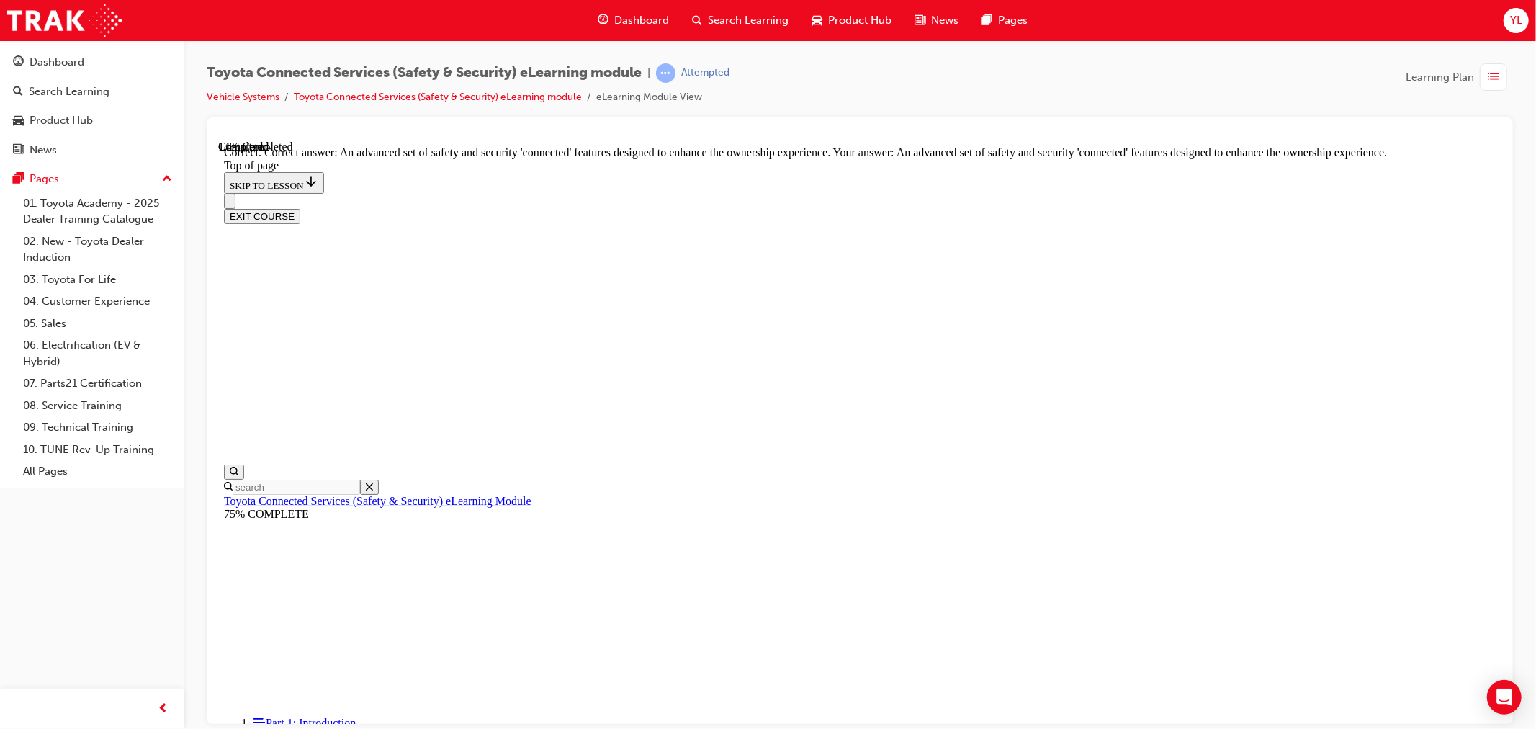
scroll to position [257, 0]
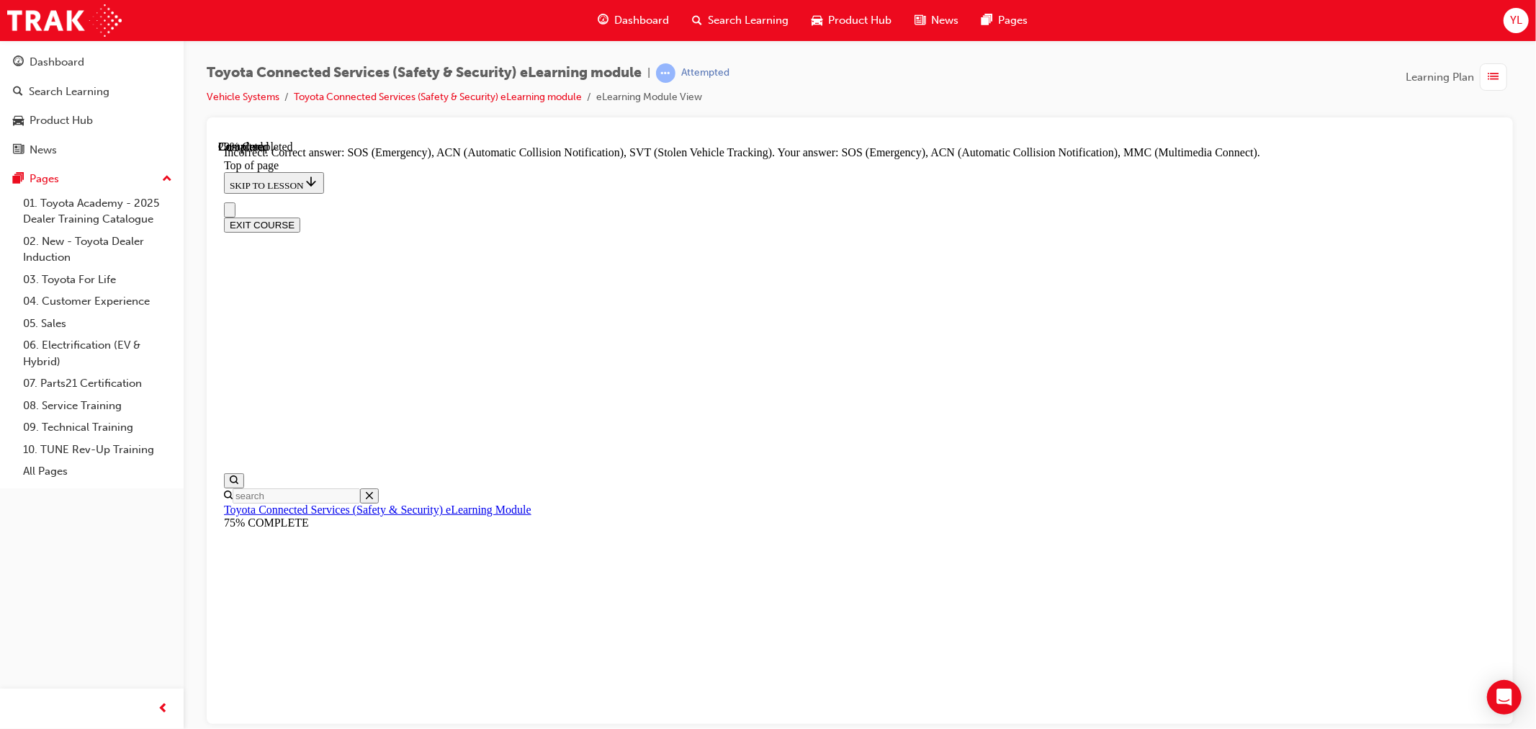
scroll to position [298, 0]
